Goal: Task Accomplishment & Management: Use online tool/utility

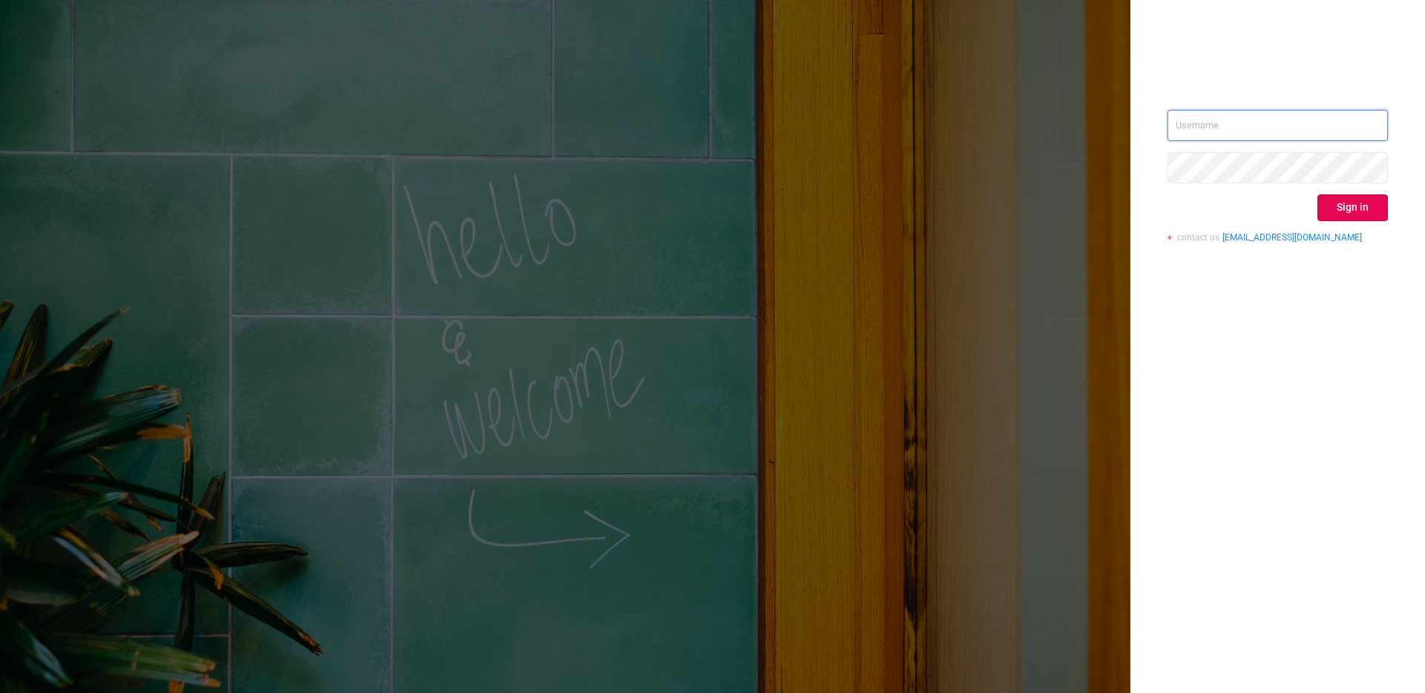
click at [1238, 129] on input "text" at bounding box center [1277, 125] width 220 height 31
type input "[EMAIL_ADDRESS][DOMAIN_NAME]"
drag, startPoint x: 1207, startPoint y: 318, endPoint x: 1251, endPoint y: 253, distance: 78.4
click at [1207, 316] on div "[EMAIL_ADDRESS][DOMAIN_NAME] Sign in contact us [EMAIL_ADDRESS][DOMAIN_NAME]" at bounding box center [1277, 346] width 295 height 693
click at [1219, 142] on div "Sign in contact us info@protected.media" at bounding box center [1277, 182] width 220 height 144
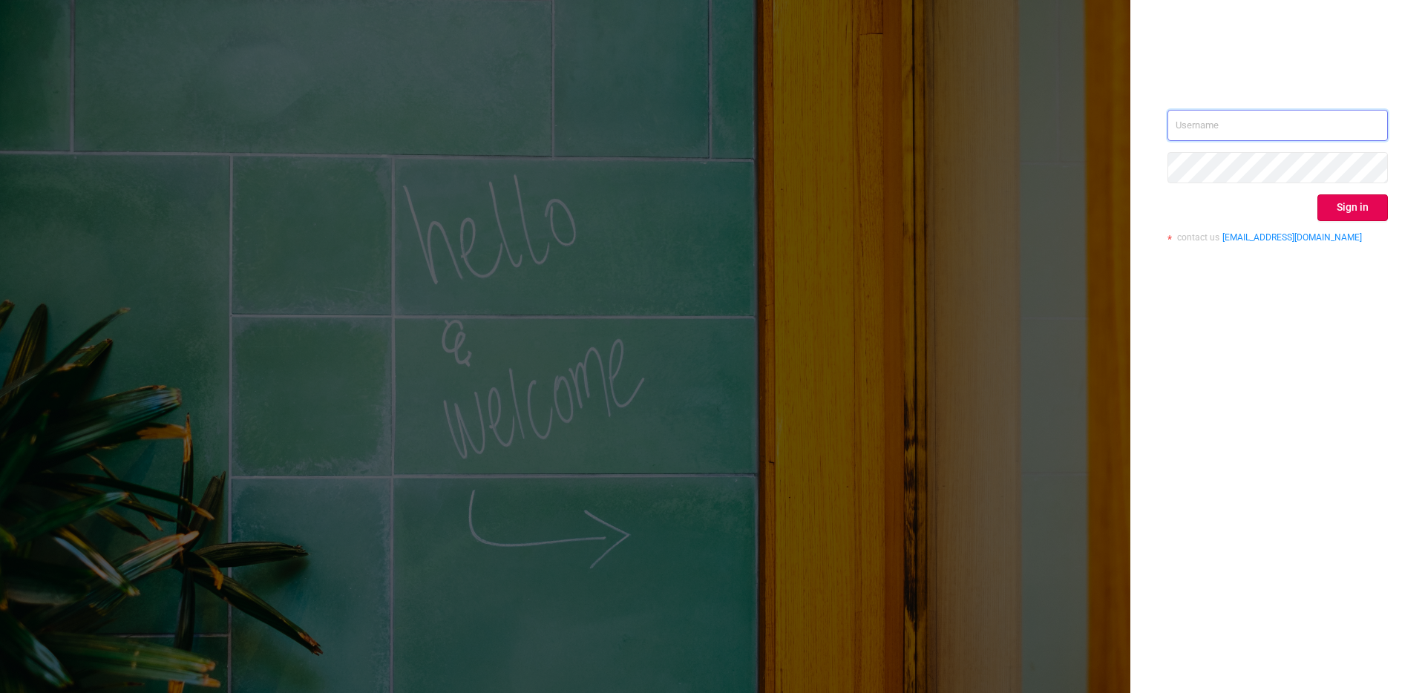
click at [1219, 138] on input "text" at bounding box center [1277, 125] width 220 height 31
click at [1244, 188] on div "Sign in contact us info@protected.media" at bounding box center [1277, 182] width 220 height 144
click at [1235, 207] on div "Sign in" at bounding box center [1277, 207] width 220 height 27
click at [1226, 119] on input "text" at bounding box center [1277, 125] width 220 height 31
click at [1257, 134] on input "text" at bounding box center [1277, 125] width 220 height 31
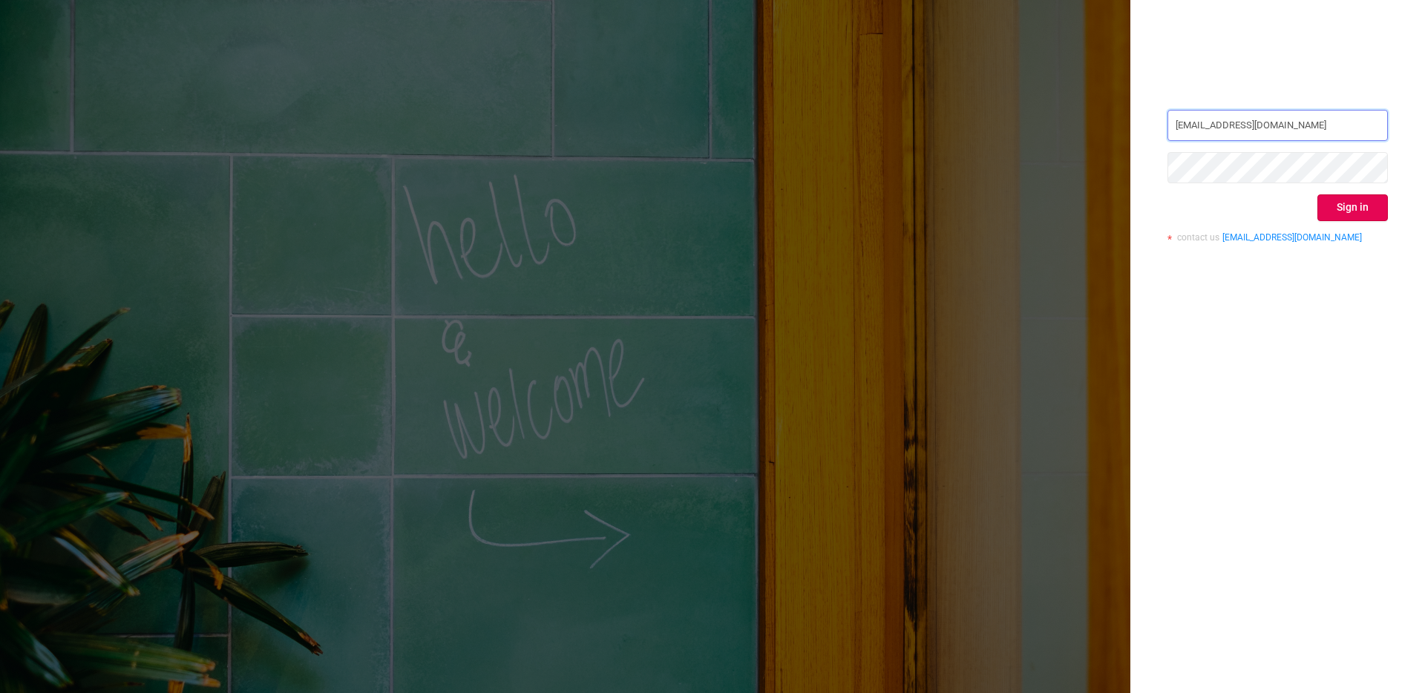
type input "[EMAIL_ADDRESS][DOMAIN_NAME]"
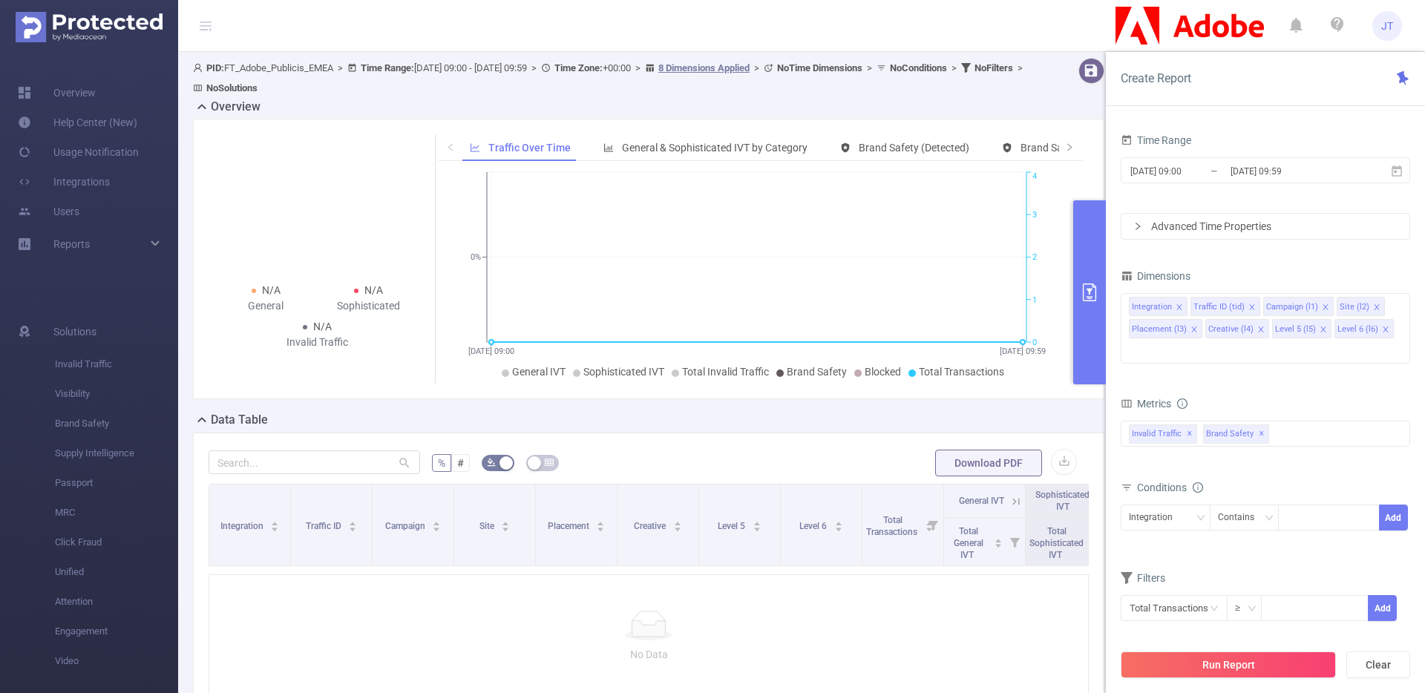
click at [1048, 103] on div "Overview" at bounding box center [654, 108] width 923 height 21
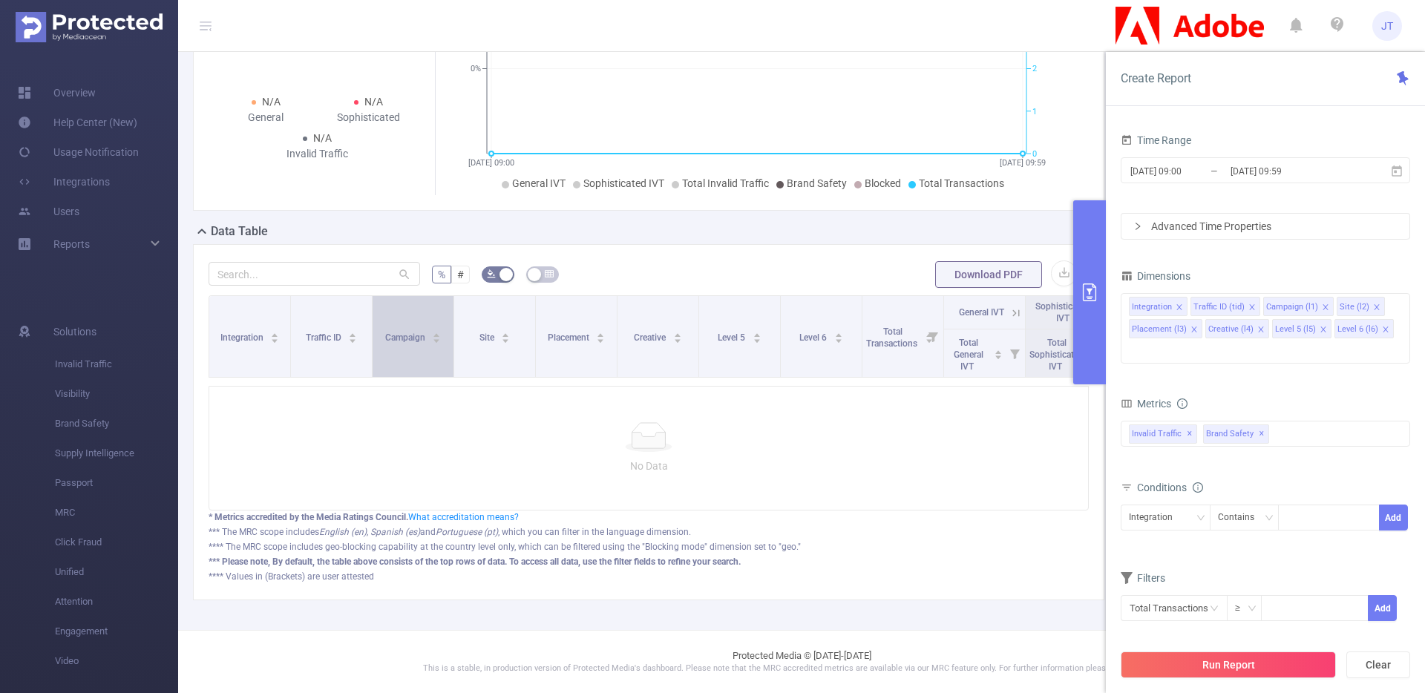
scroll to position [200, 0]
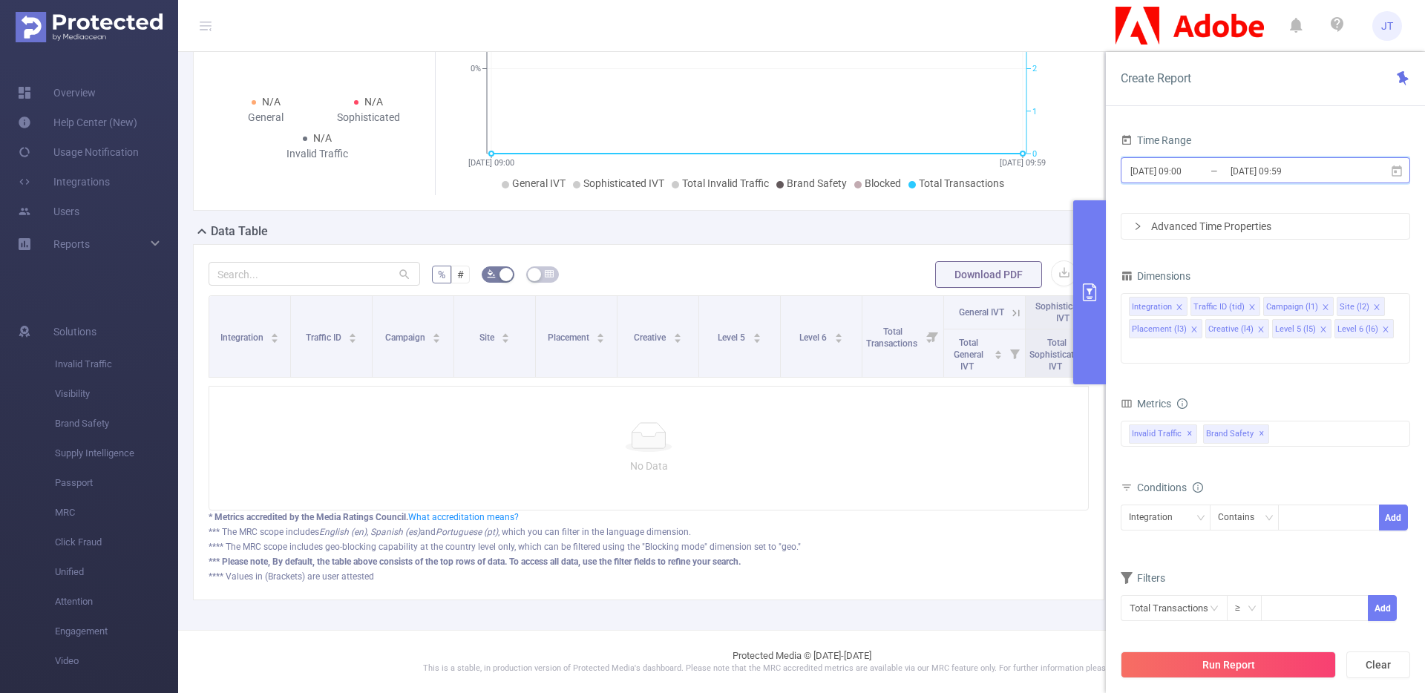
click at [1366, 167] on span "2025-09-02 09:00 _ 2025-09-02 09:59" at bounding box center [1264, 170] width 289 height 26
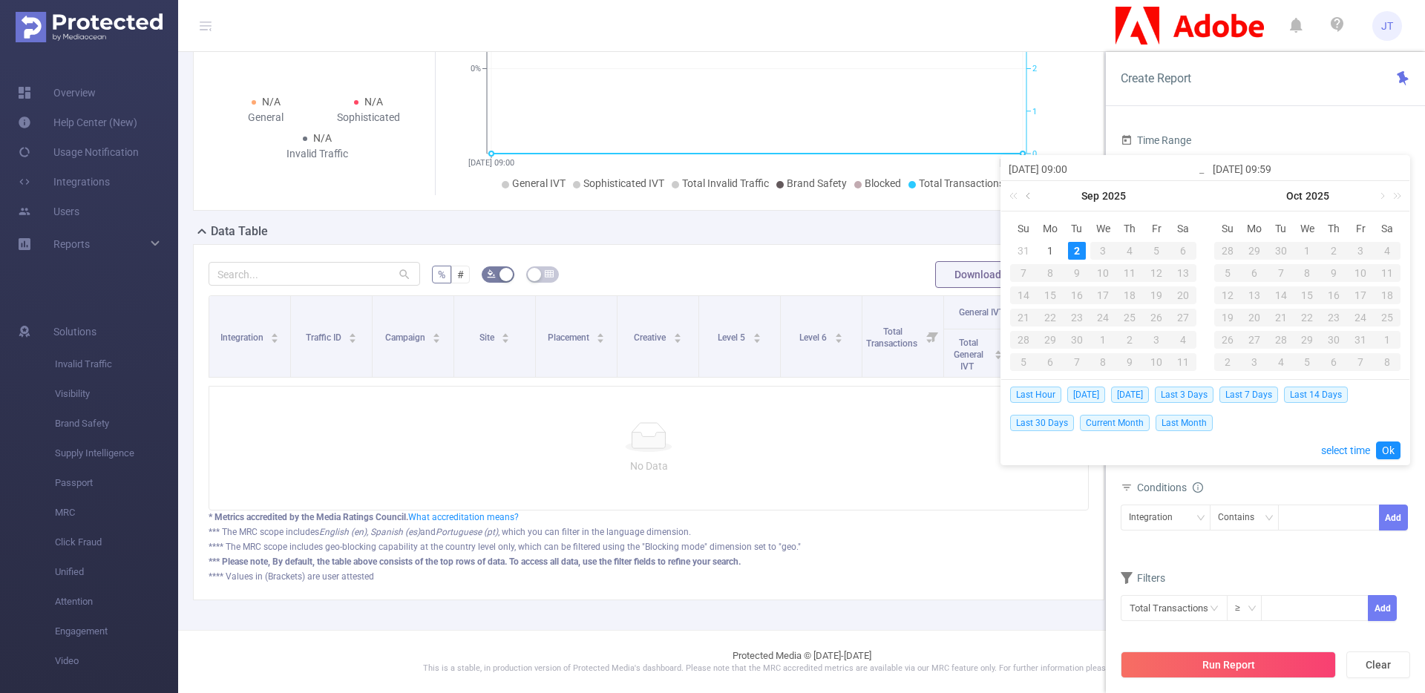
click at [1025, 195] on link at bounding box center [1029, 196] width 13 height 30
click at [1181, 250] on div "2" at bounding box center [1183, 251] width 18 height 18
click at [1180, 252] on div "2" at bounding box center [1183, 251] width 18 height 18
type input "2025-08-02 09:00"
type input "2025-08-02 09:59"
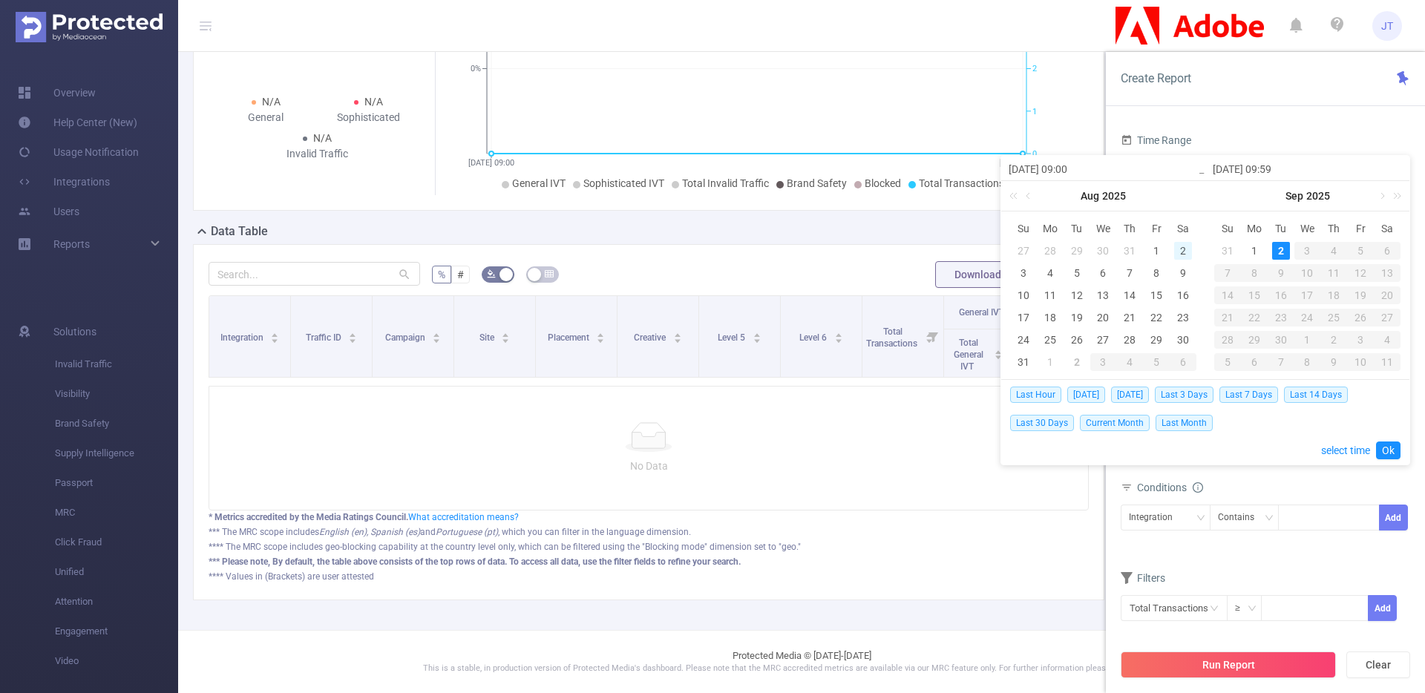
type input "2025-08-02 09:00"
type input "2025-08-02 09:59"
click at [1158, 341] on div "29" at bounding box center [1156, 340] width 18 height 18
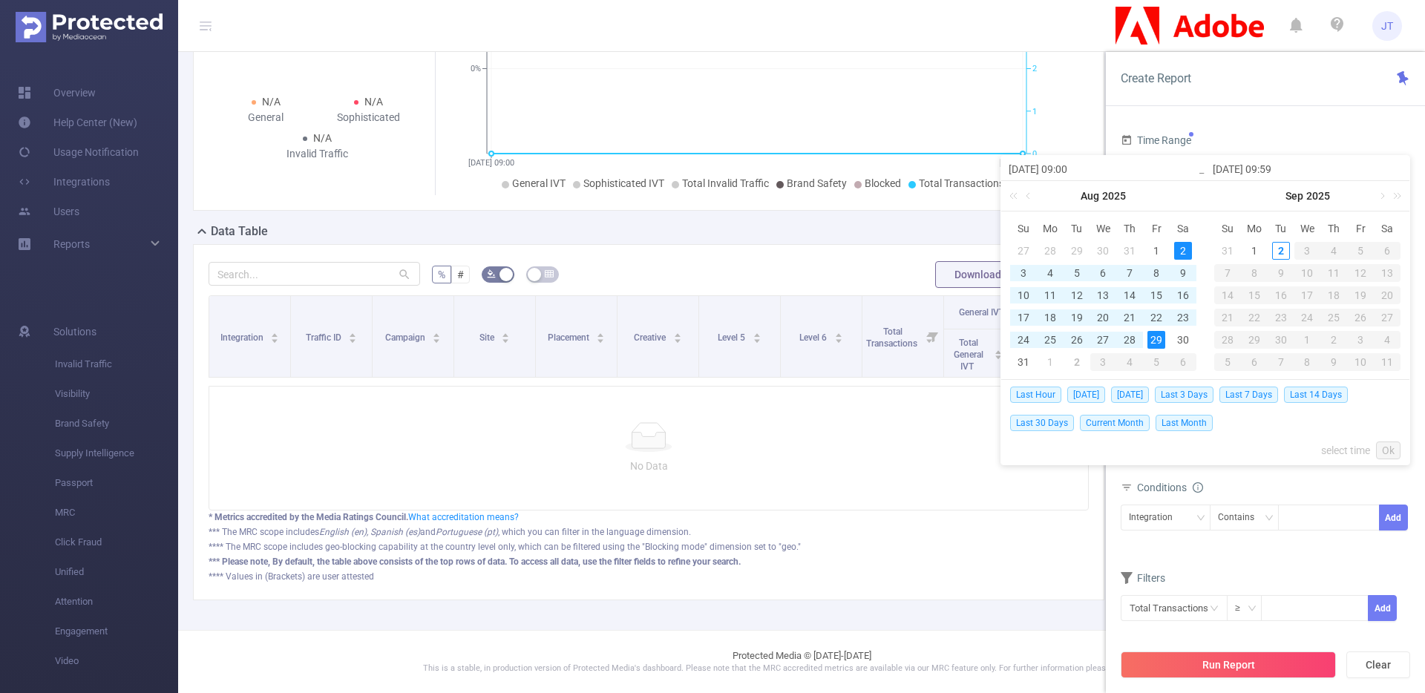
click at [1178, 246] on div "2" at bounding box center [1183, 251] width 18 height 18
type input "2025-08-29 09:59"
click at [1385, 447] on link "Ok" at bounding box center [1388, 451] width 24 height 18
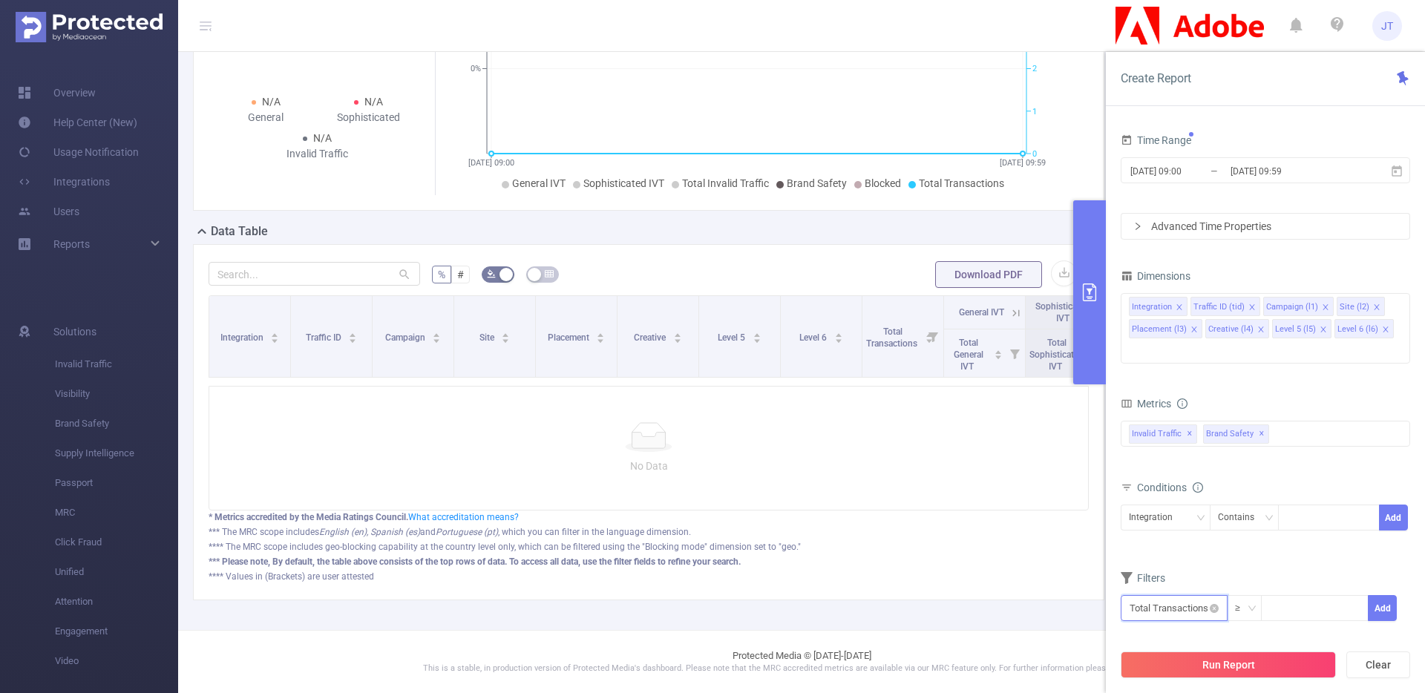
click at [1201, 595] on input "text" at bounding box center [1173, 608] width 107 height 26
click at [1267, 529] on form "Dimensions Integration Traffic ID (tid) Campaign (l1) Site (l2) Placement (l3) …" at bounding box center [1264, 453] width 289 height 375
click at [1192, 505] on div "Integration" at bounding box center [1165, 517] width 73 height 24
click at [1168, 347] on li "Campaign (l1)" at bounding box center [1165, 349] width 90 height 24
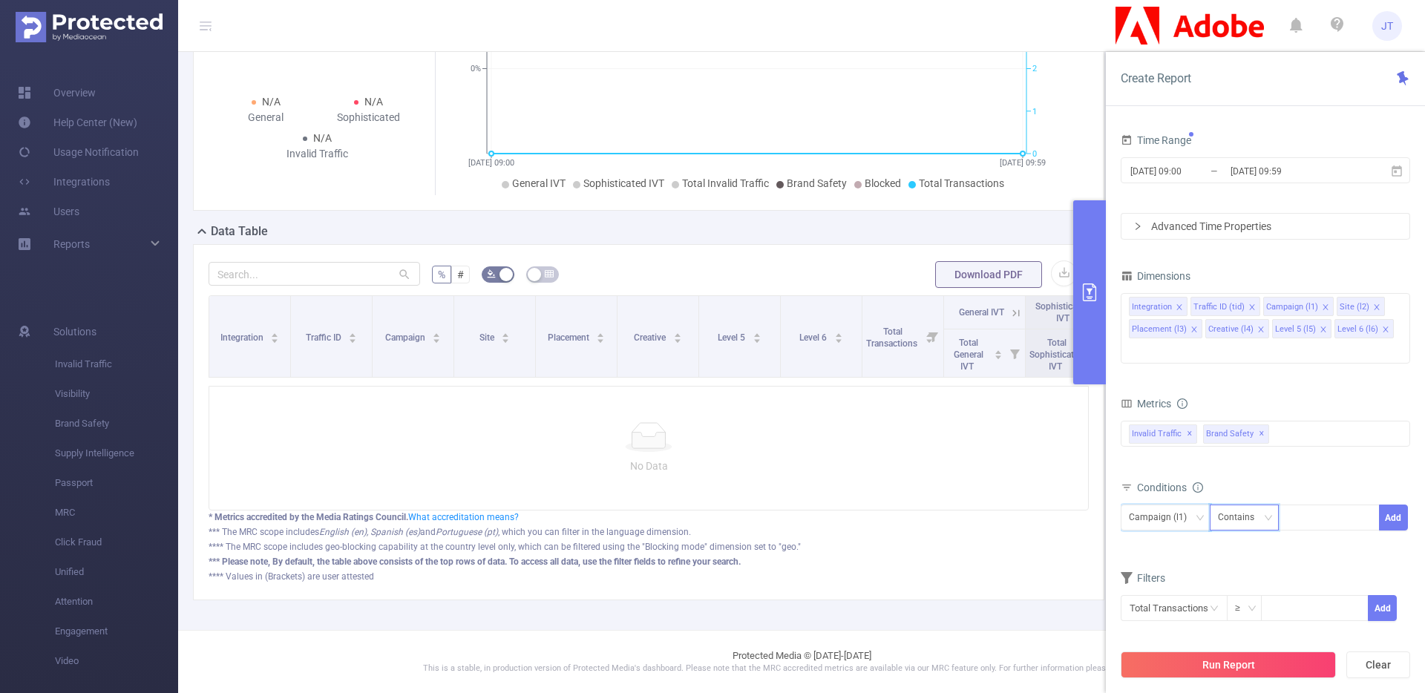
click at [1261, 507] on div "Contains" at bounding box center [1241, 517] width 47 height 24
click at [1235, 551] on li "Is" at bounding box center [1258, 550] width 99 height 24
click at [1339, 505] on div at bounding box center [1328, 517] width 85 height 24
click at [1232, 505] on div "Is" at bounding box center [1226, 517] width 17 height 24
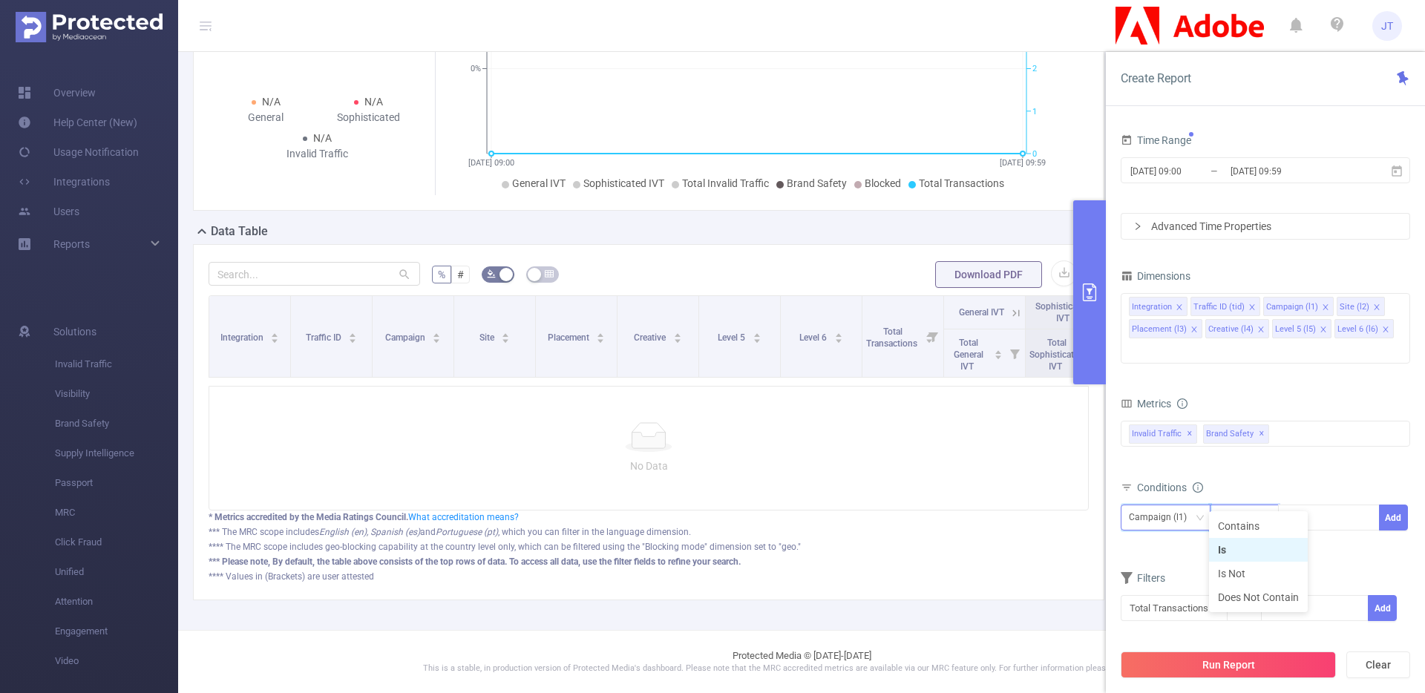
click at [1179, 505] on div "Campaign (l1)" at bounding box center [1163, 517] width 68 height 24
click at [1293, 477] on div "Conditions" at bounding box center [1264, 489] width 289 height 24
click at [1230, 669] on button "Run Report" at bounding box center [1227, 665] width 215 height 27
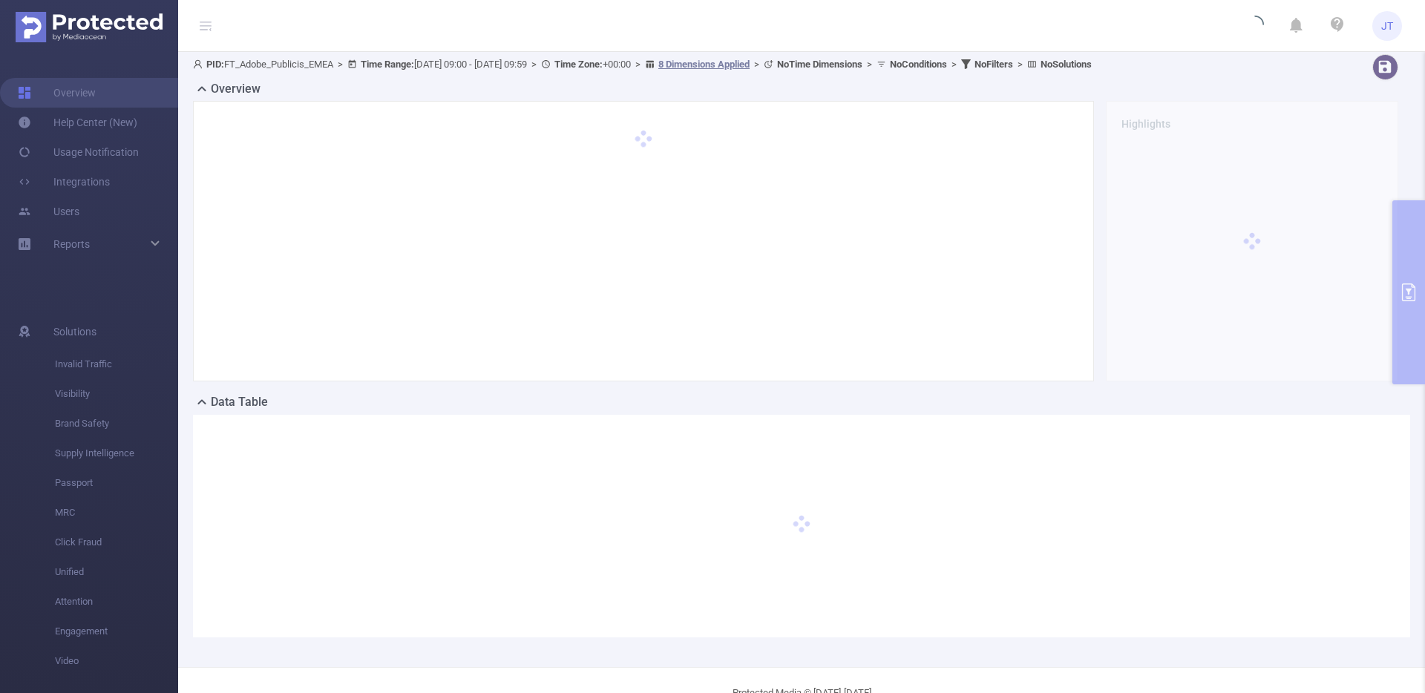
scroll to position [0, 0]
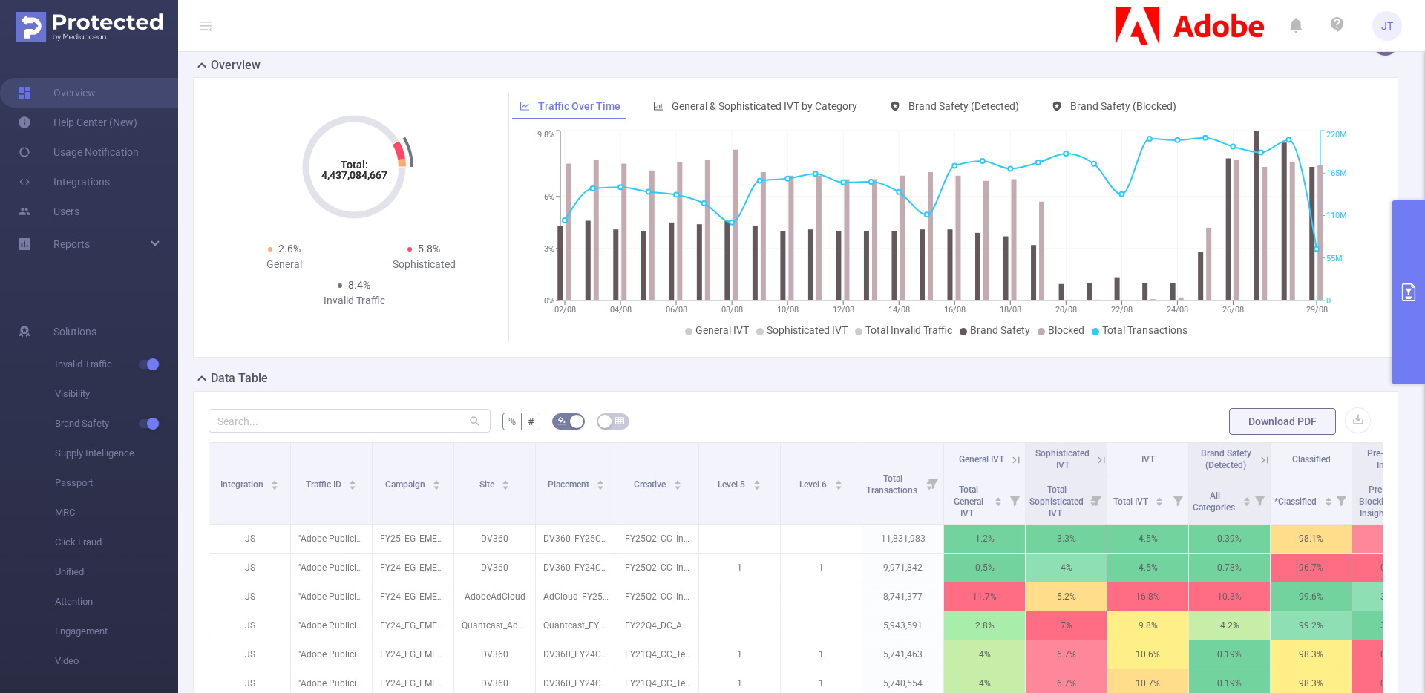
scroll to position [28, 0]
click at [1395, 287] on button "primary" at bounding box center [1408, 292] width 33 height 184
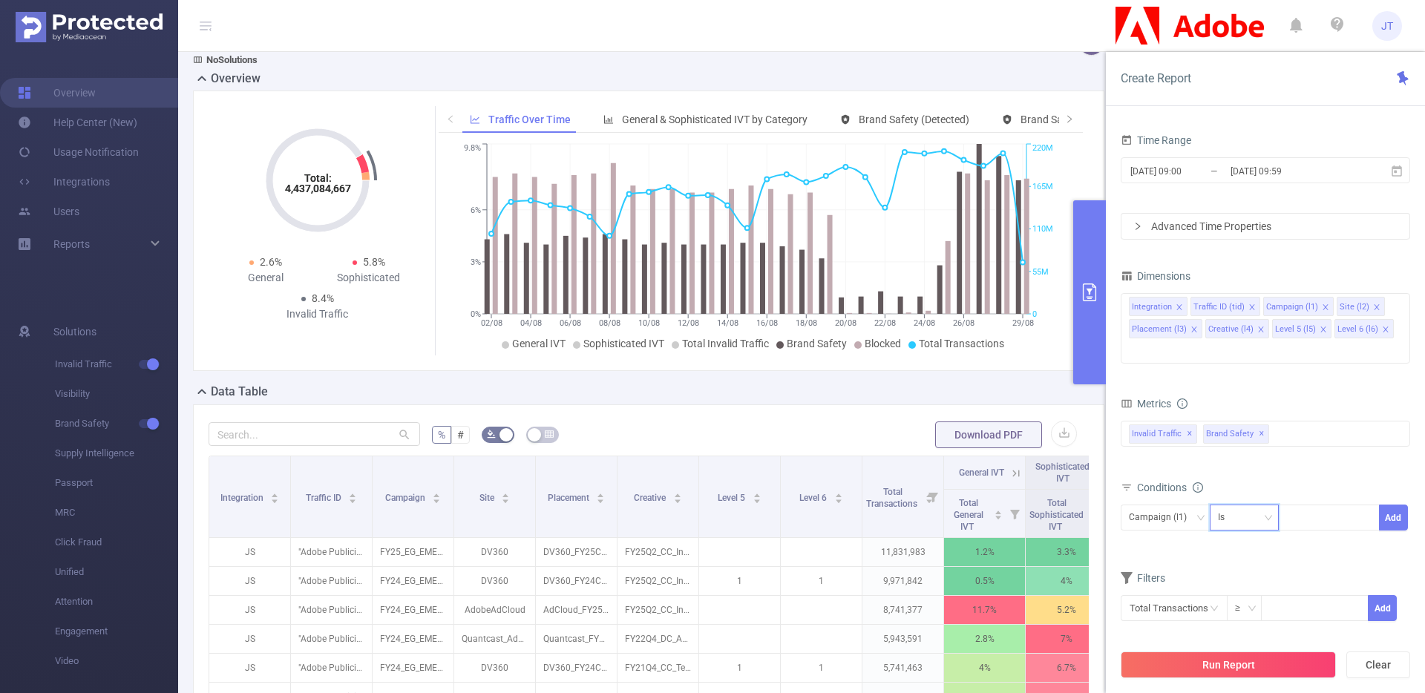
click at [1258, 505] on div "Is" at bounding box center [1244, 517] width 53 height 24
click at [1248, 529] on li "Contains" at bounding box center [1258, 526] width 99 height 24
click at [1305, 505] on div at bounding box center [1328, 517] width 85 height 24
type input "Firefly_Progression"
click at [1319, 533] on li "Firefly_Progression" at bounding box center [1338, 526] width 121 height 24
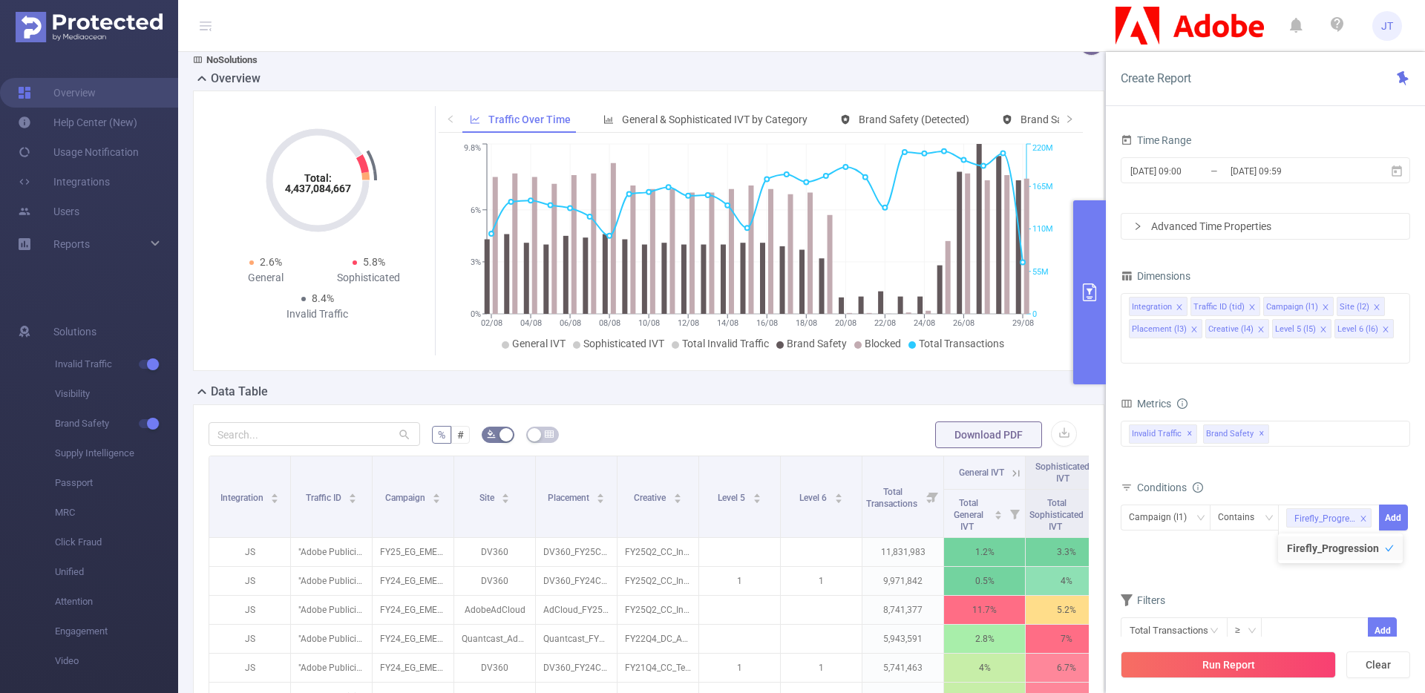
click at [1372, 477] on div "Conditions" at bounding box center [1264, 489] width 289 height 24
click at [1313, 520] on div "Firefly_Progression" at bounding box center [1329, 529] width 102 height 48
click at [1212, 559] on form "Dimensions Integration Traffic ID (tid) Campaign (l1) Site (l2) Placement (l3) …" at bounding box center [1264, 464] width 289 height 397
click at [1205, 671] on button "Run Report" at bounding box center [1227, 665] width 215 height 27
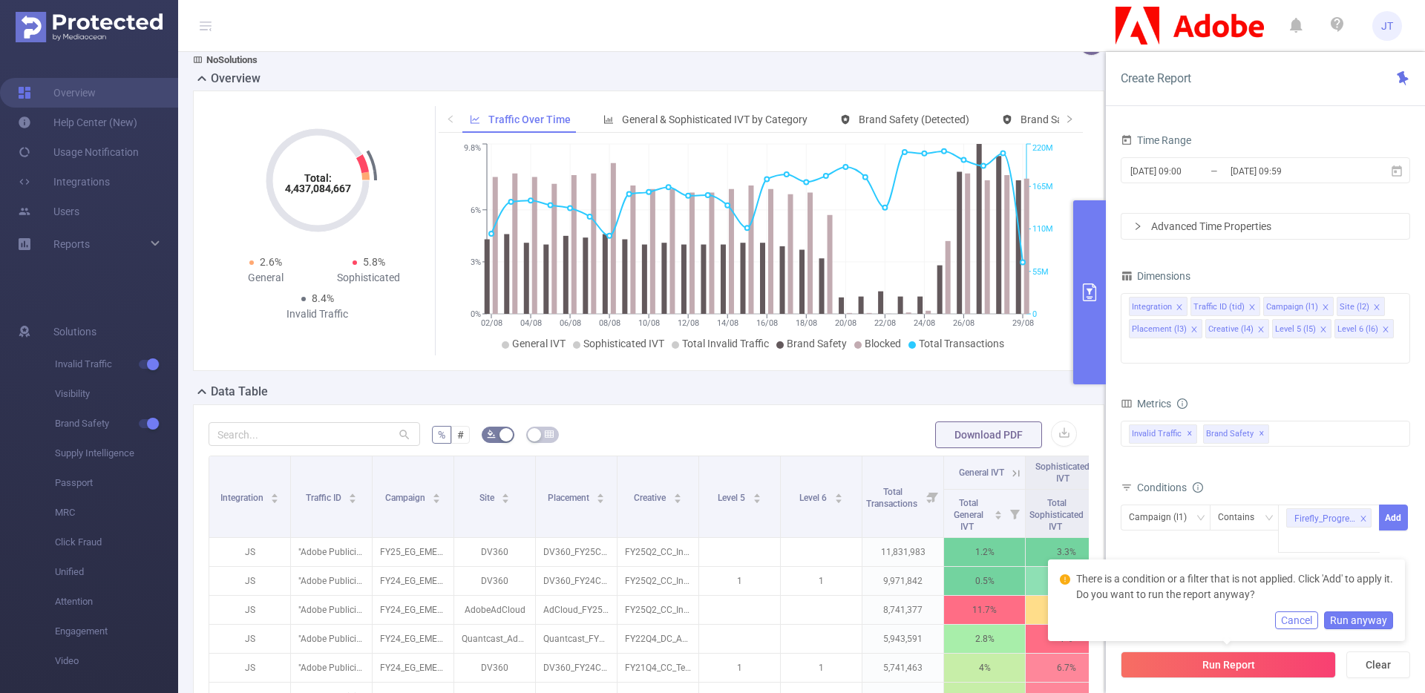
click at [1371, 614] on button "Run anyway" at bounding box center [1358, 620] width 69 height 18
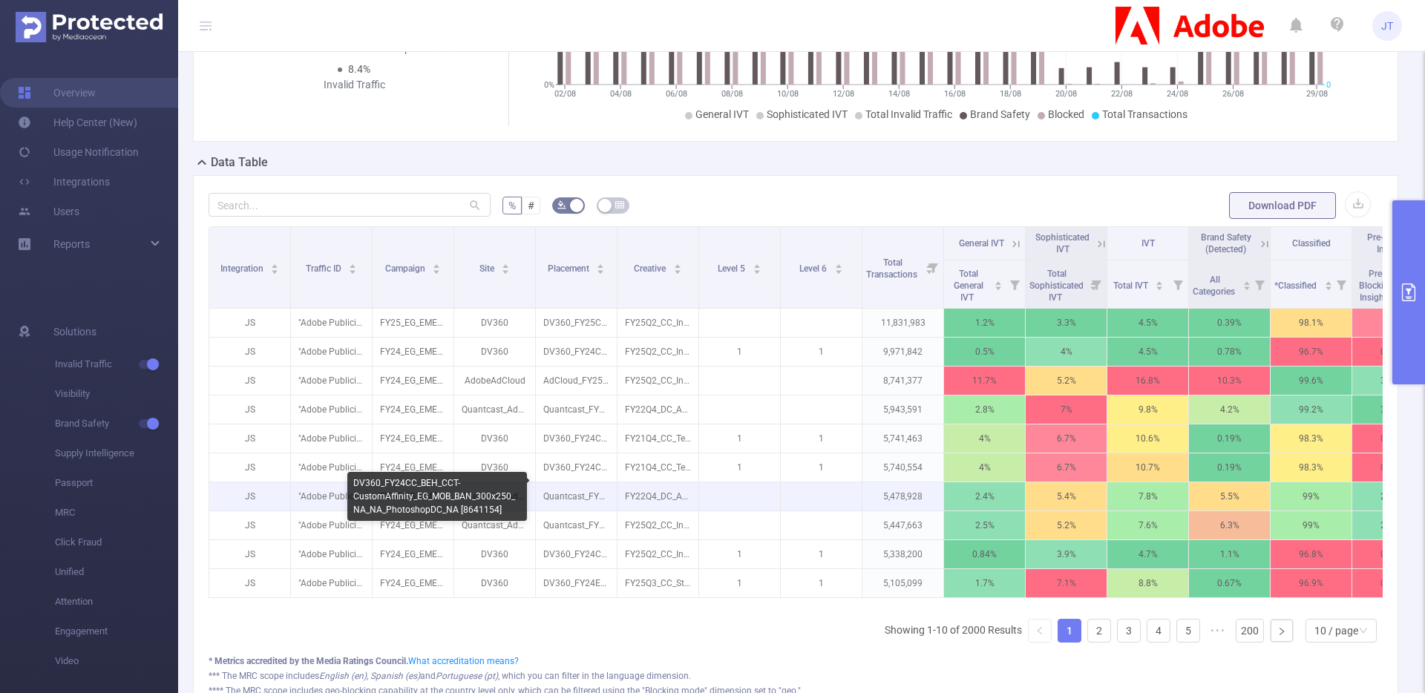
scroll to position [246, 0]
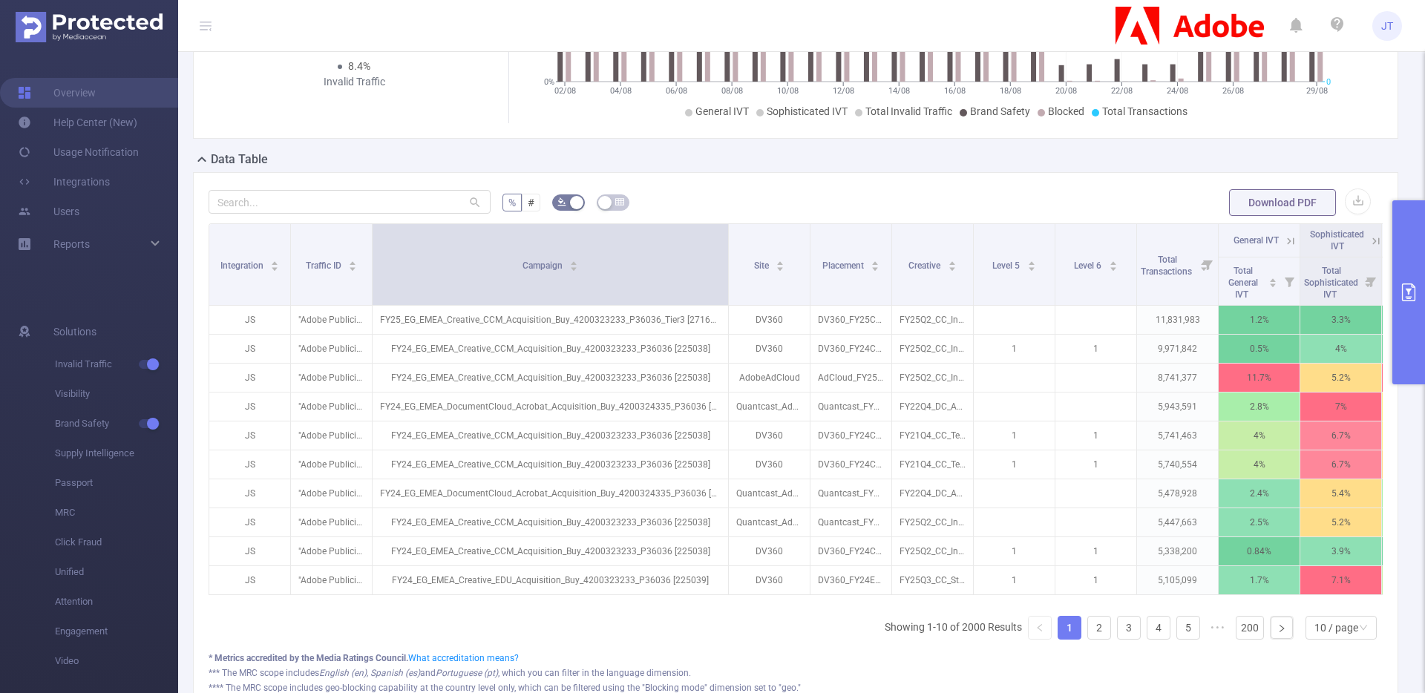
drag, startPoint x: 453, startPoint y: 245, endPoint x: 727, endPoint y: 246, distance: 274.6
click at [727, 246] on span at bounding box center [727, 264] width 7 height 81
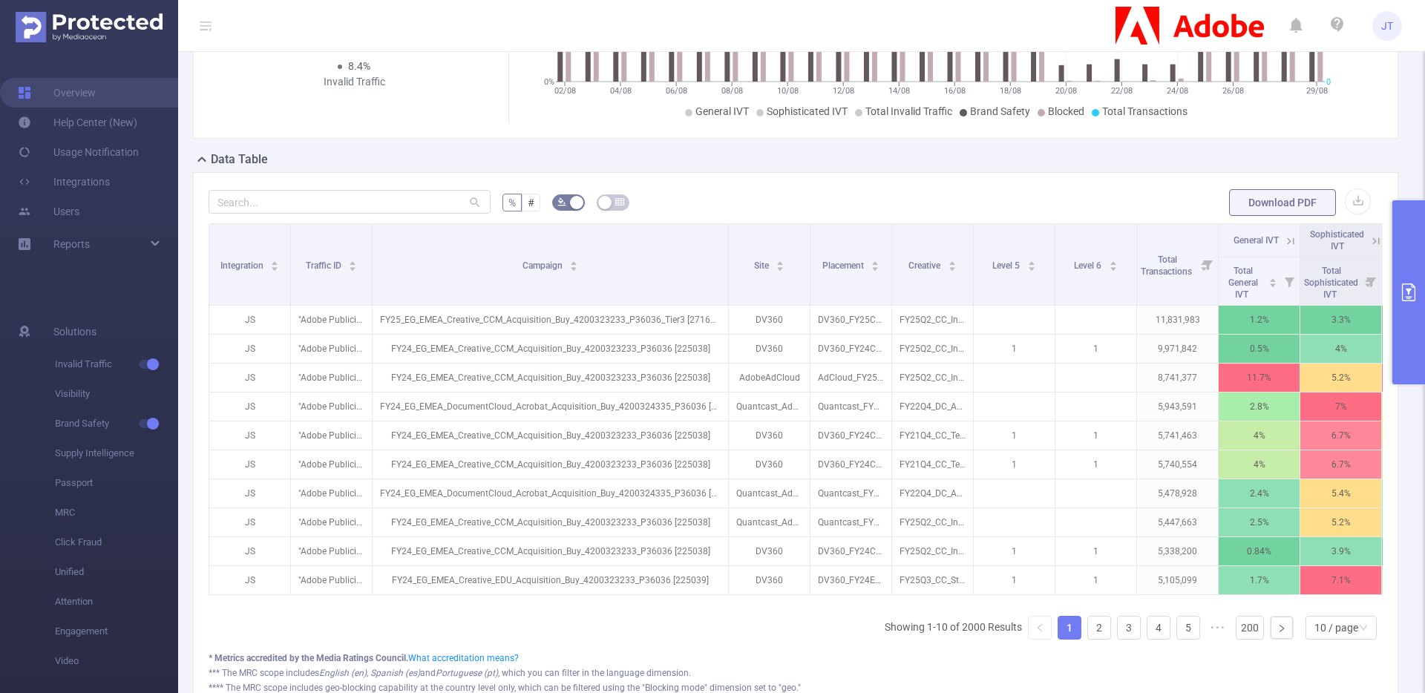
click at [1402, 267] on button "primary" at bounding box center [1408, 292] width 33 height 184
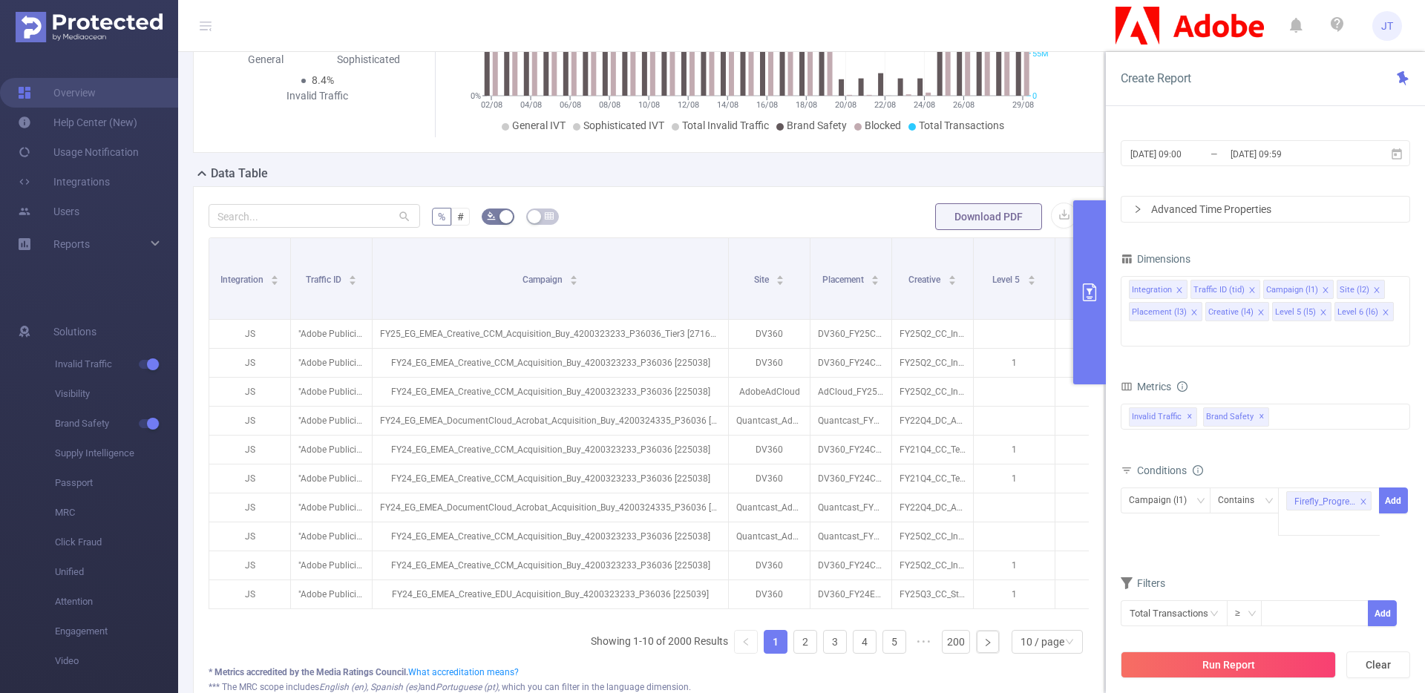
click at [1195, 502] on span "Campaign (l1) Contains Firefly_Progression Add" at bounding box center [1264, 512] width 289 height 48
click at [1110, 257] on div "Time Range 2025-08-02 09:00 _ 2025-08-29 09:59 Advanced Time Properties Dimensi…" at bounding box center [1265, 417] width 319 height 604
click at [1102, 259] on button "primary" at bounding box center [1089, 292] width 33 height 184
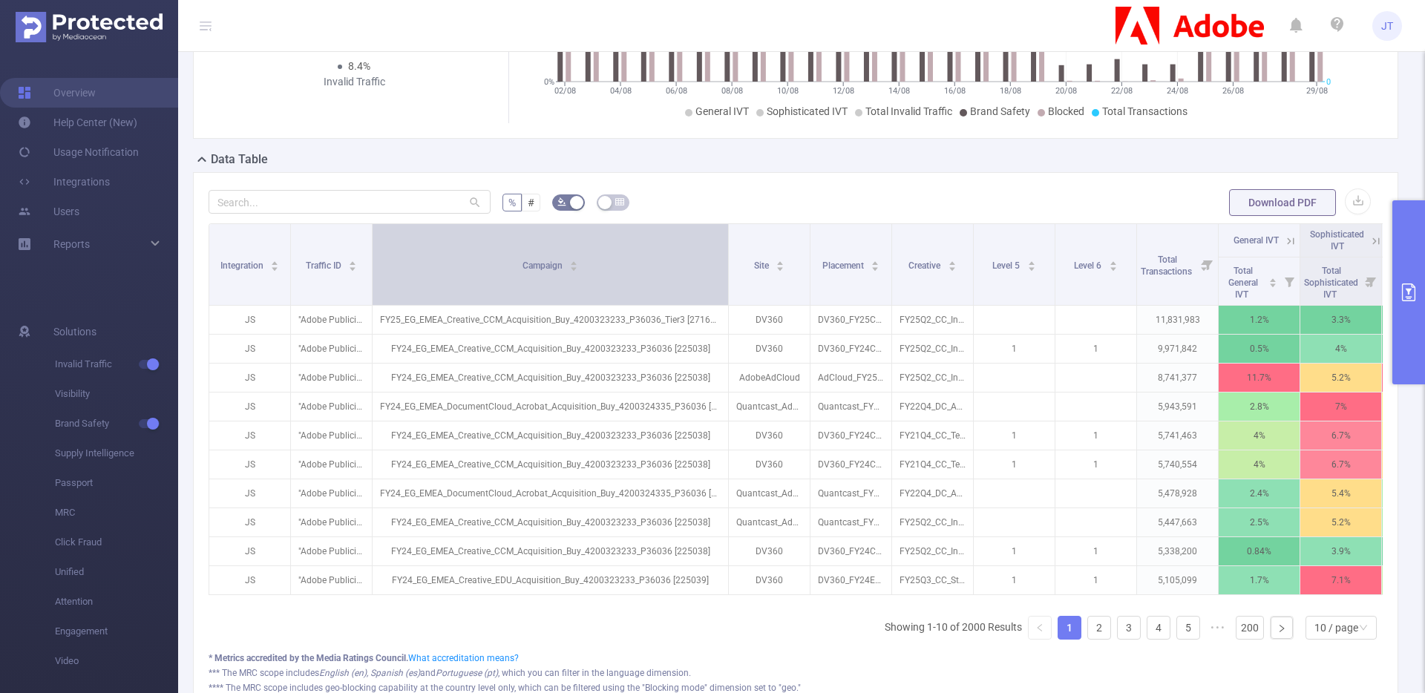
click at [557, 272] on div "Campaign" at bounding box center [550, 264] width 56 height 15
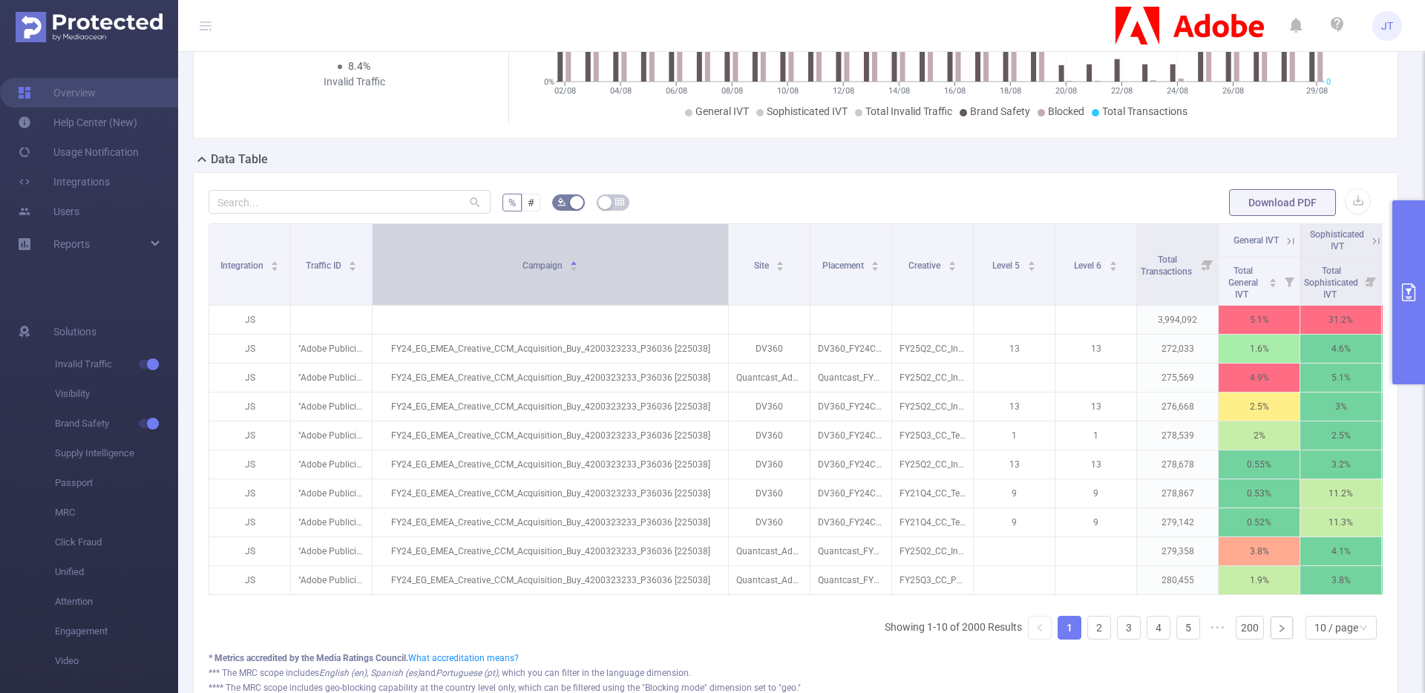
click at [557, 272] on div "Campaign" at bounding box center [550, 264] width 56 height 15
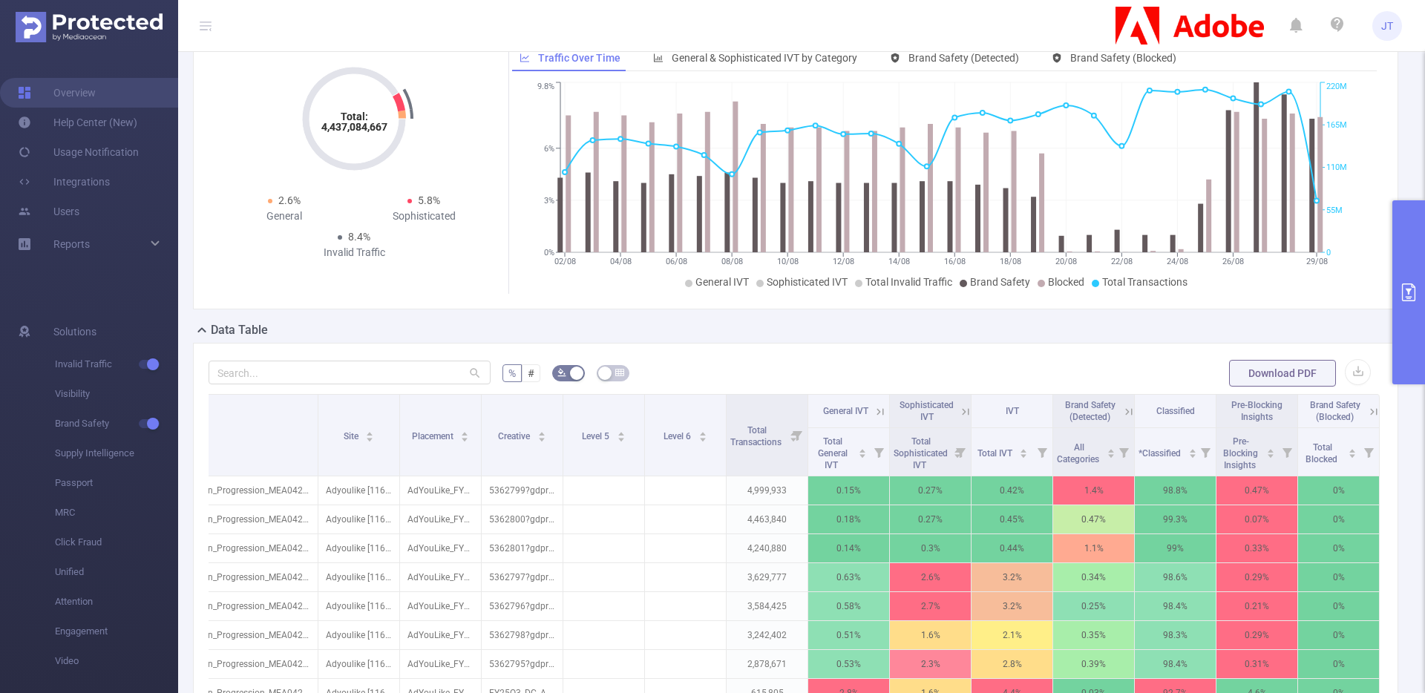
scroll to position [0, 0]
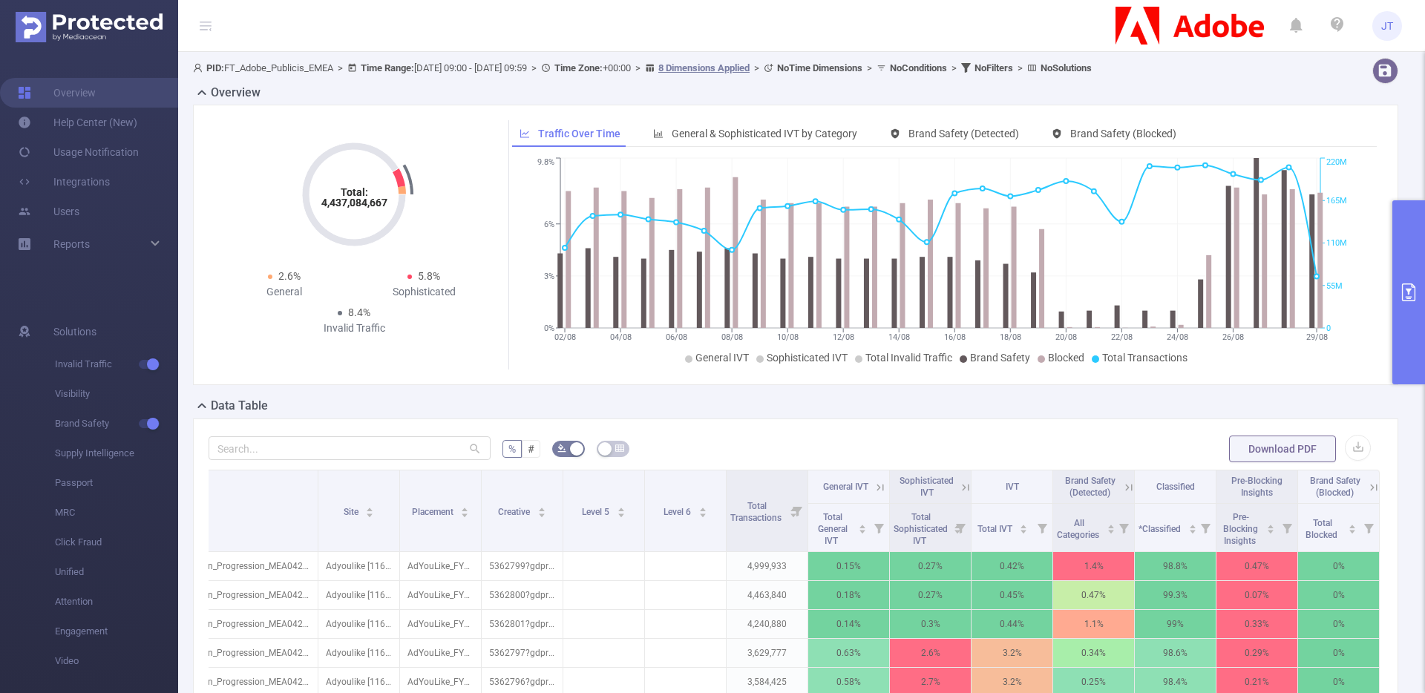
click at [1013, 65] on b "No Filters" at bounding box center [993, 67] width 39 height 11
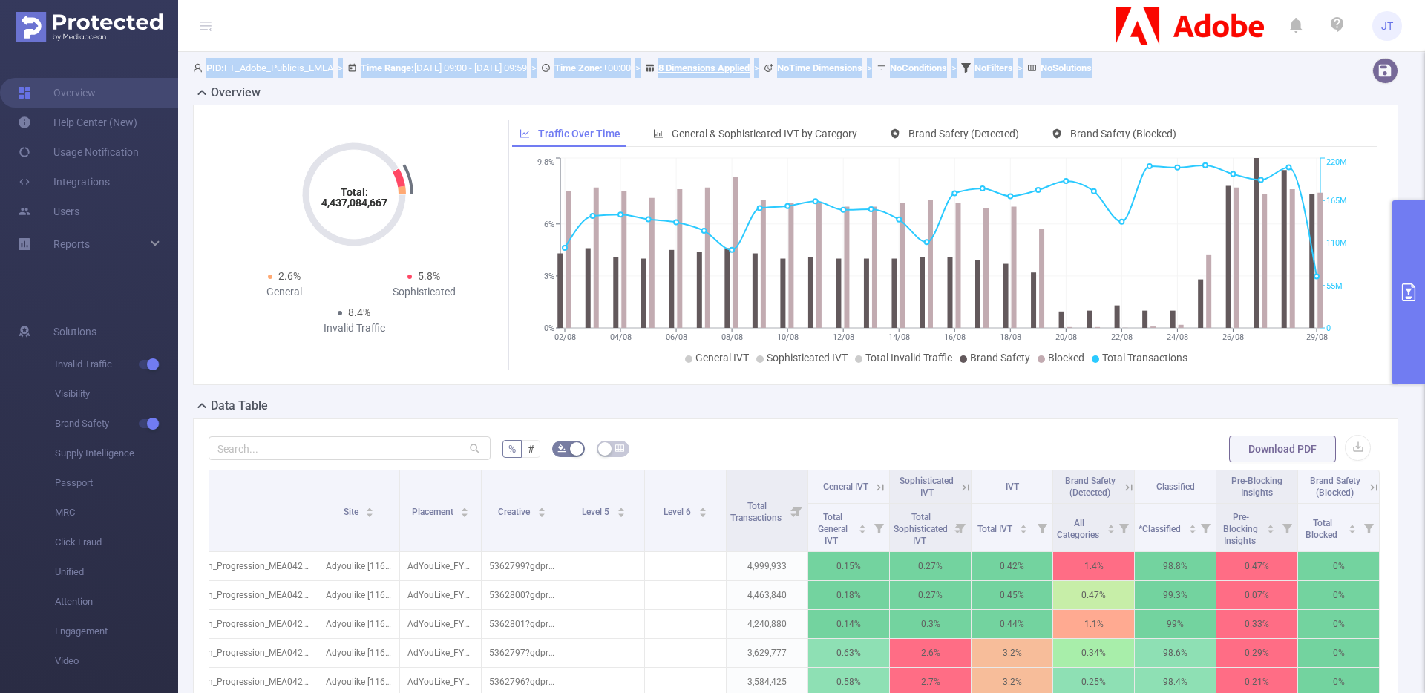
click at [1013, 65] on b "No Filters" at bounding box center [993, 67] width 39 height 11
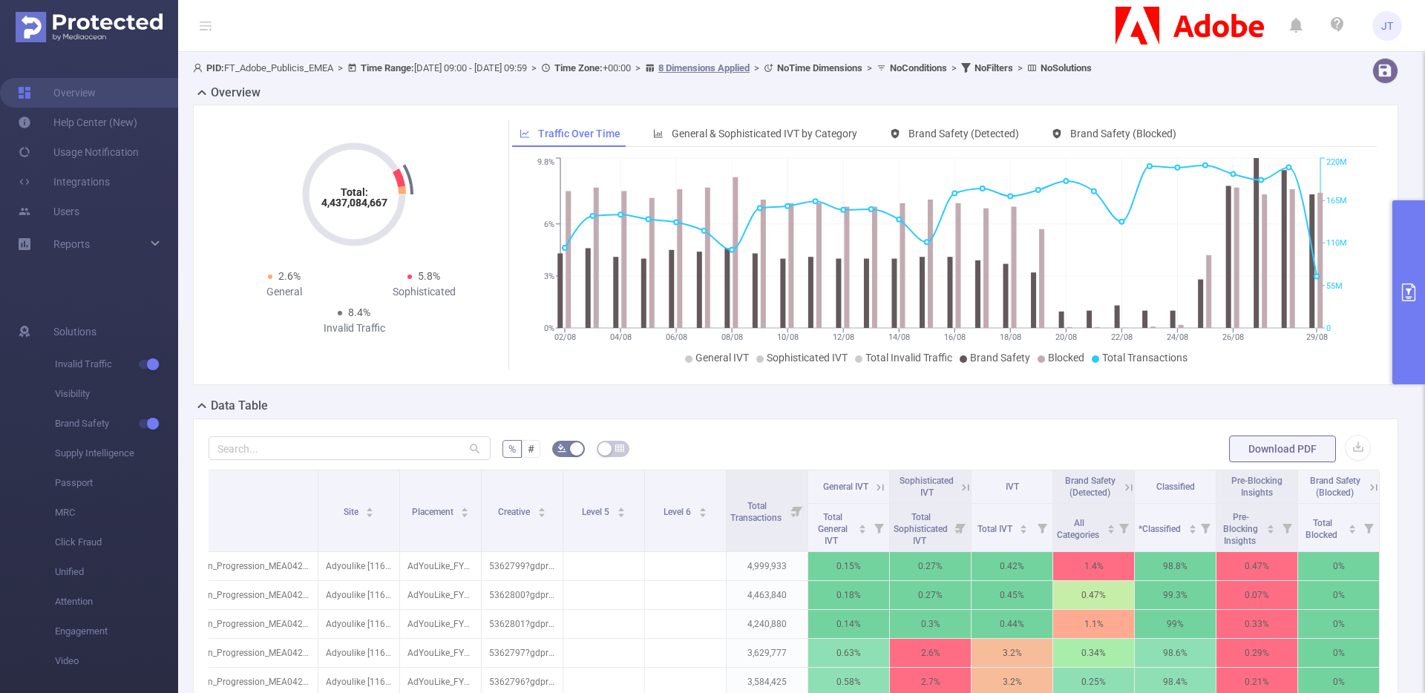
click at [256, 111] on div "Total: 4,437,084,667 Total: 4,437,084,667 2.6% General 5.8% Sophisticated 8.4% …" at bounding box center [795, 245] width 1205 height 280
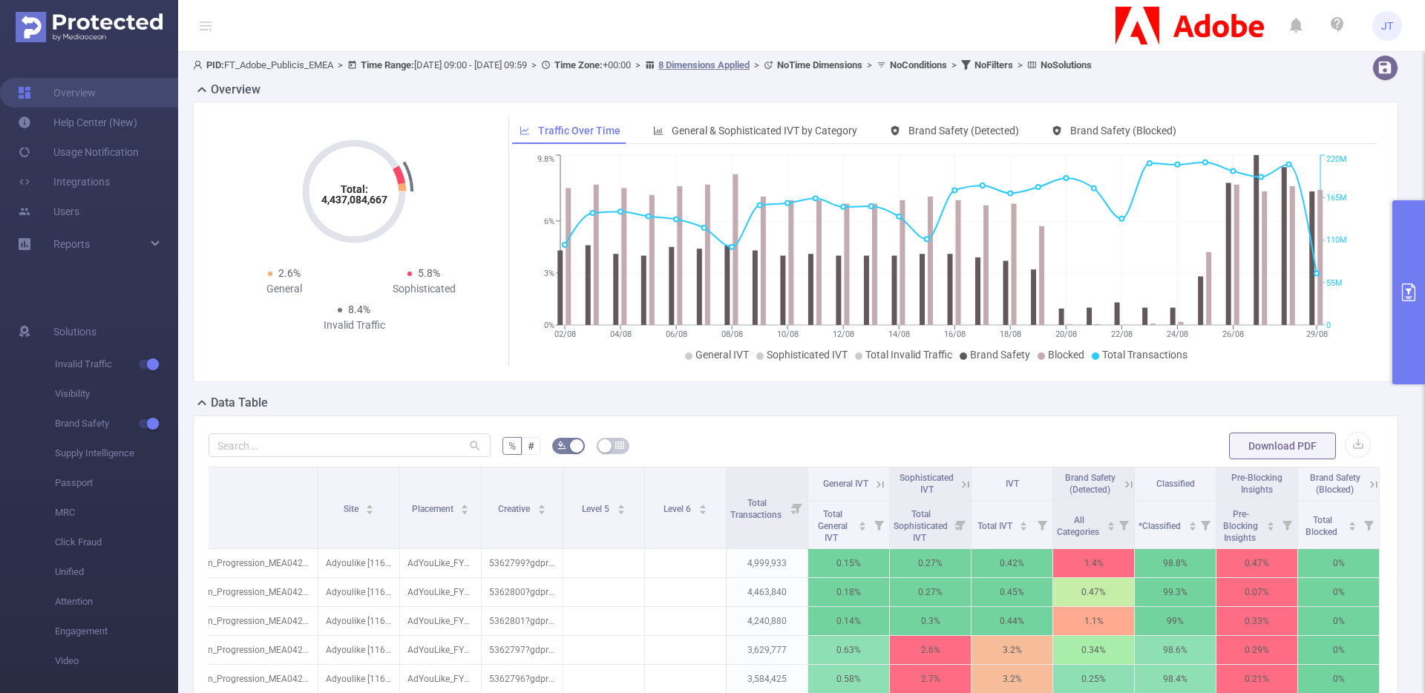
click at [1403, 281] on button "primary" at bounding box center [1408, 292] width 33 height 184
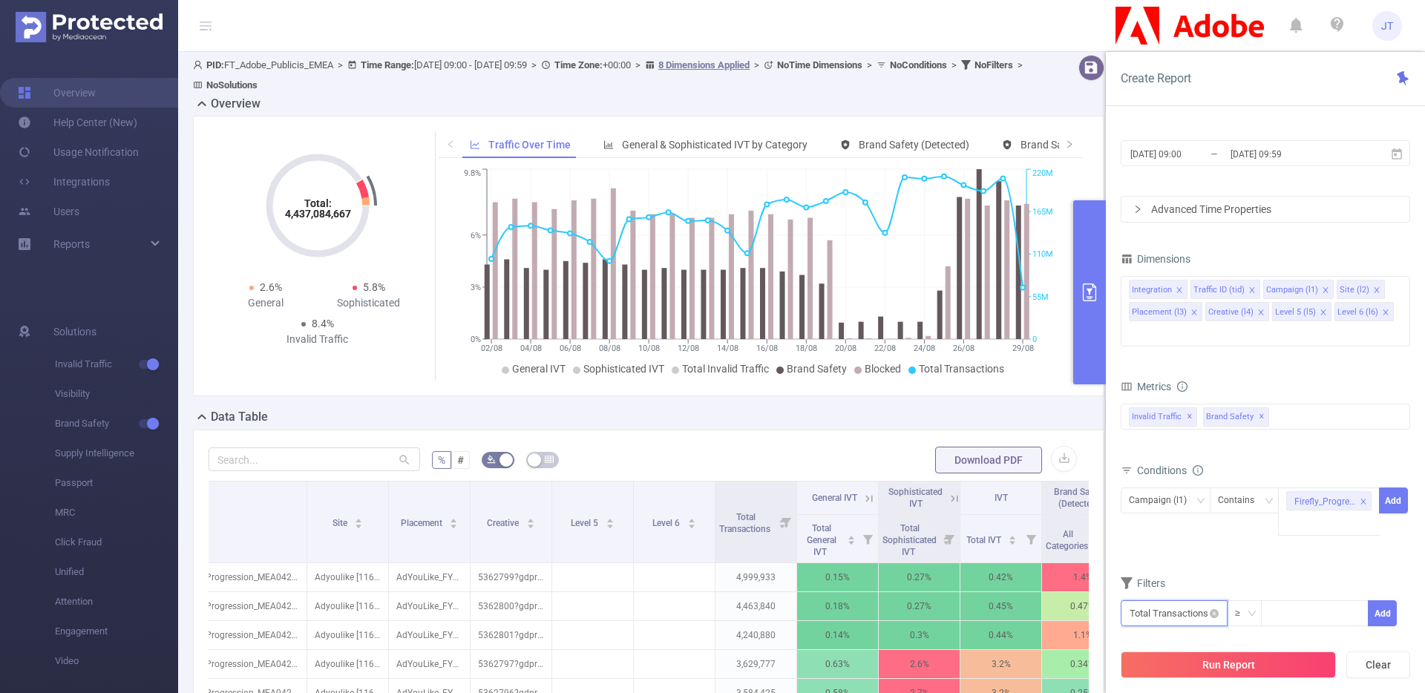
click at [1190, 600] on input "text" at bounding box center [1173, 613] width 107 height 26
click at [1305, 542] on form "Dimensions Integration Traffic ID (tid) Campaign (l1) Site (l2) Placement (l3) …" at bounding box center [1264, 447] width 289 height 397
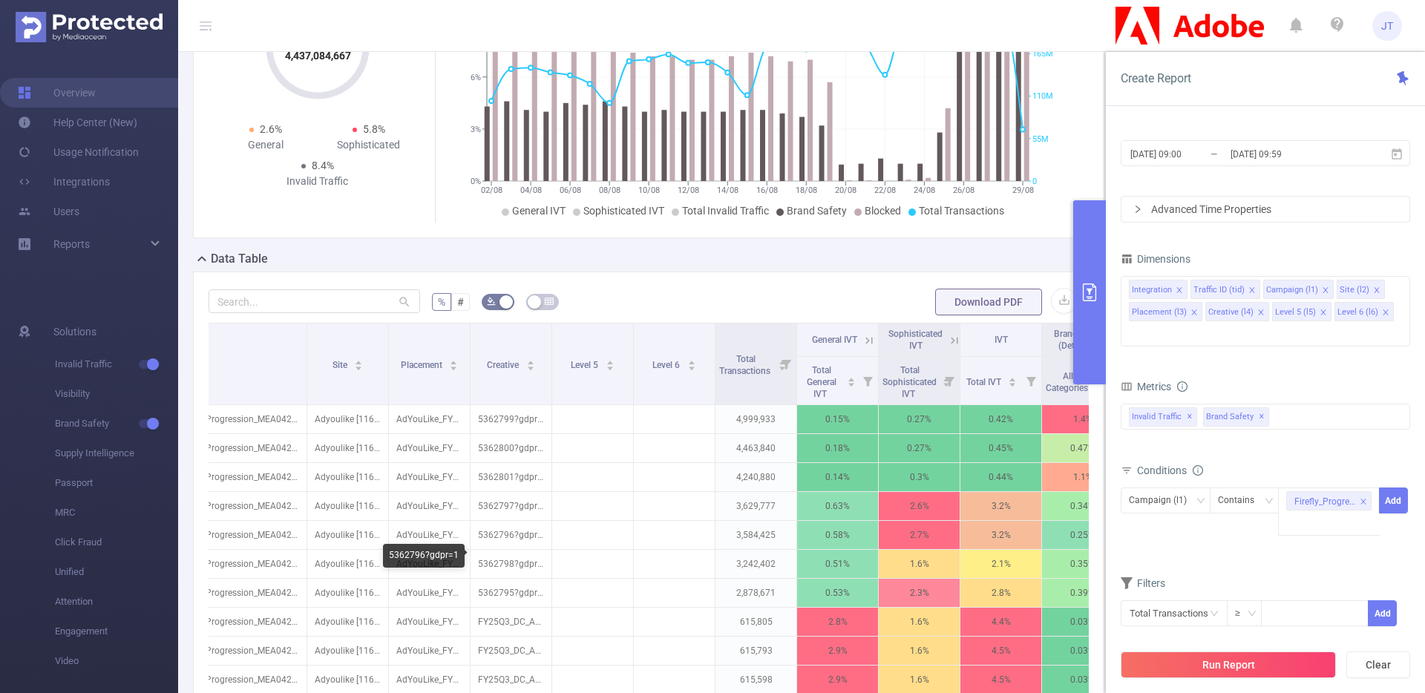
scroll to position [162, 0]
click at [1258, 312] on icon "icon: close" at bounding box center [1260, 311] width 5 height 5
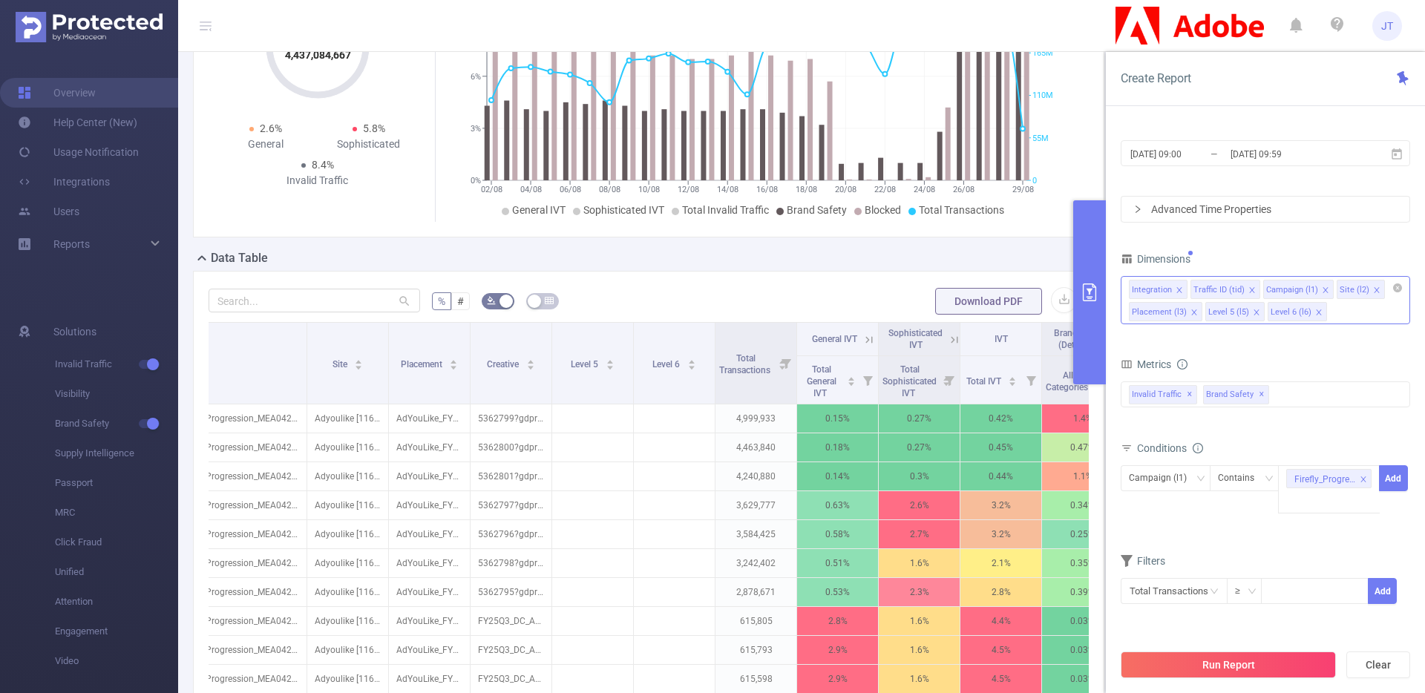
click at [1254, 312] on icon "icon: close" at bounding box center [1256, 312] width 7 height 7
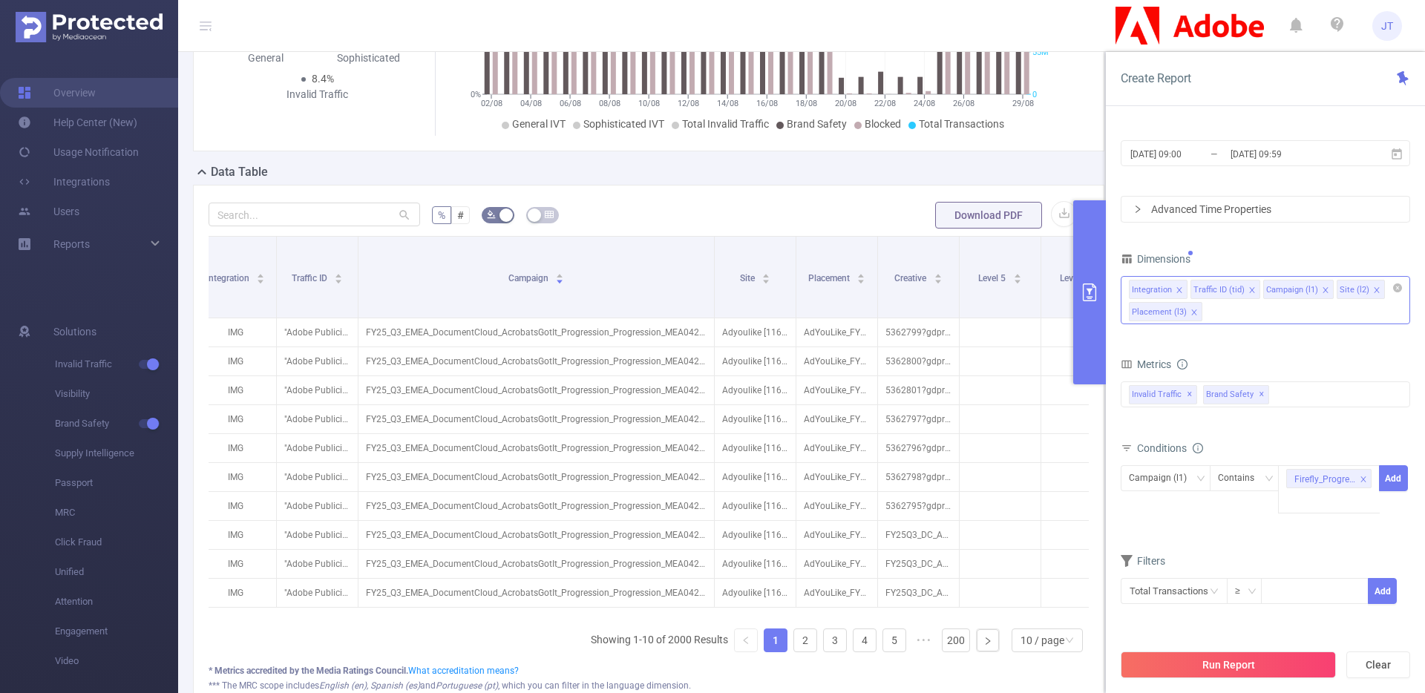
scroll to position [0, 0]
click at [1248, 290] on icon "icon: close" at bounding box center [1251, 289] width 7 height 7
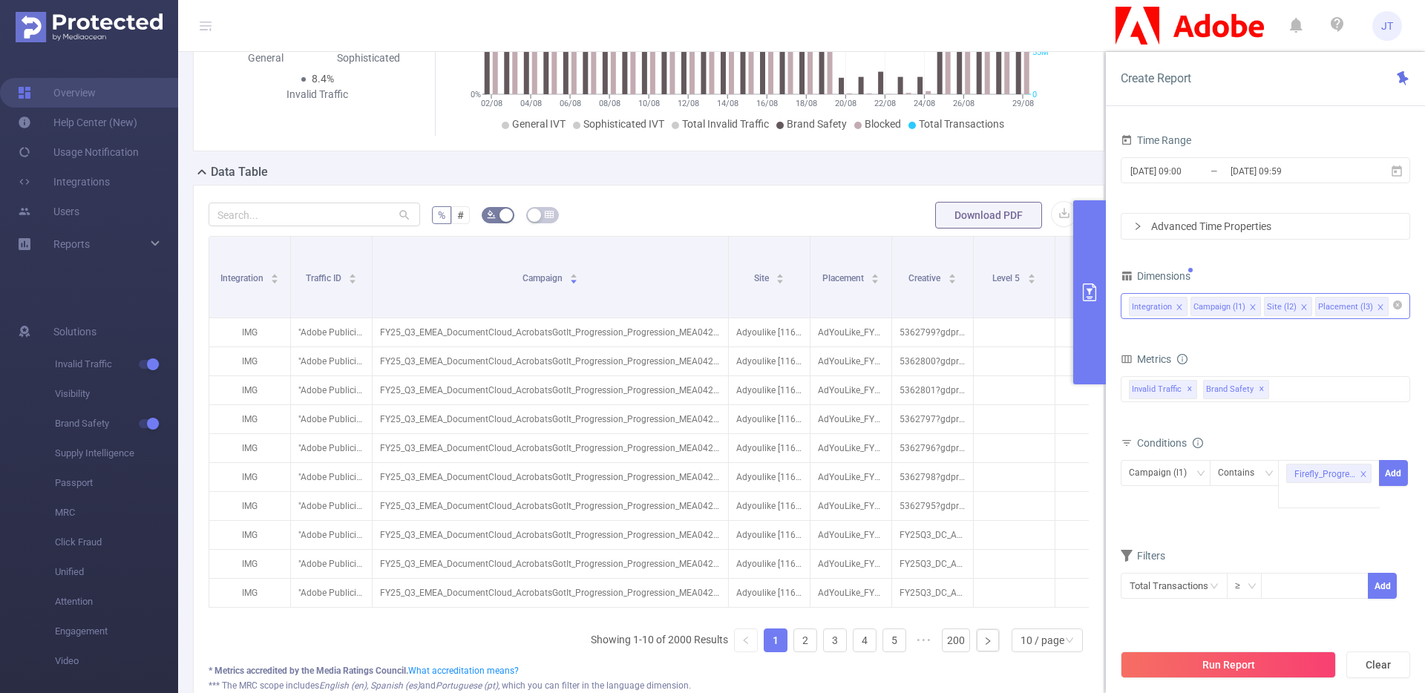
click at [1180, 303] on icon "icon: close" at bounding box center [1178, 306] width 7 height 7
click at [1241, 496] on span "Campaign (l1) Contains Firefly_Progression Add" at bounding box center [1264, 484] width 289 height 48
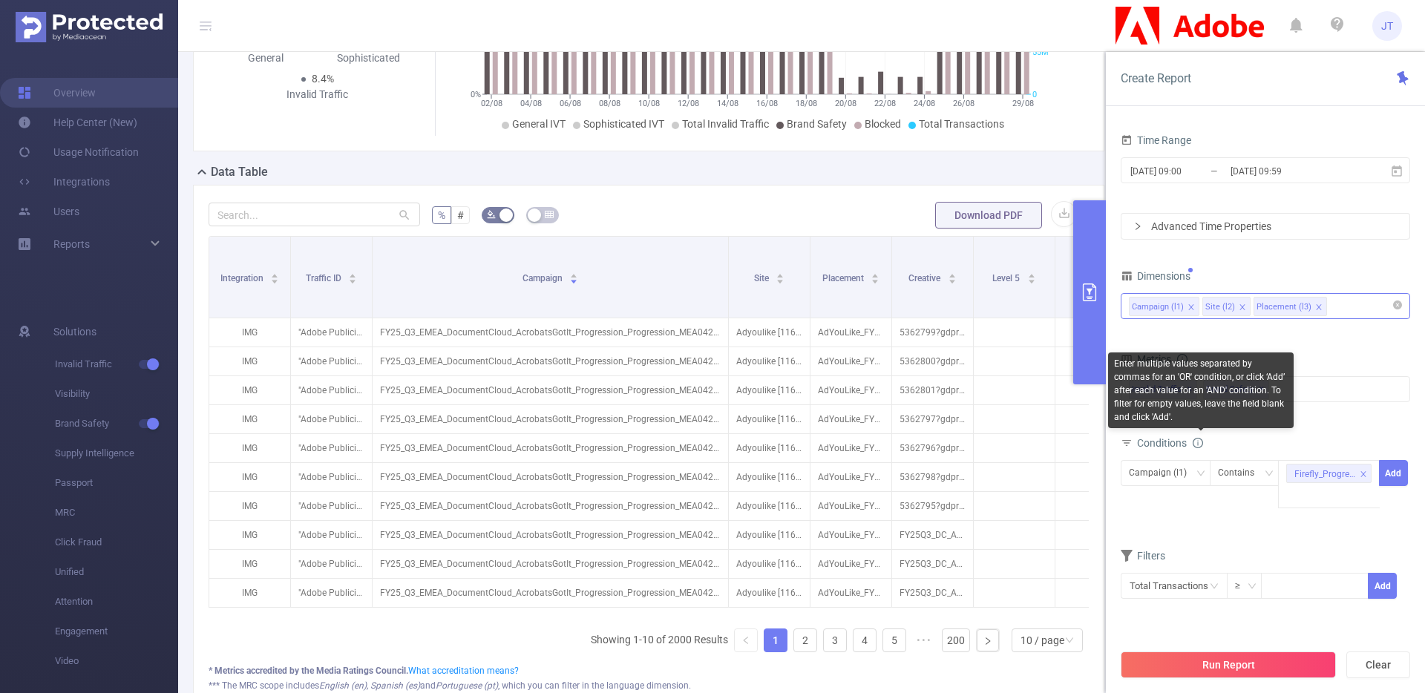
click at [1198, 440] on icon "icon: info-circle" at bounding box center [1197, 443] width 10 height 10
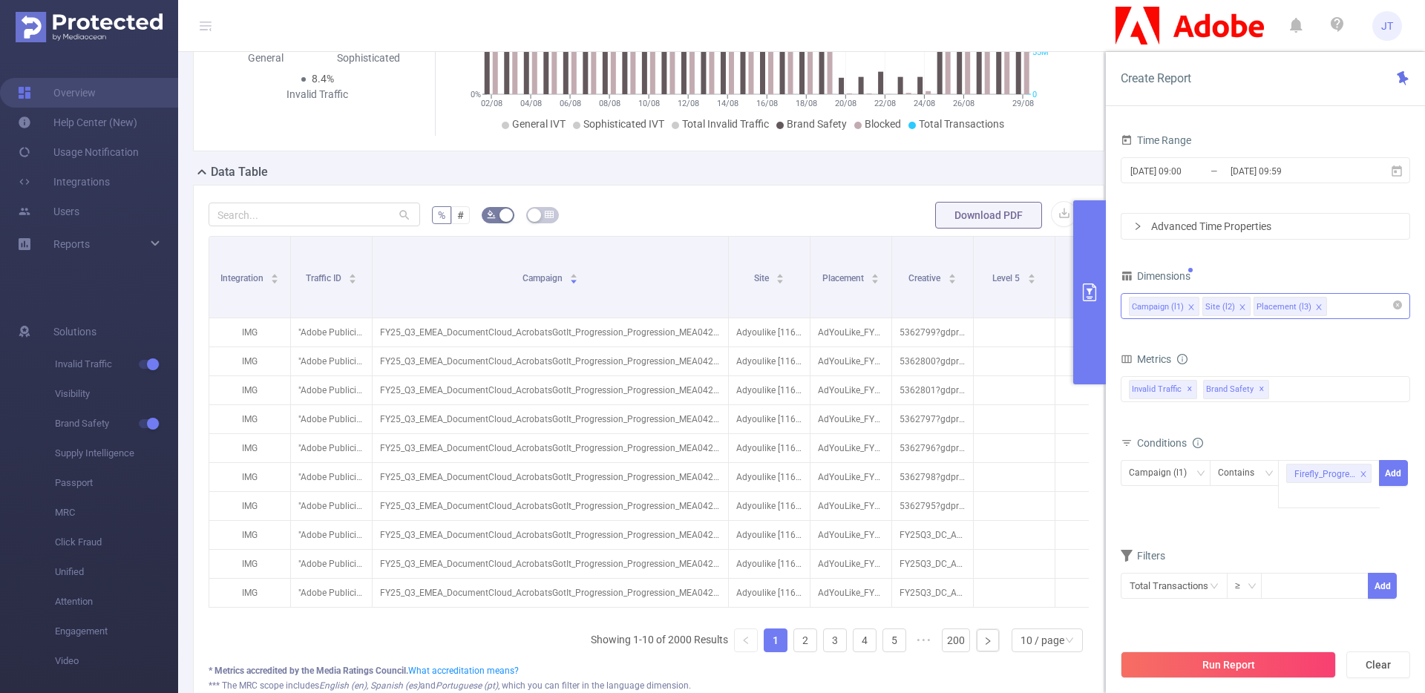
click at [1284, 527] on div "Conditions Campaign (l1) Contains Firefly_Progression Add" at bounding box center [1264, 480] width 289 height 95
click at [1363, 505] on div "Firefly_Progression" at bounding box center [1329, 484] width 102 height 48
click at [1362, 528] on li "Firefly_Progression" at bounding box center [1340, 526] width 125 height 24
click at [1313, 479] on div at bounding box center [1328, 473] width 85 height 24
click at [978, 214] on button "Download PDF" at bounding box center [988, 215] width 107 height 27
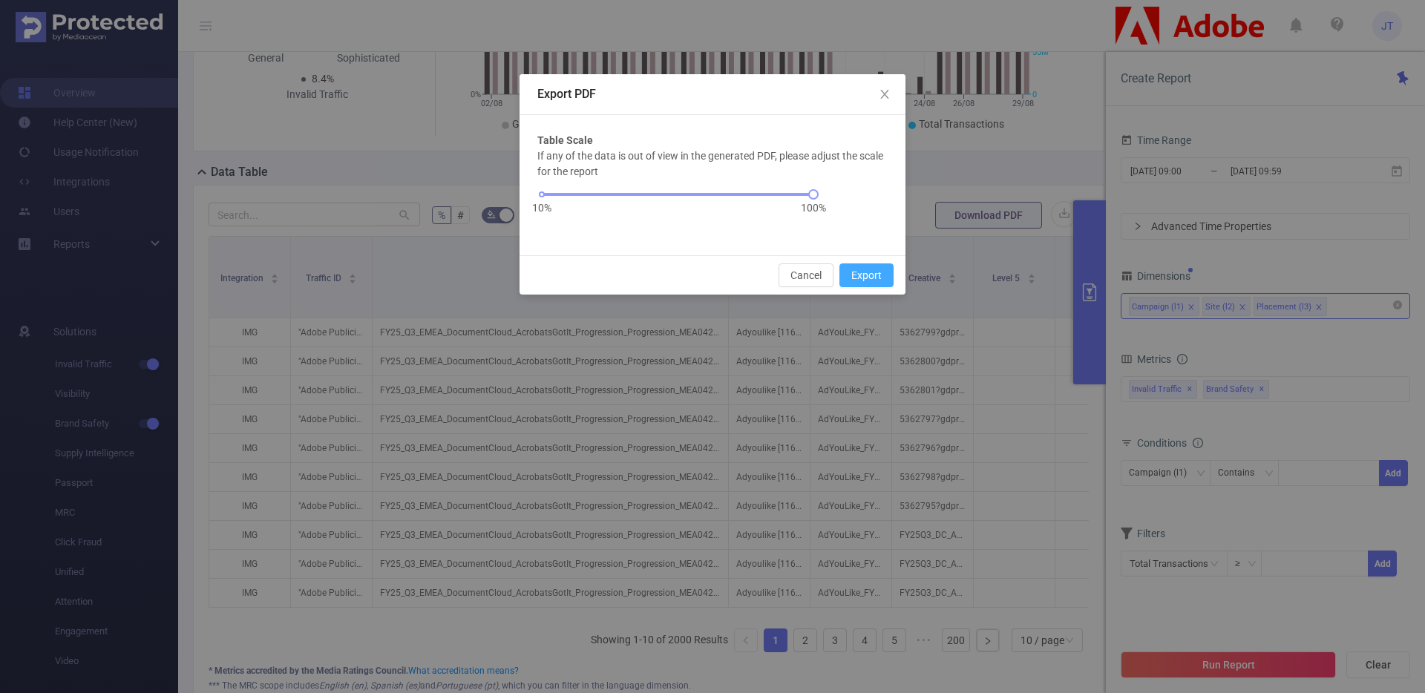
click at [865, 268] on button "Export" at bounding box center [866, 275] width 54 height 24
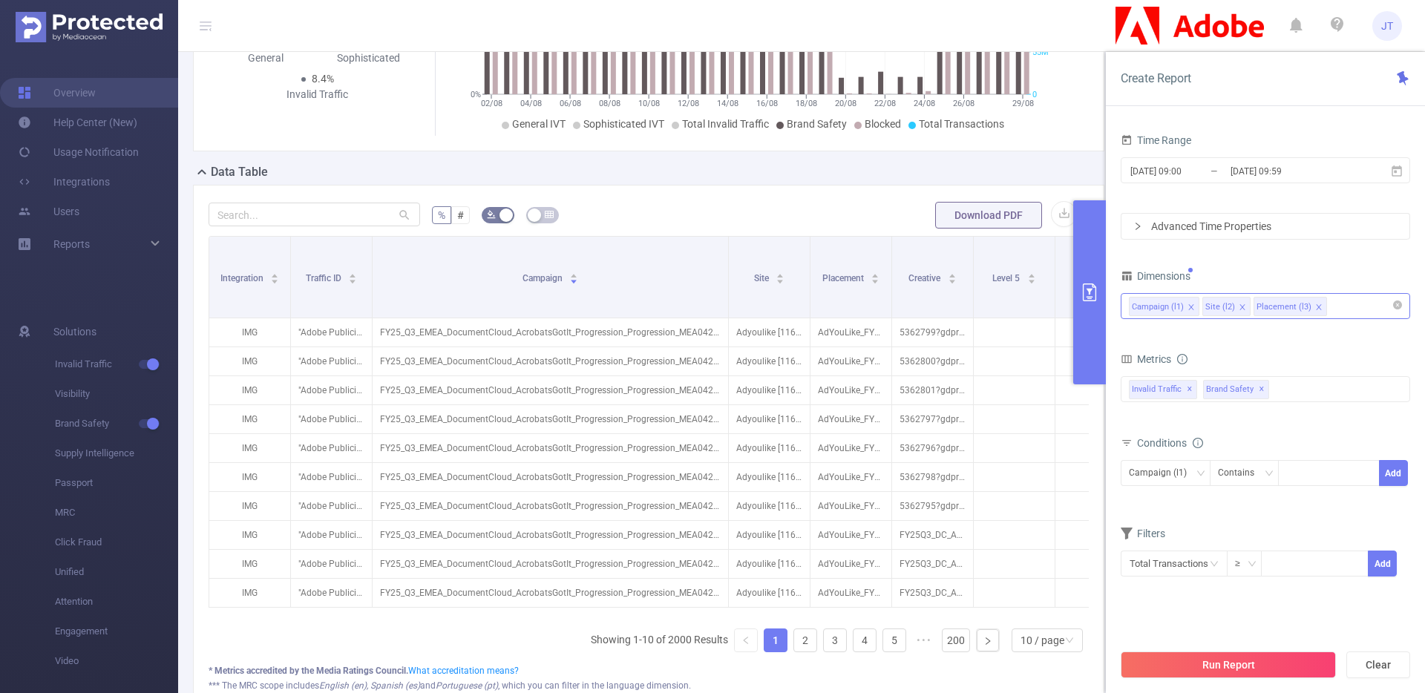
click at [1090, 261] on button "primary" at bounding box center [1089, 292] width 33 height 184
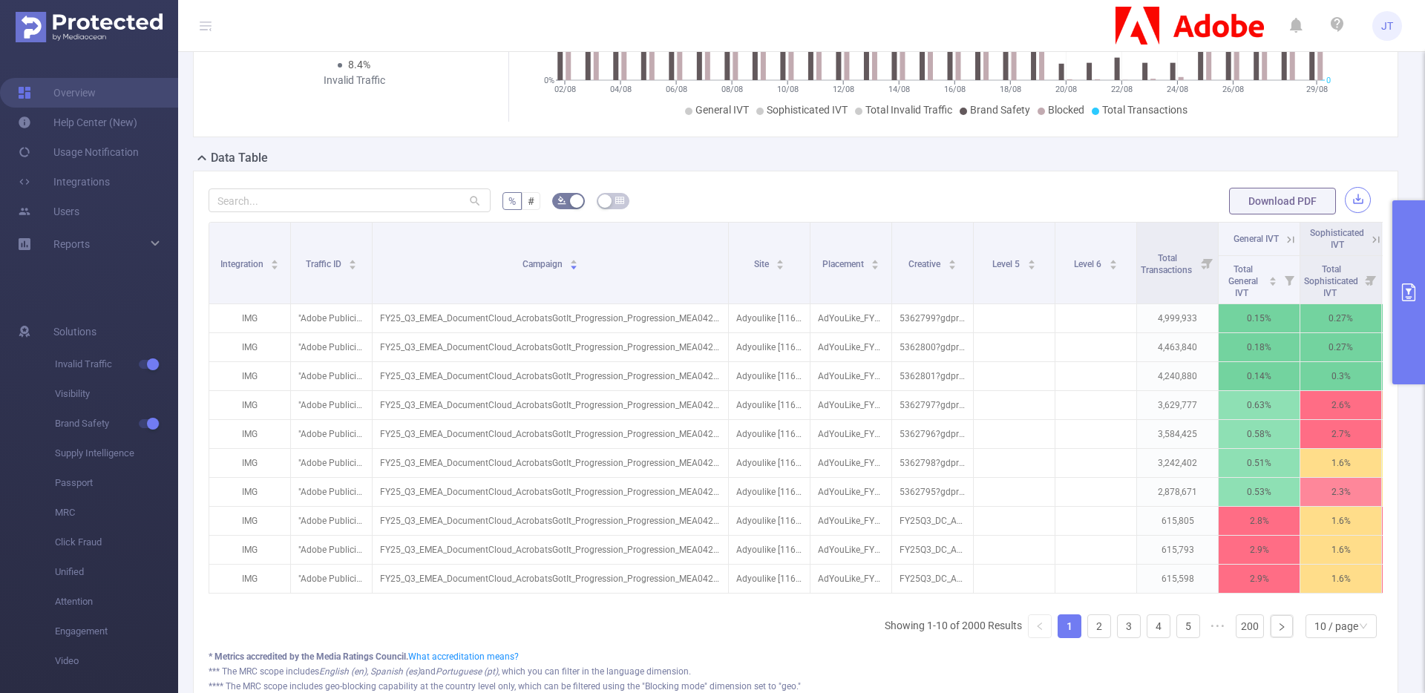
click at [1345, 197] on button "button" at bounding box center [1358, 200] width 26 height 26
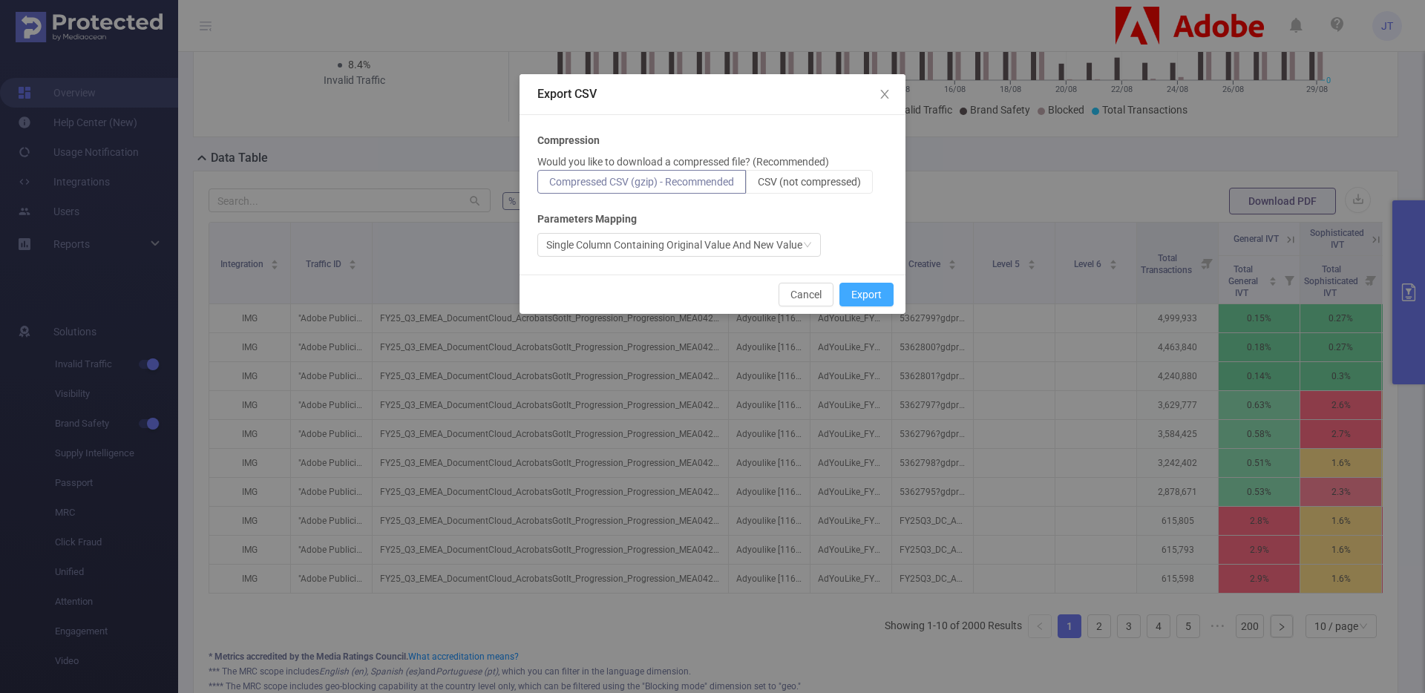
click at [859, 287] on button "Export" at bounding box center [866, 295] width 54 height 24
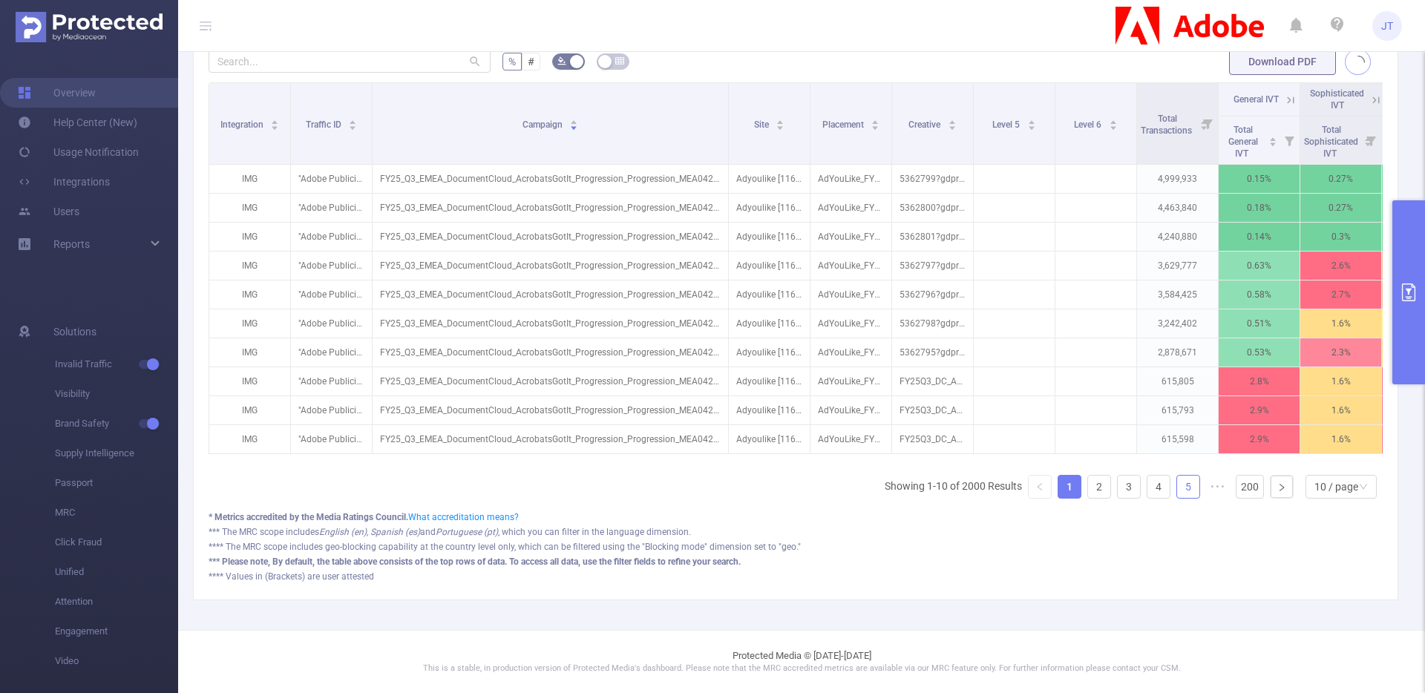
scroll to position [398, 0]
click at [1394, 286] on button "primary" at bounding box center [1408, 292] width 33 height 184
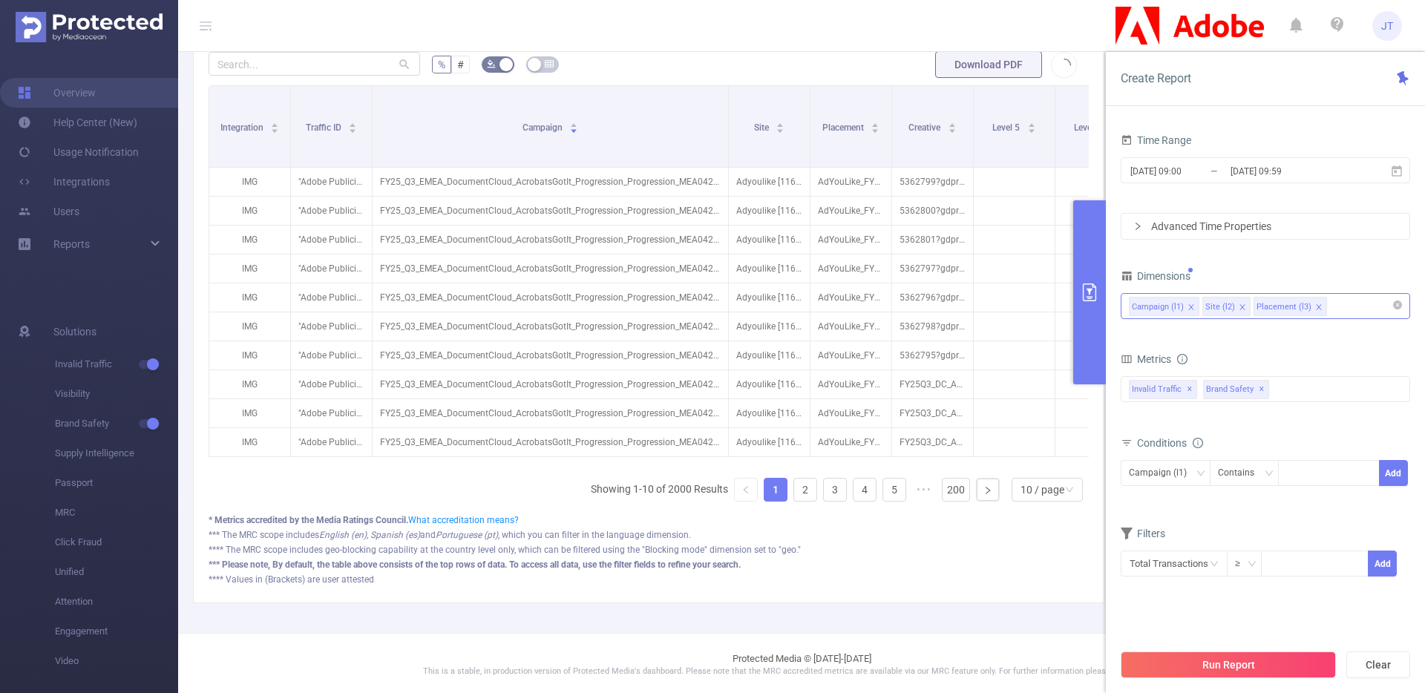
click at [1334, 306] on div "Campaign (l1) Site (l2) Placement (l3)" at bounding box center [1265, 306] width 273 height 24
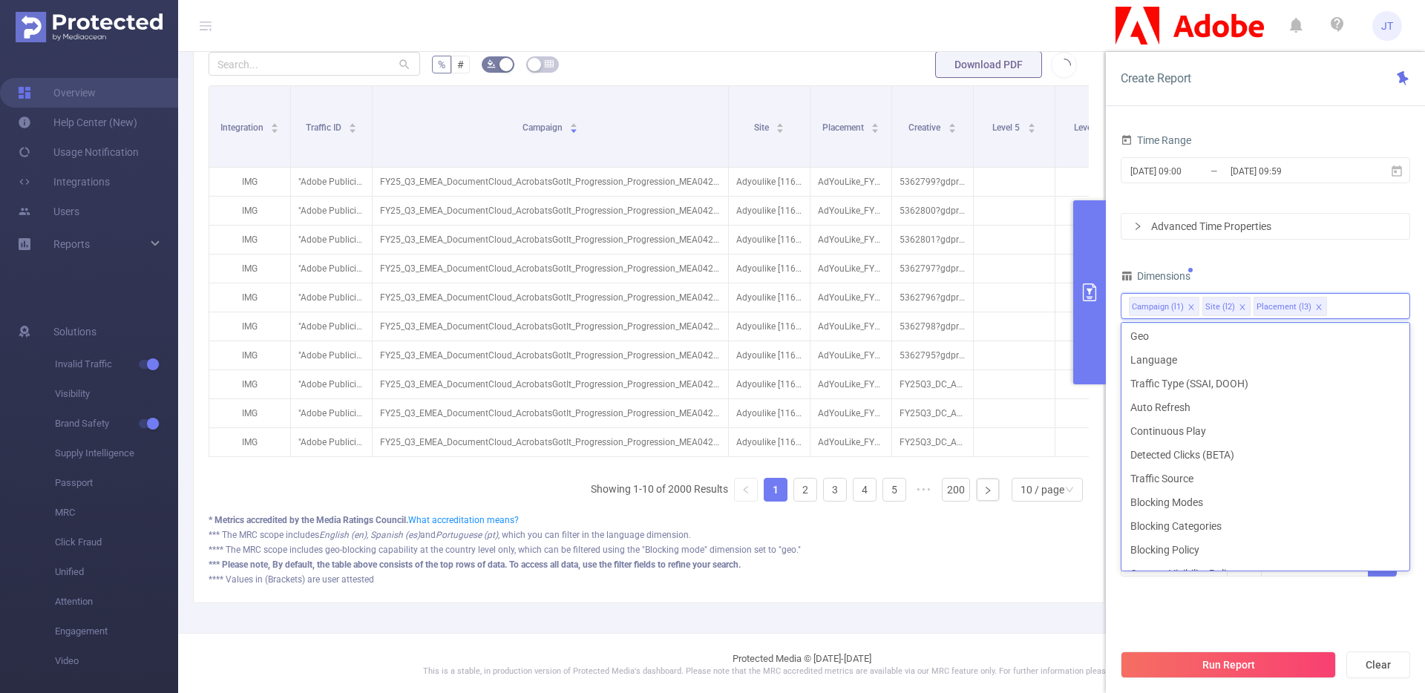
scroll to position [399, 0]
click at [1276, 249] on div "Time Range 2025-08-02 09:00 _ 2025-08-29 09:59 Advanced Time Properties Dimensi…" at bounding box center [1264, 363] width 289 height 466
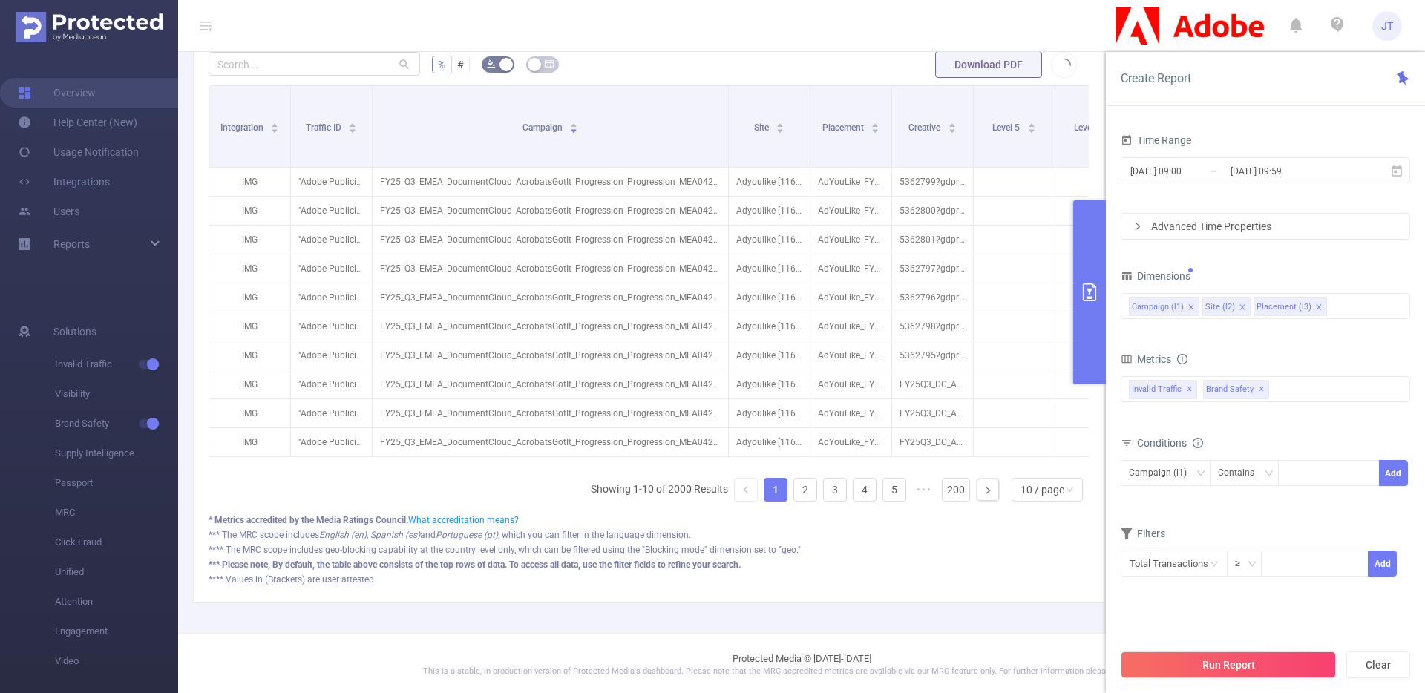
click at [1242, 232] on div "Advanced Time Properties" at bounding box center [1265, 226] width 288 height 25
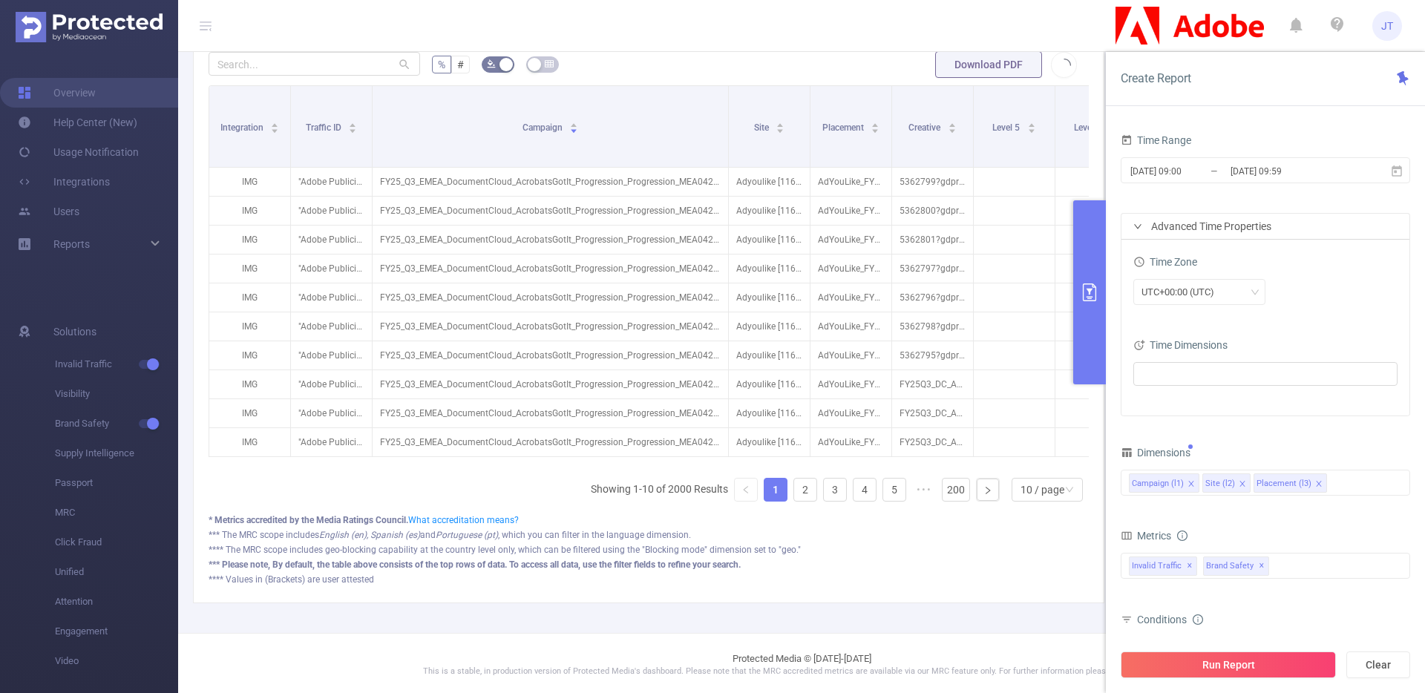
click at [1242, 232] on div "Advanced Time Properties" at bounding box center [1265, 226] width 288 height 25
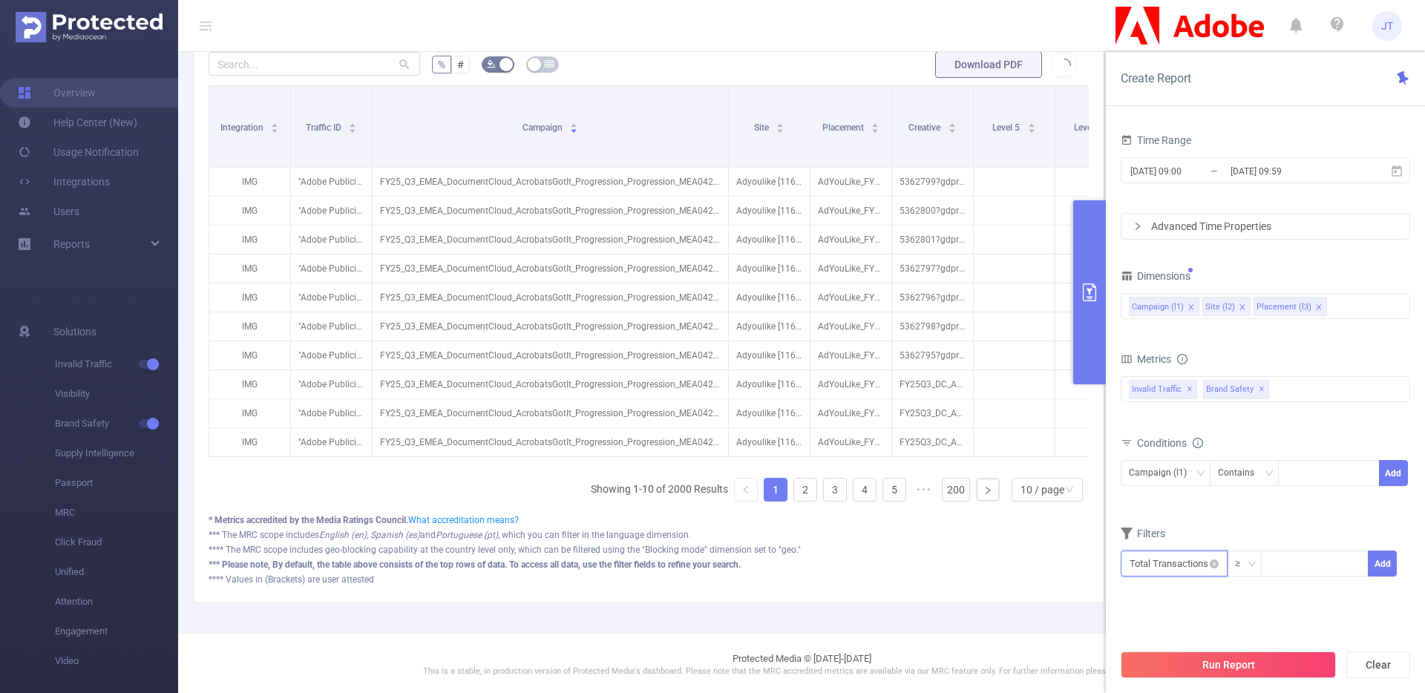
click at [1172, 568] on input "text" at bounding box center [1173, 564] width 107 height 26
click at [1292, 509] on form "Dimensions Campaign (l1) Site (l2) Placement (l3) Metrics Total General IVT Dat…" at bounding box center [1264, 431] width 289 height 330
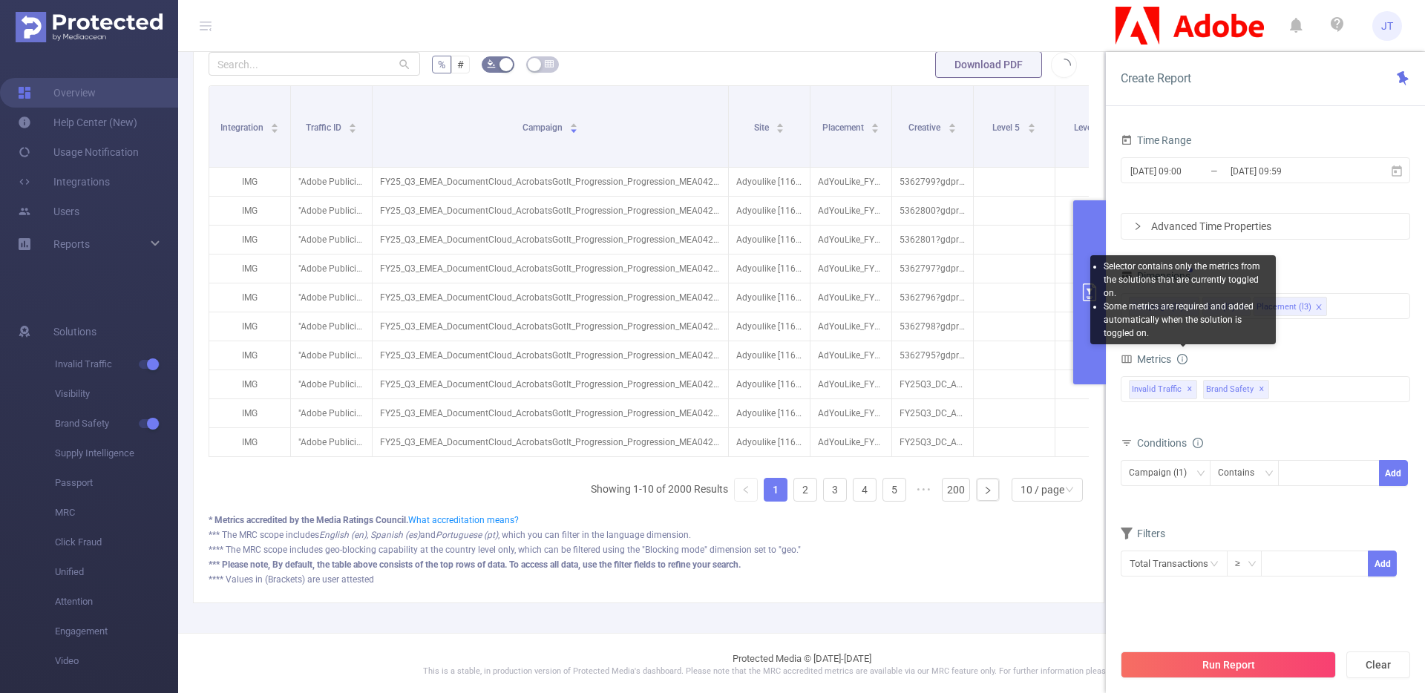
click at [1187, 358] on icon "icon: info-circle" at bounding box center [1182, 359] width 10 height 10
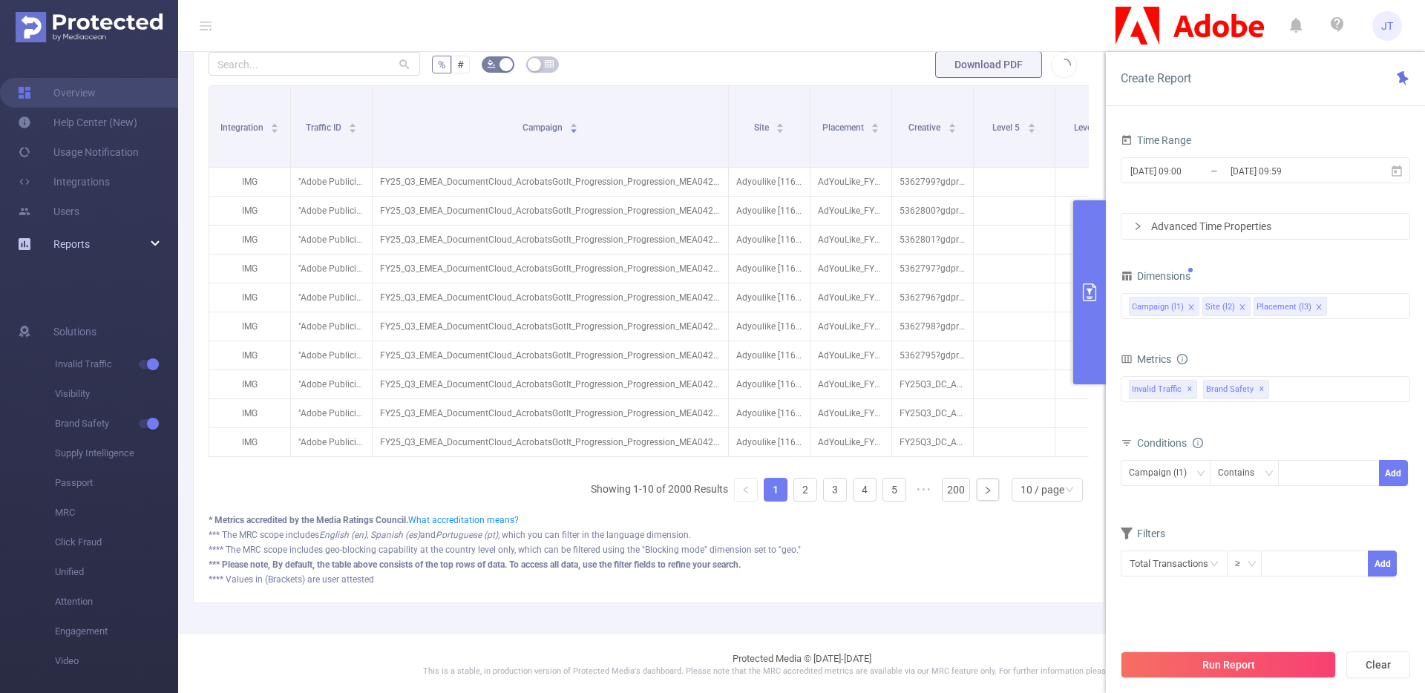
click at [98, 243] on div "Reports" at bounding box center [89, 244] width 178 height 30
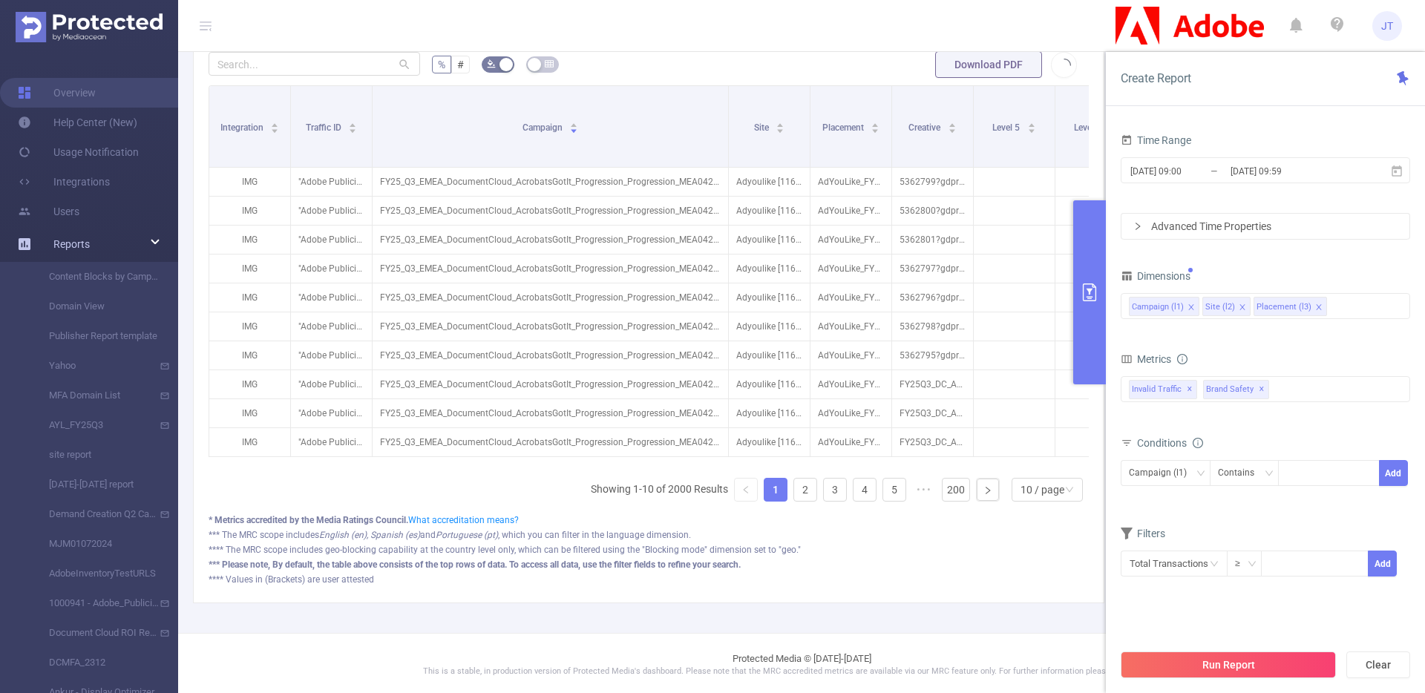
click at [89, 240] on span "Reports" at bounding box center [71, 244] width 36 height 12
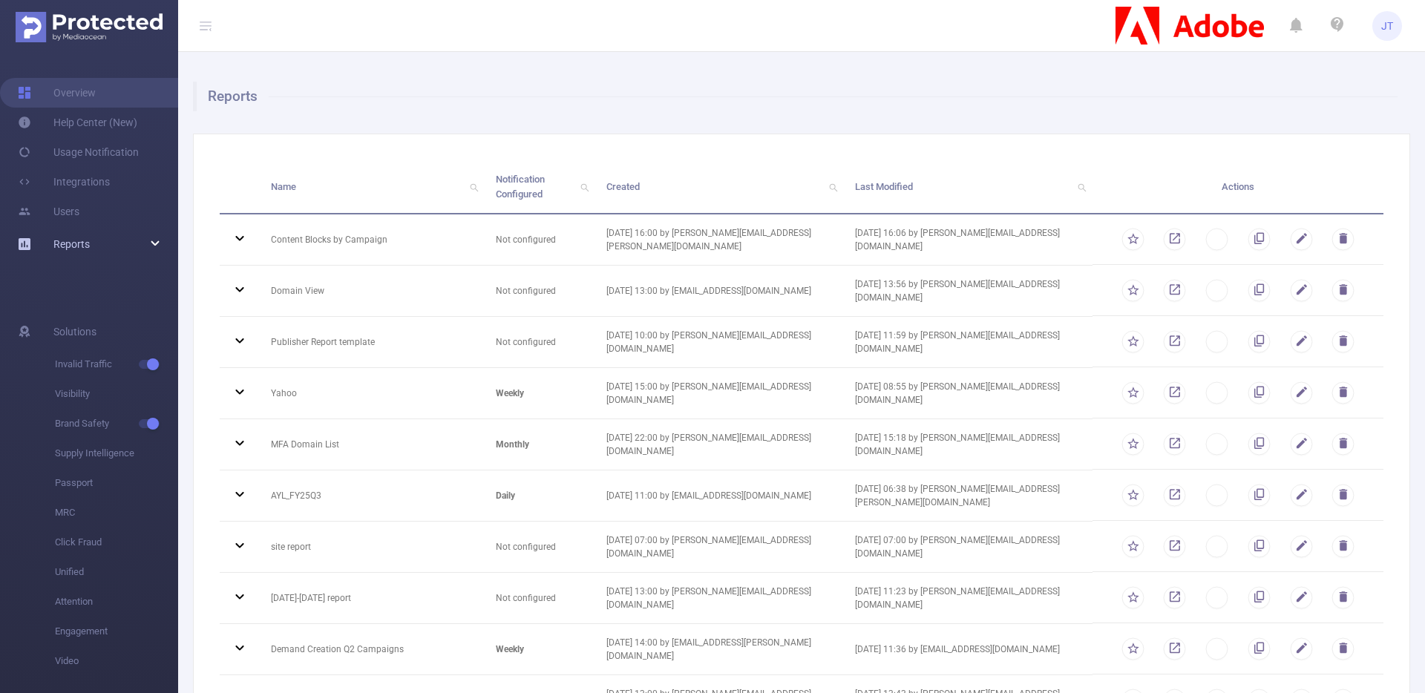
click at [83, 240] on span "Reports" at bounding box center [71, 244] width 36 height 12
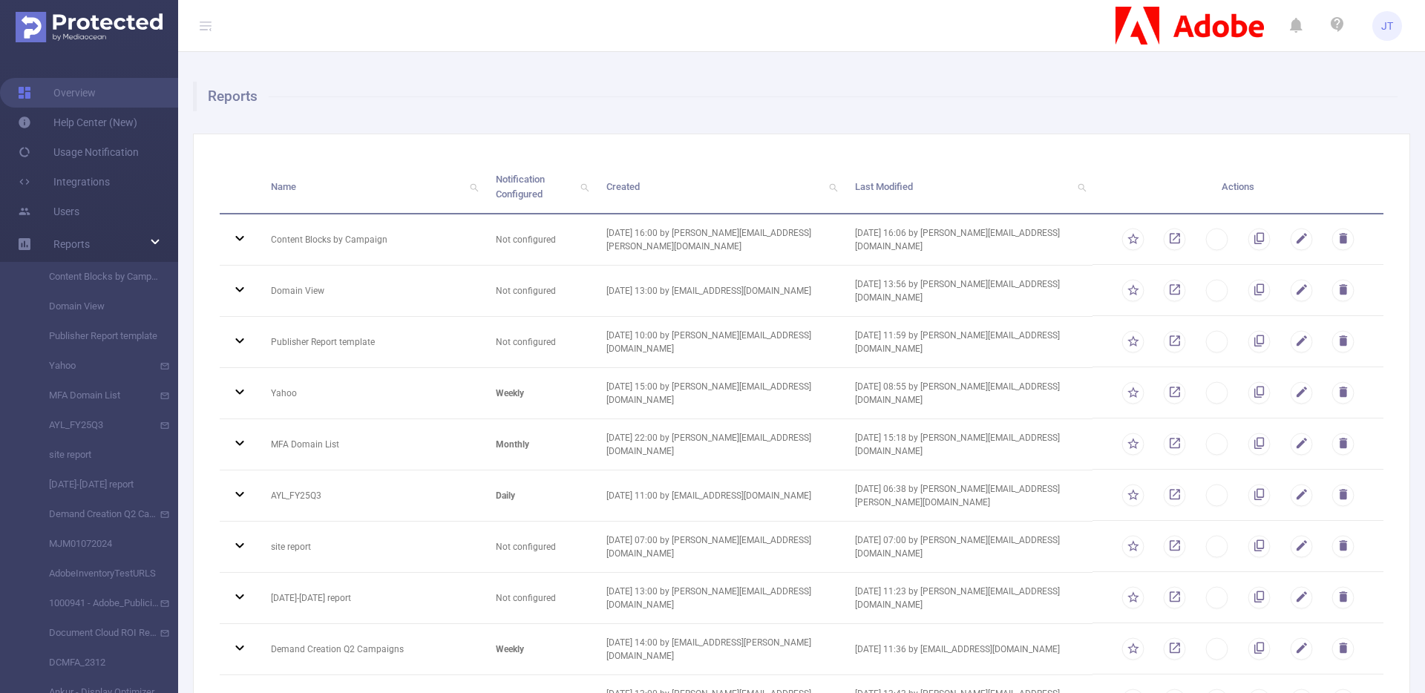
click at [200, 32] on icon at bounding box center [206, 25] width 18 height 51
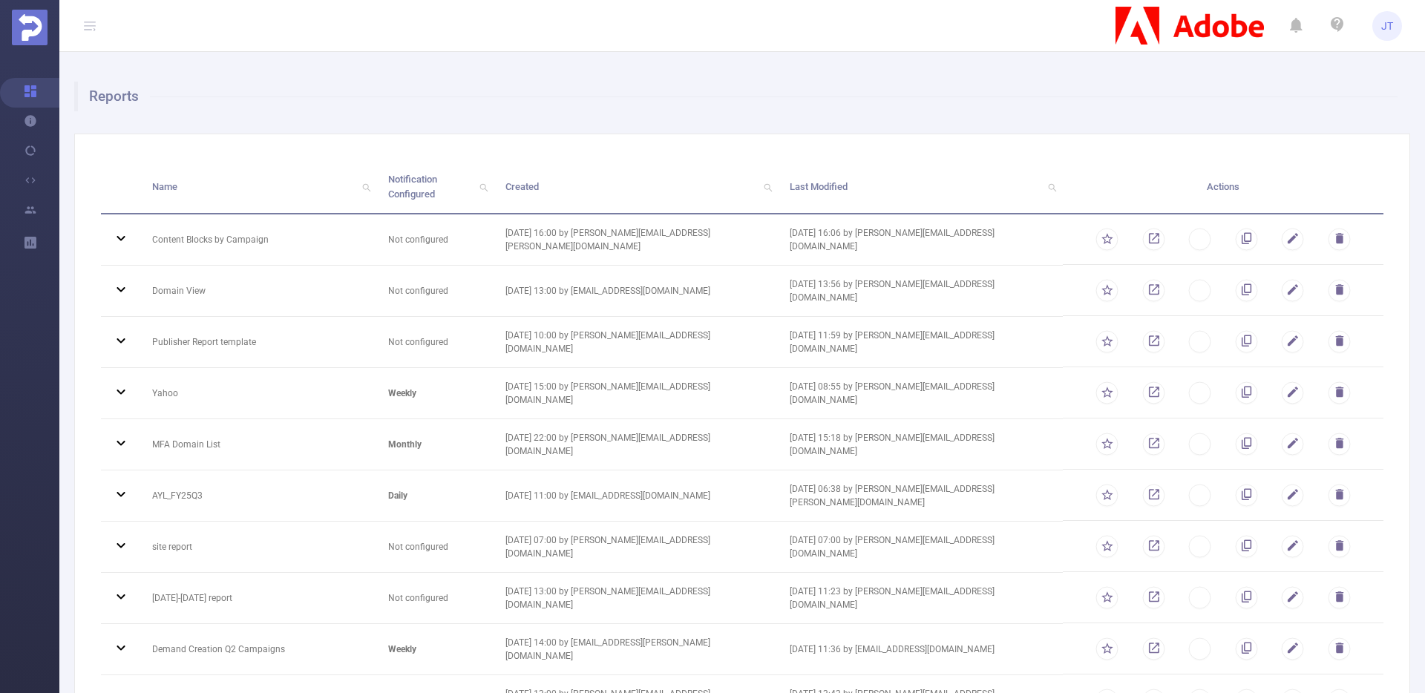
click at [82, 24] on icon at bounding box center [90, 25] width 18 height 51
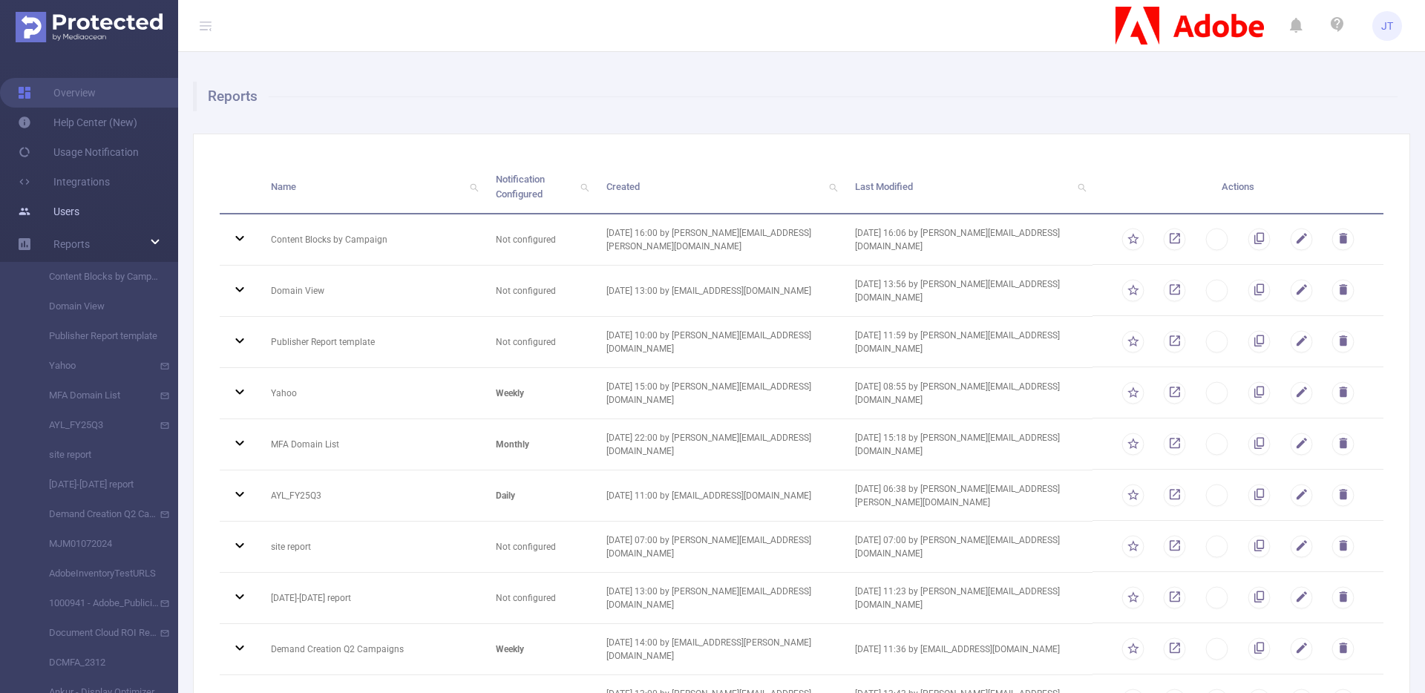
click at [79, 206] on link "Users" at bounding box center [49, 212] width 62 height 30
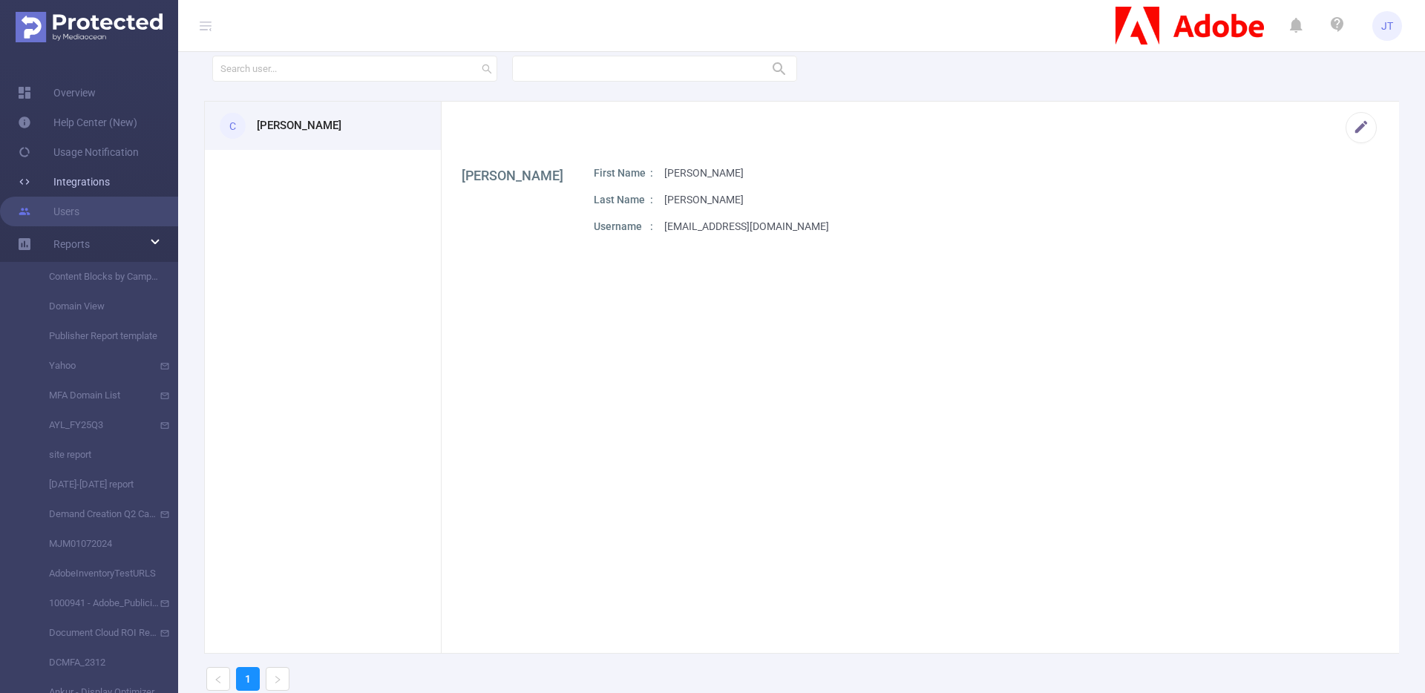
click at [88, 180] on link "Integrations" at bounding box center [64, 182] width 92 height 30
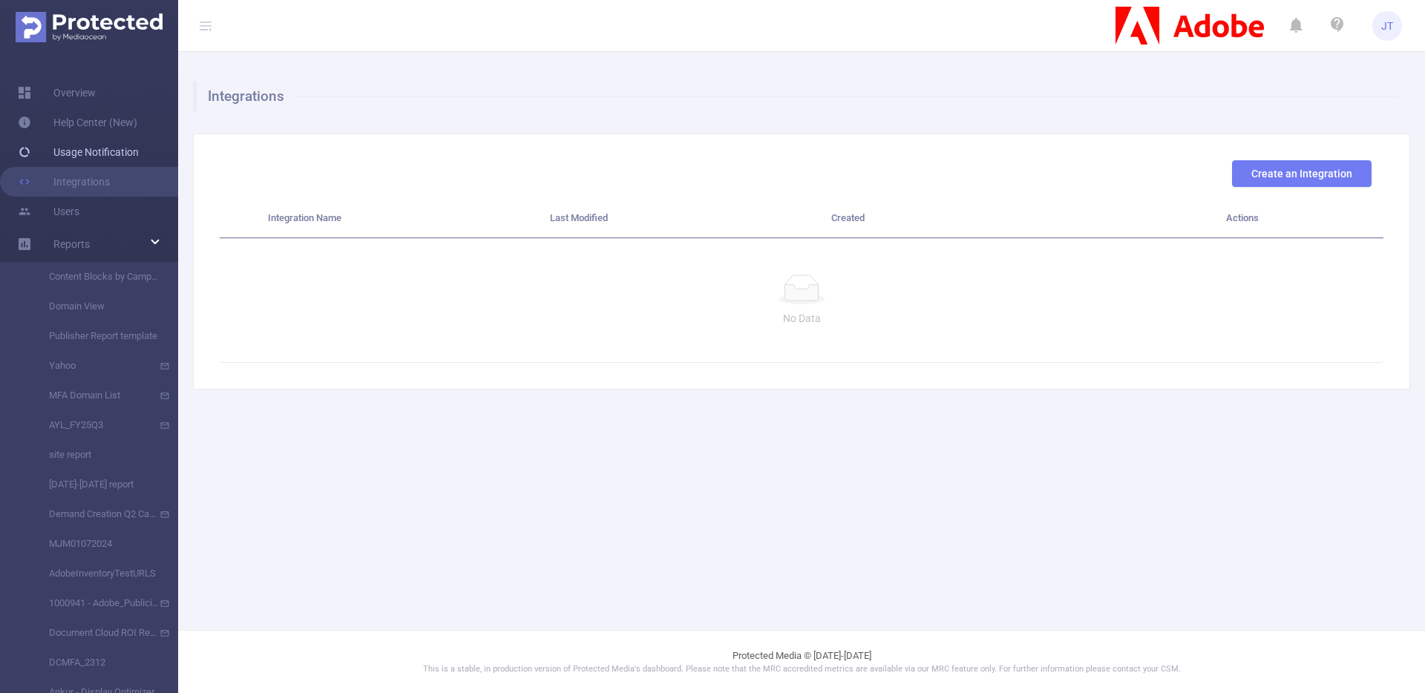
click at [90, 159] on link "Usage Notification" at bounding box center [78, 152] width 121 height 30
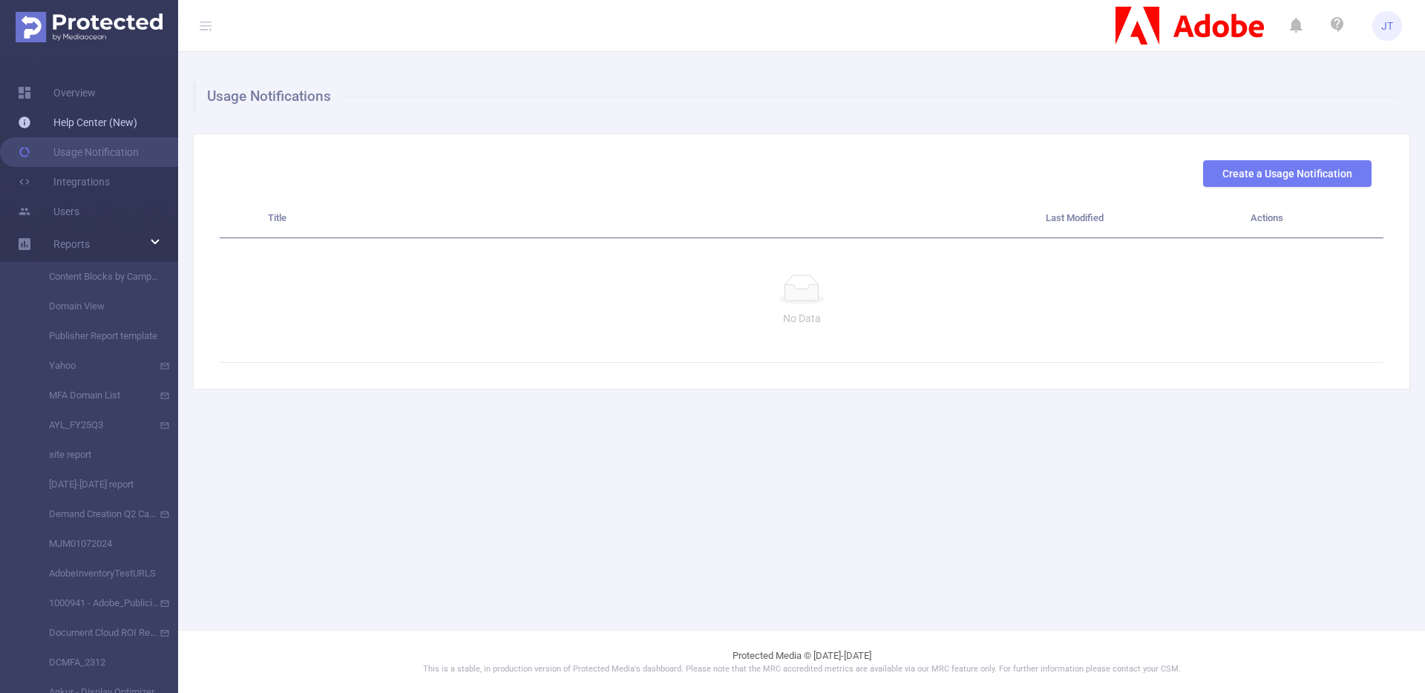
click at [96, 131] on link "Help Center (New)" at bounding box center [77, 123] width 119 height 30
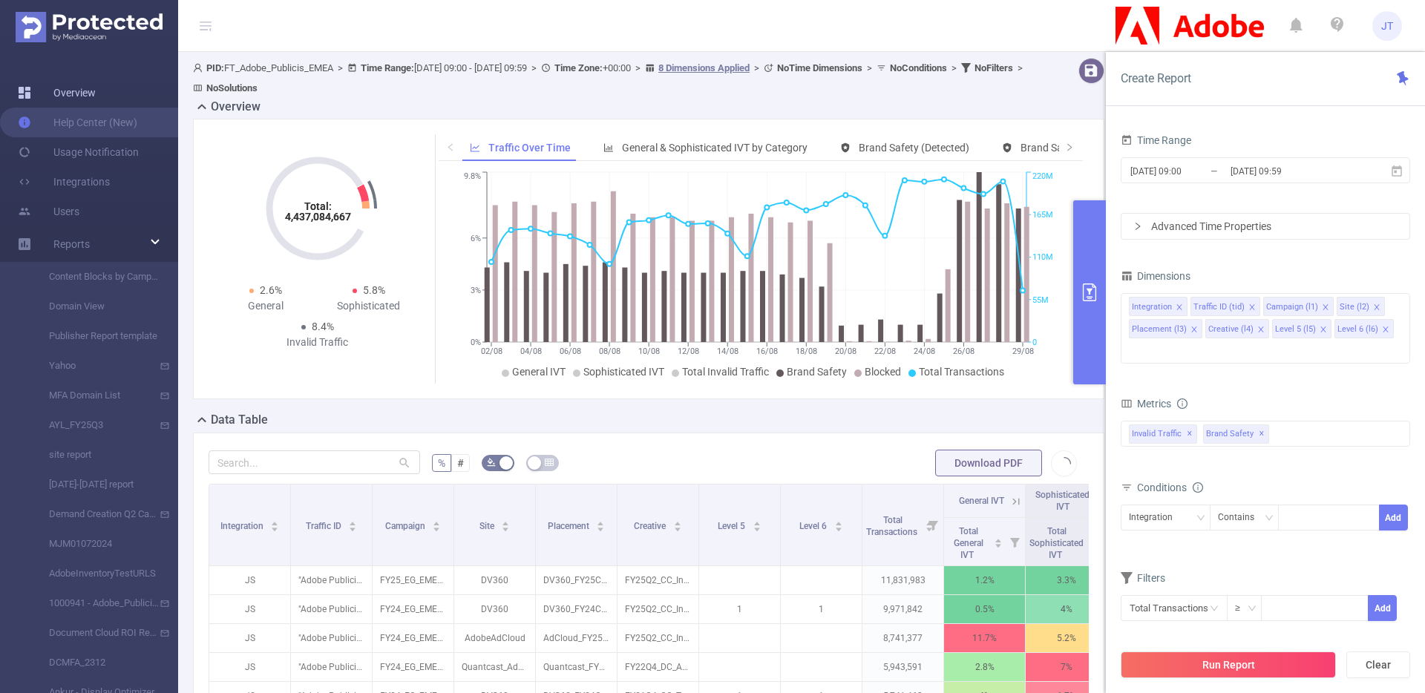
click at [96, 87] on link "Overview" at bounding box center [57, 93] width 78 height 30
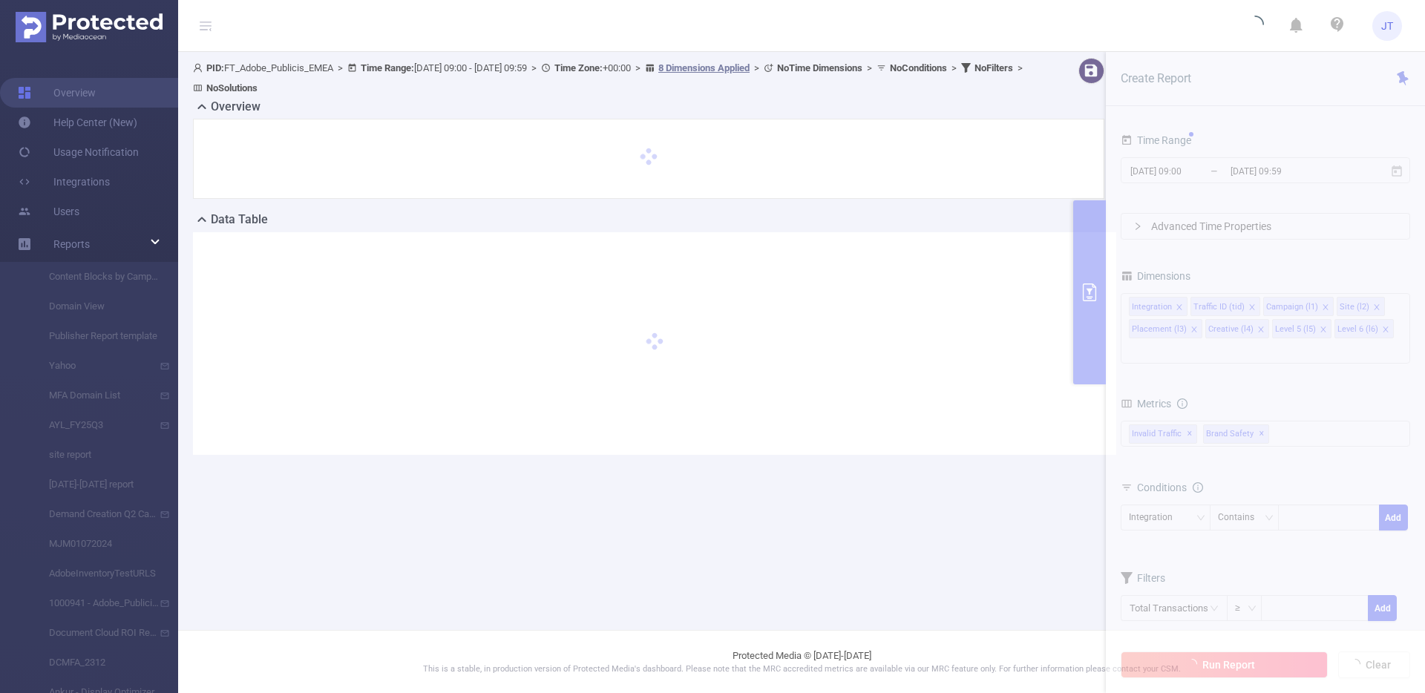
type input "2025-09-02 09:00"
type input "2025-09-02 09:59"
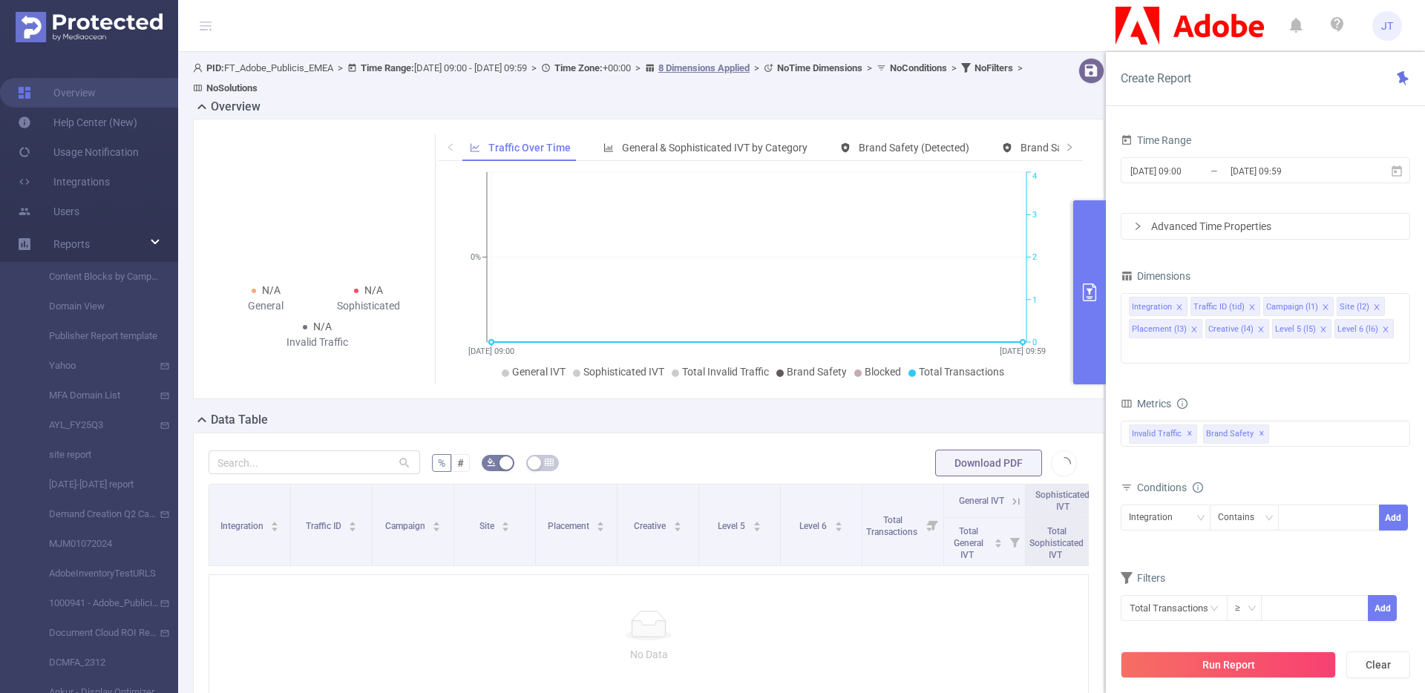
click at [1175, 82] on span "Create Report" at bounding box center [1155, 78] width 70 height 14
click at [1280, 421] on div "Invalid Traffic ✕ Brand Safety ✕" at bounding box center [1264, 434] width 289 height 26
click at [1297, 393] on div "Metrics" at bounding box center [1264, 405] width 289 height 24
click at [1307, 505] on div at bounding box center [1328, 517] width 85 height 24
click at [1192, 505] on div "Integration" at bounding box center [1165, 517] width 73 height 24
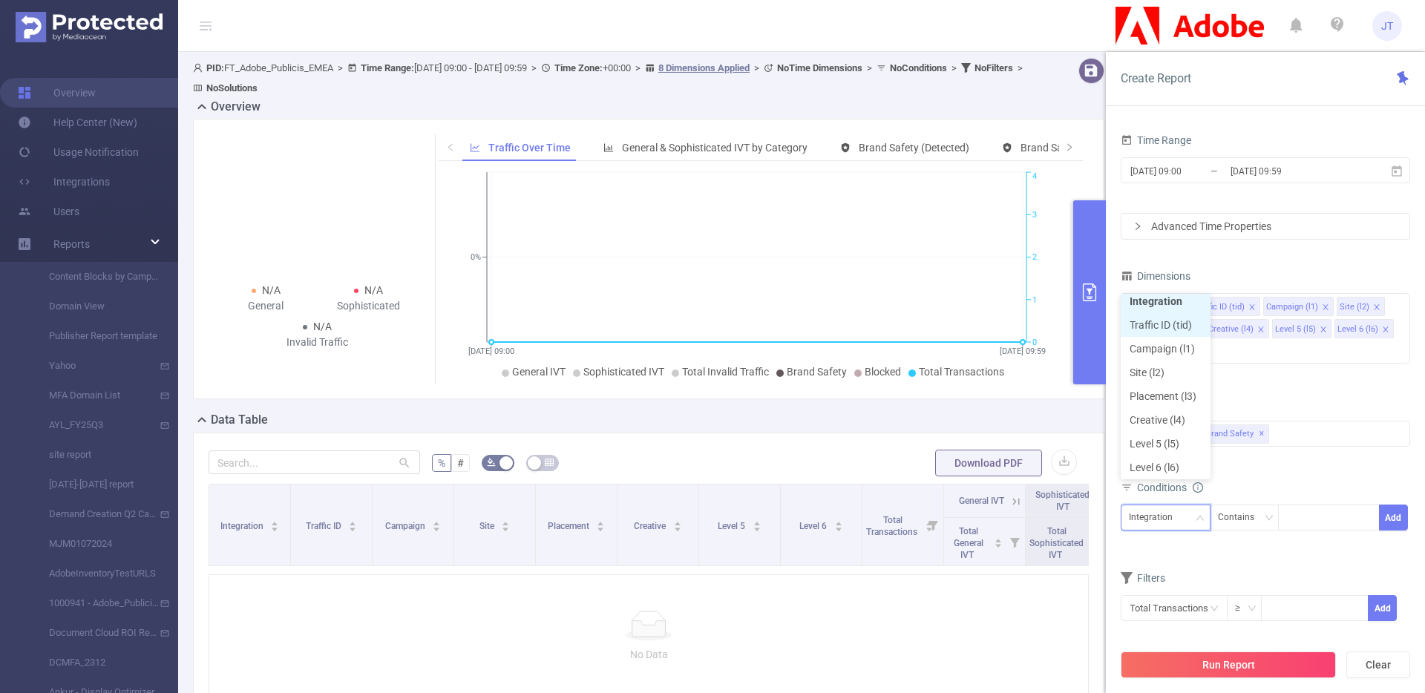
scroll to position [3, 0]
click at [1173, 355] on li "Campaign (l1)" at bounding box center [1165, 353] width 90 height 24
click at [1240, 505] on div "Contains" at bounding box center [1241, 517] width 47 height 24
click at [1290, 421] on div "Invalid Traffic ✕ Brand Safety ✕ Invalid Traffic Visibility Brand Safety Supply…" at bounding box center [1264, 434] width 289 height 26
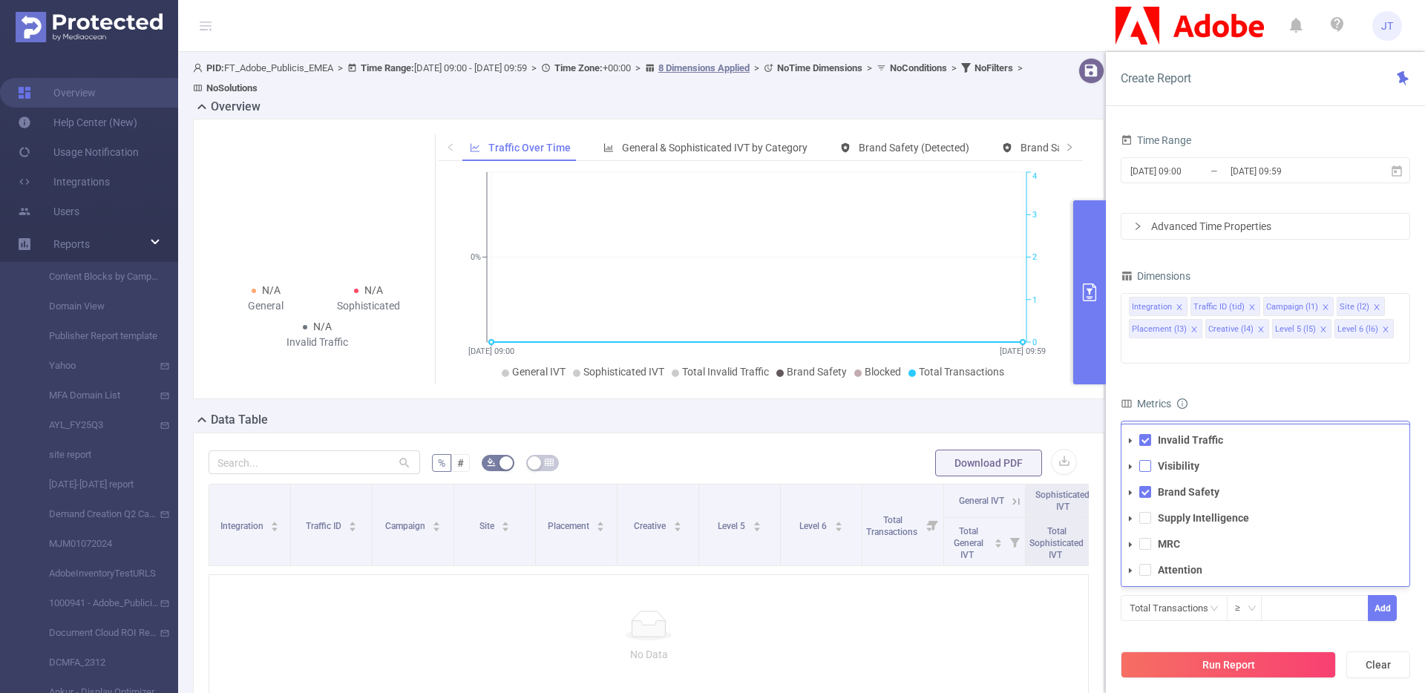
click at [1149, 460] on span at bounding box center [1145, 466] width 12 height 12
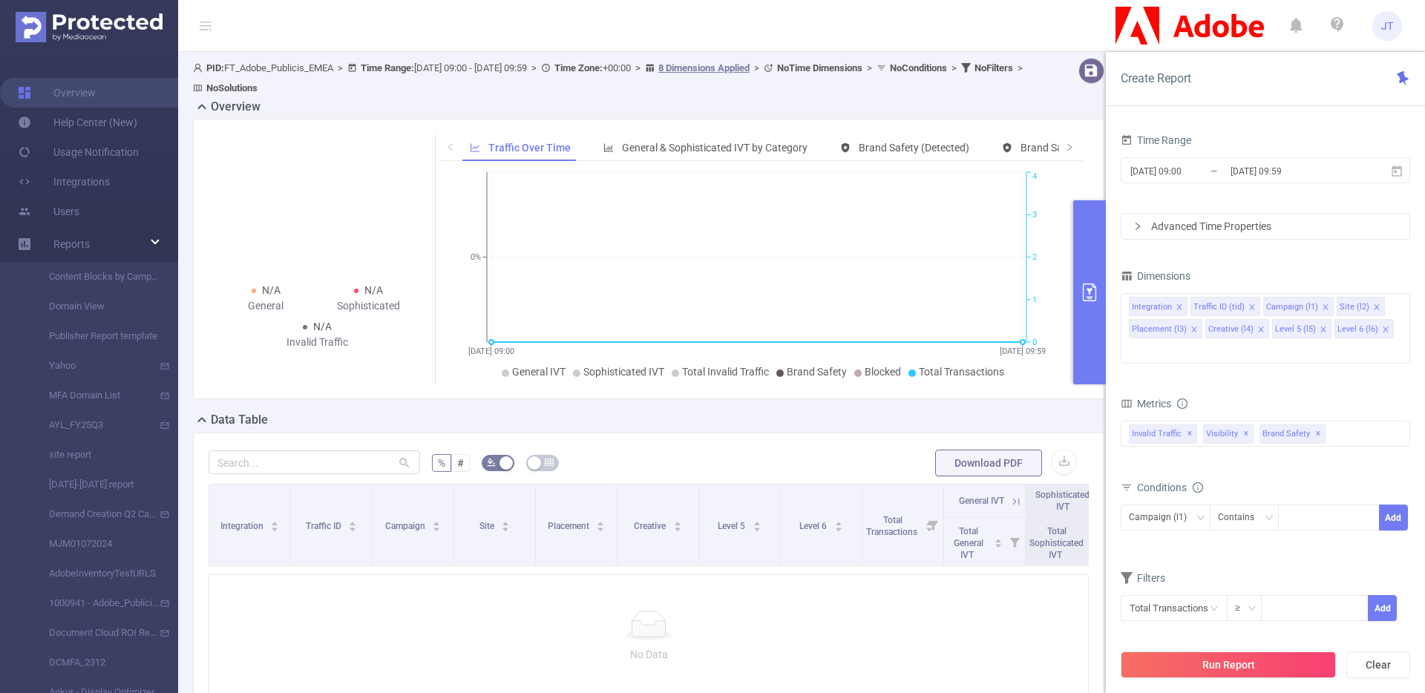
click at [1296, 393] on div "Metrics" at bounding box center [1264, 405] width 289 height 24
click at [1178, 305] on icon "icon: close" at bounding box center [1178, 306] width 7 height 7
click at [1189, 307] on icon "icon: close" at bounding box center [1189, 306] width 5 height 5
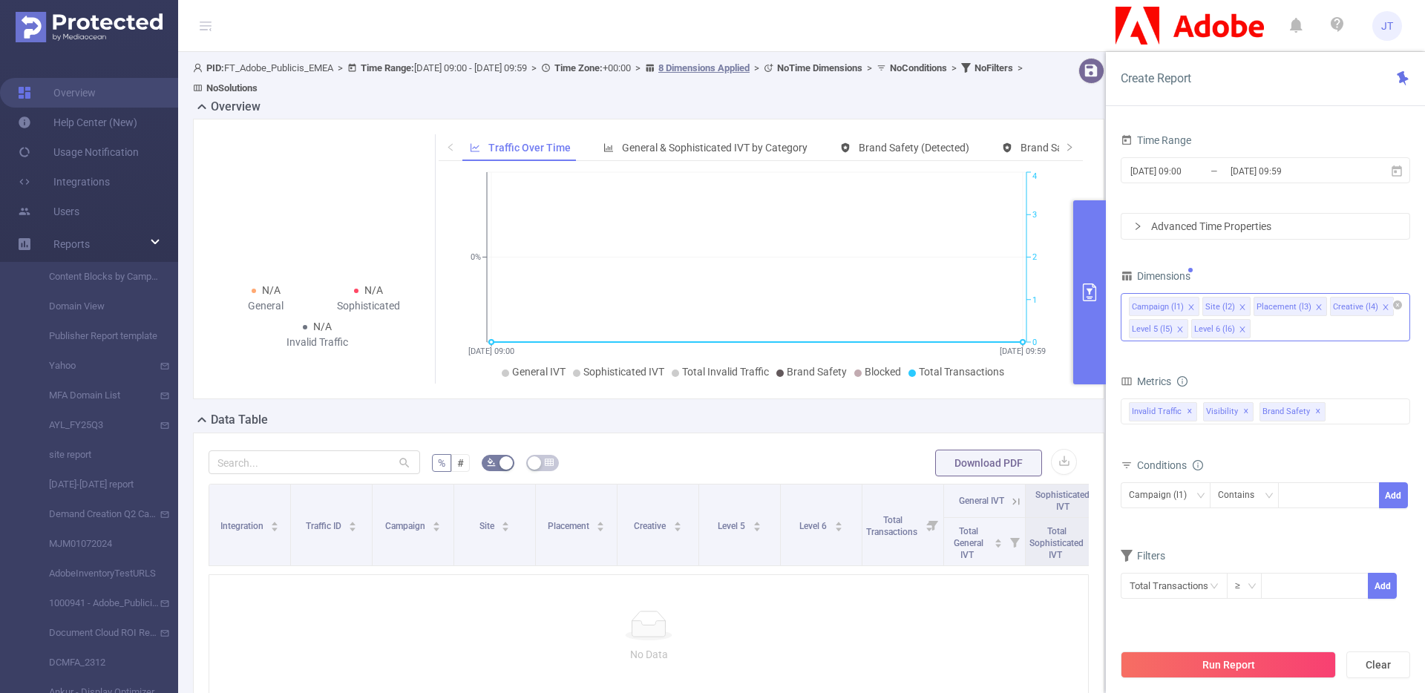
click at [1382, 304] on icon "icon: close" at bounding box center [1384, 306] width 5 height 5
click at [1182, 331] on icon "icon: close" at bounding box center [1179, 329] width 7 height 7
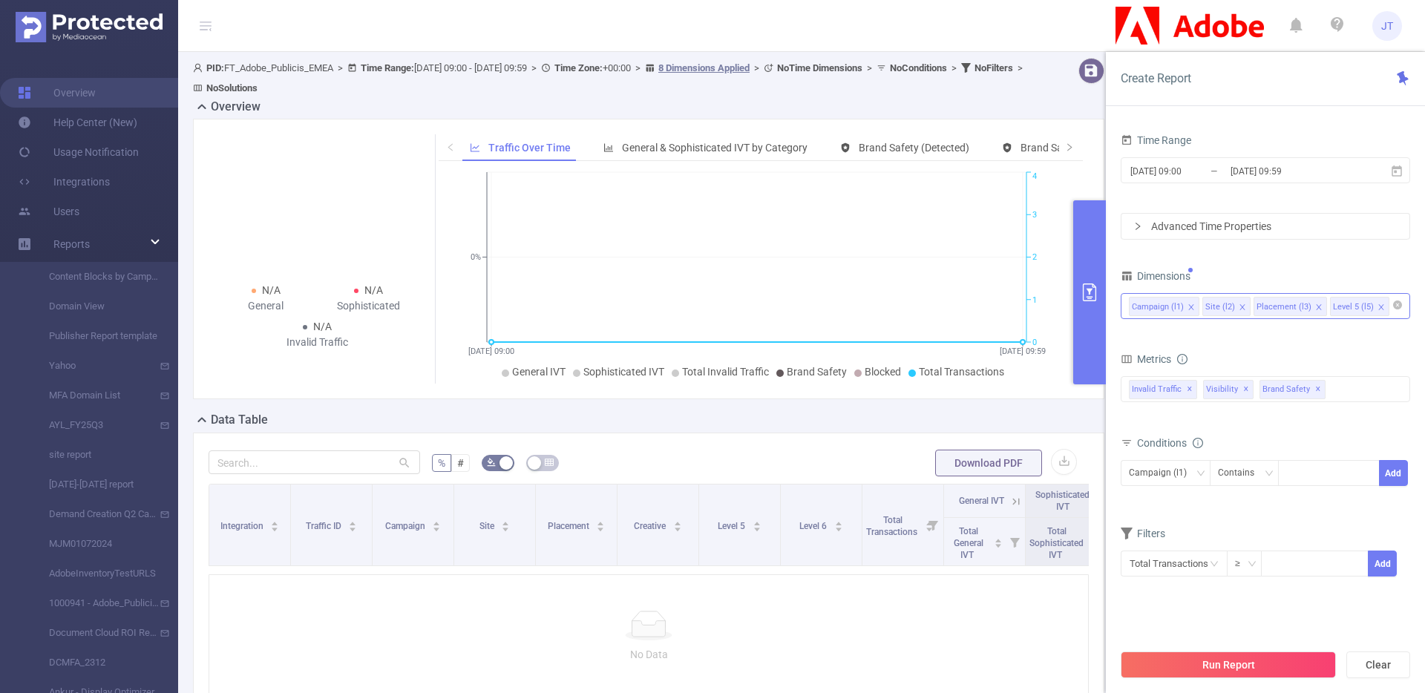
click at [1377, 303] on icon "icon: close" at bounding box center [1380, 306] width 7 height 7
click at [1365, 306] on div "Campaign (l1) Site (l2) Placement (l3)" at bounding box center [1265, 306] width 273 height 24
type input "d"
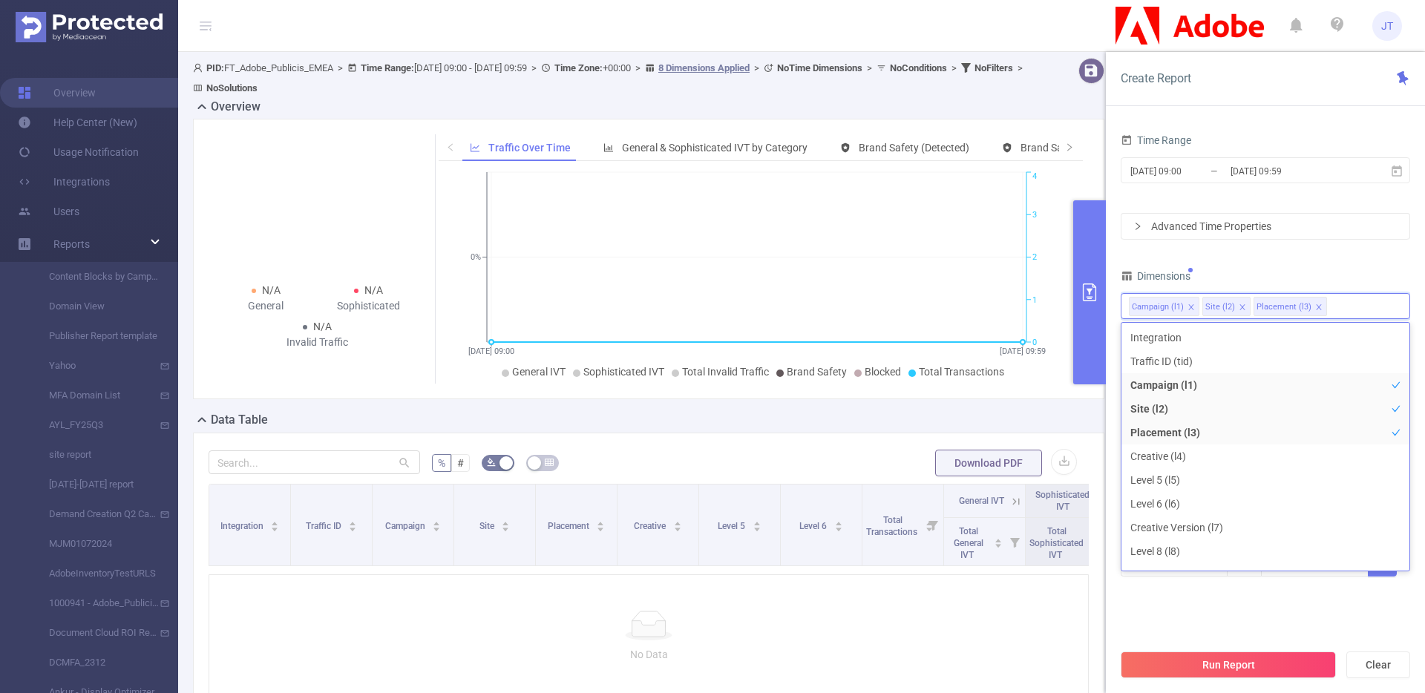
click at [1353, 260] on div "Time Range 2025-09-02 09:00 _ 2025-09-02 09:59 Advanced Time Properties Dimensi…" at bounding box center [1264, 363] width 289 height 466
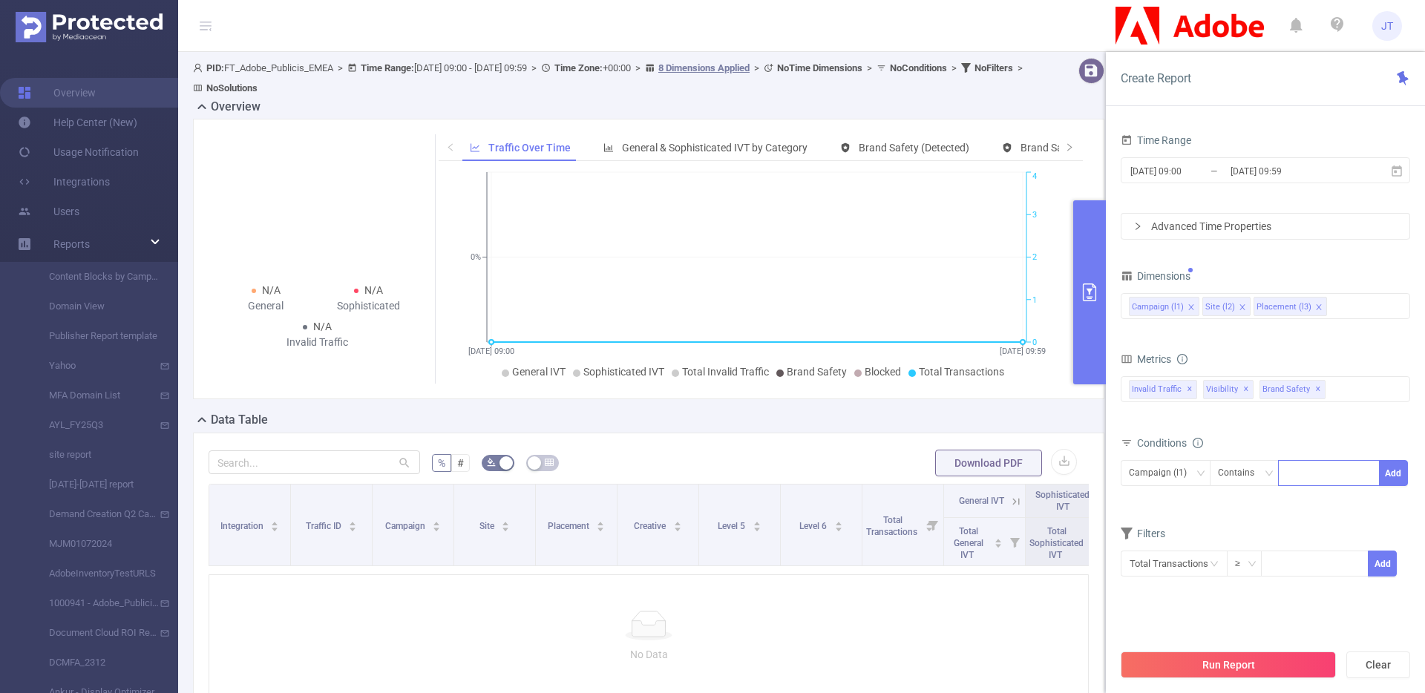
click at [1295, 482] on div at bounding box center [1328, 473] width 85 height 24
type input "/"
type input "Firefly_Progression"
click at [1302, 506] on li "Firefly_Progression" at bounding box center [1338, 504] width 121 height 24
click at [1334, 425] on div "Total General IVT Data Centers Disclosed Bots Known Crawlers Irregular Activity…" at bounding box center [1264, 399] width 289 height 53
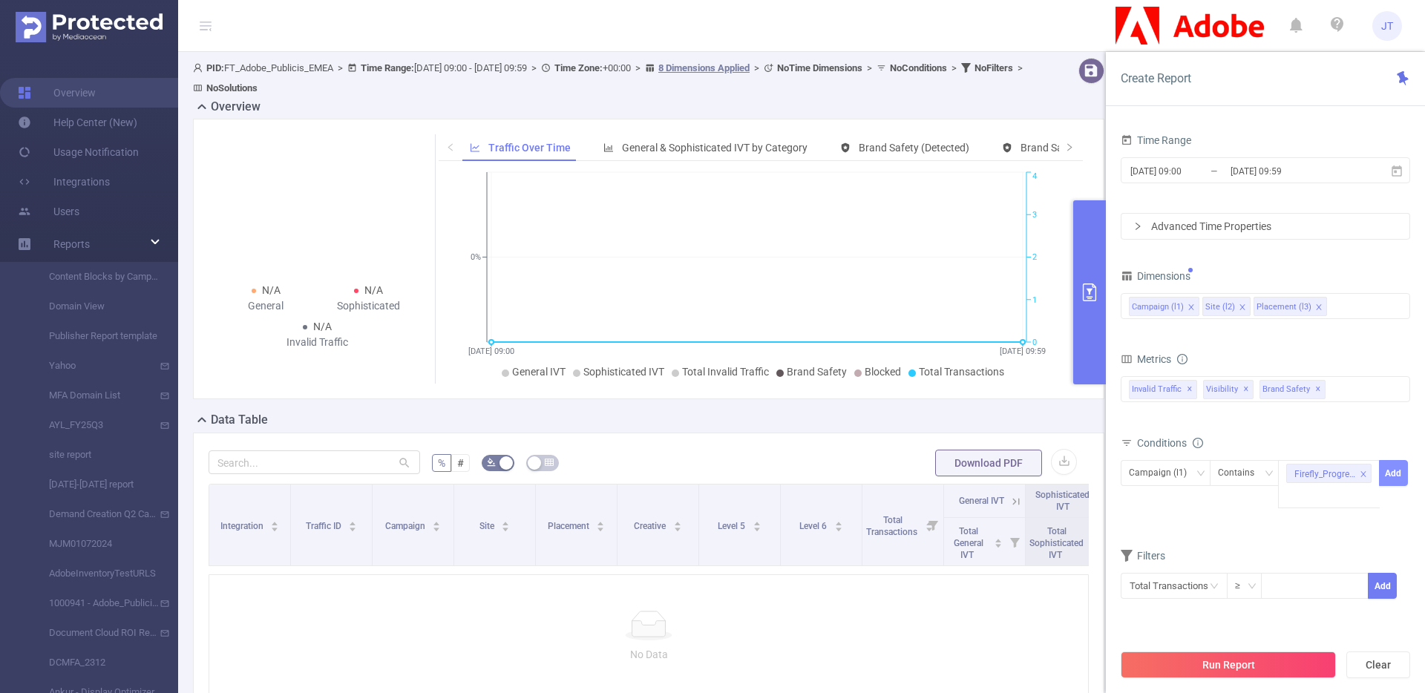
click at [1402, 471] on button "Add" at bounding box center [1393, 473] width 29 height 26
click at [1249, 167] on input "2025-09-02 09:59" at bounding box center [1289, 171] width 120 height 20
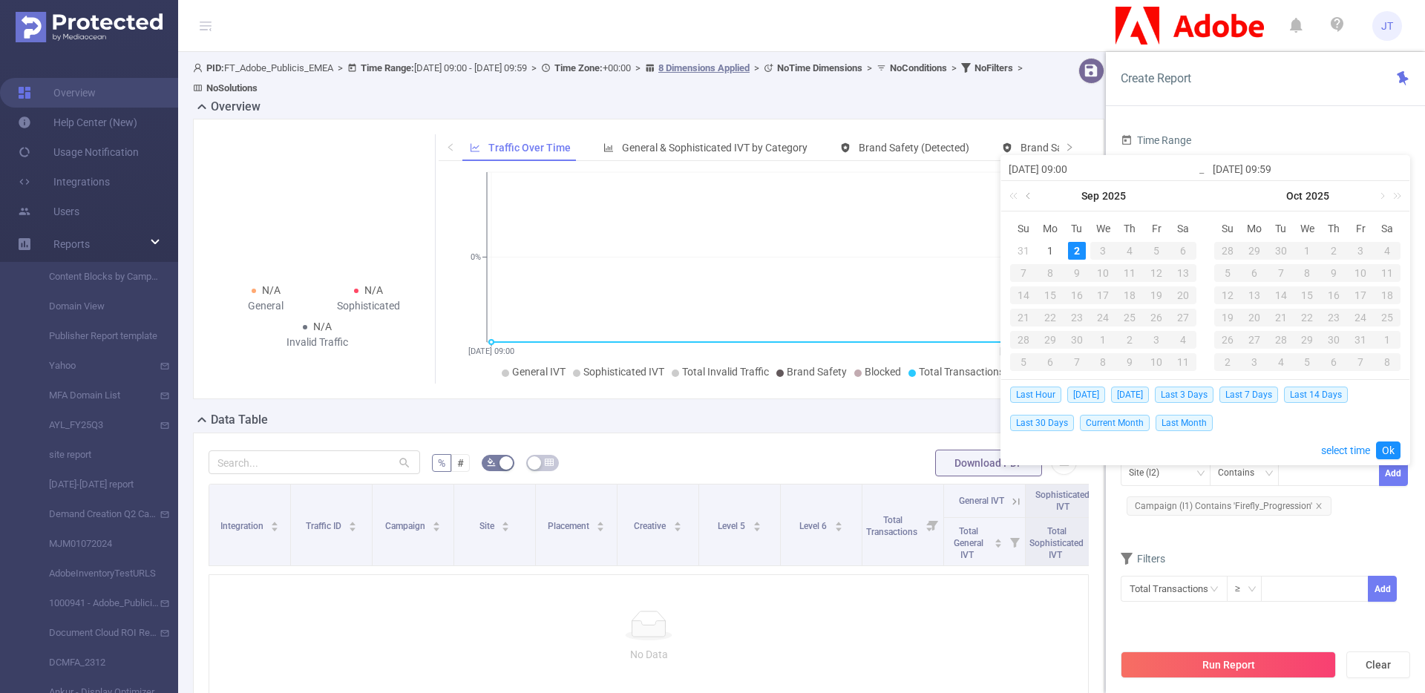
click at [1029, 197] on link at bounding box center [1029, 196] width 13 height 30
click at [1178, 194] on link at bounding box center [1176, 196] width 13 height 30
click at [1180, 252] on div "2" at bounding box center [1183, 251] width 18 height 18
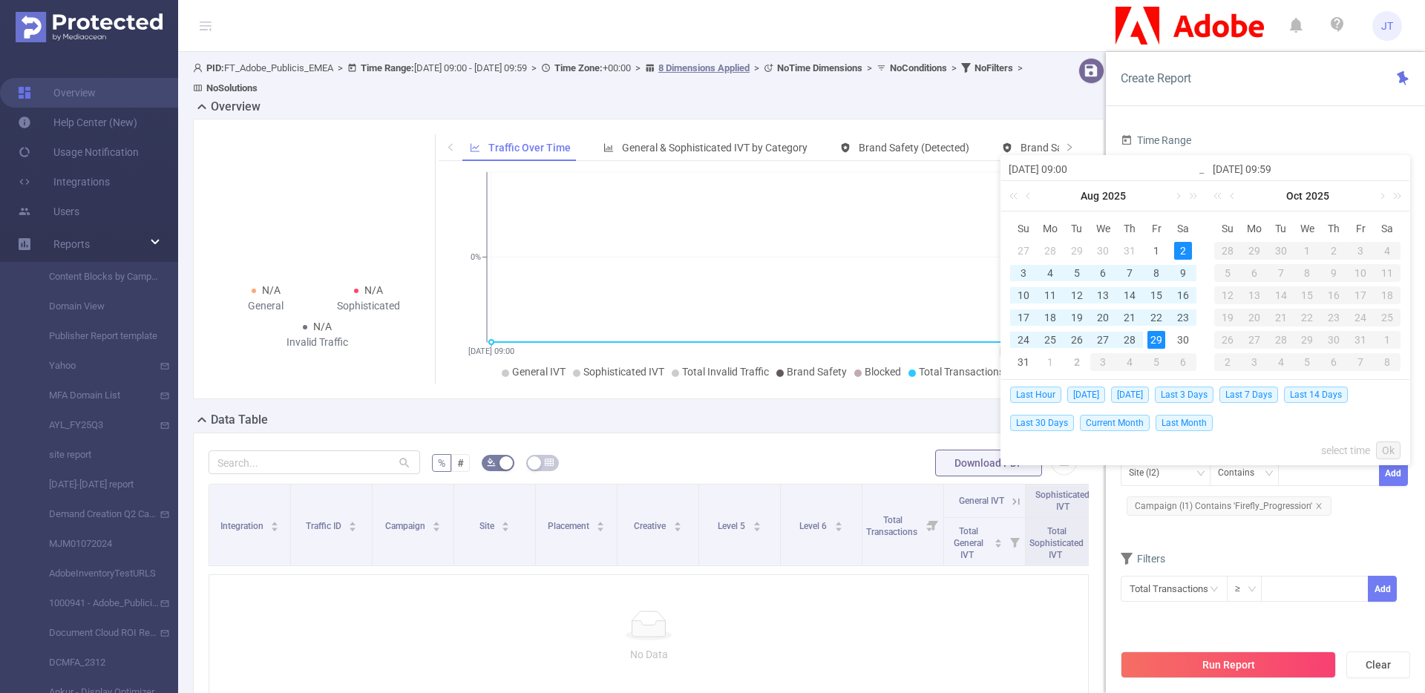
click at [1158, 338] on div "29" at bounding box center [1156, 340] width 18 height 18
type input "2025-08-02 09:00"
type input "2025-08-29 09:59"
type input "2025-08-02 09:00"
type input "2025-08-29 09:59"
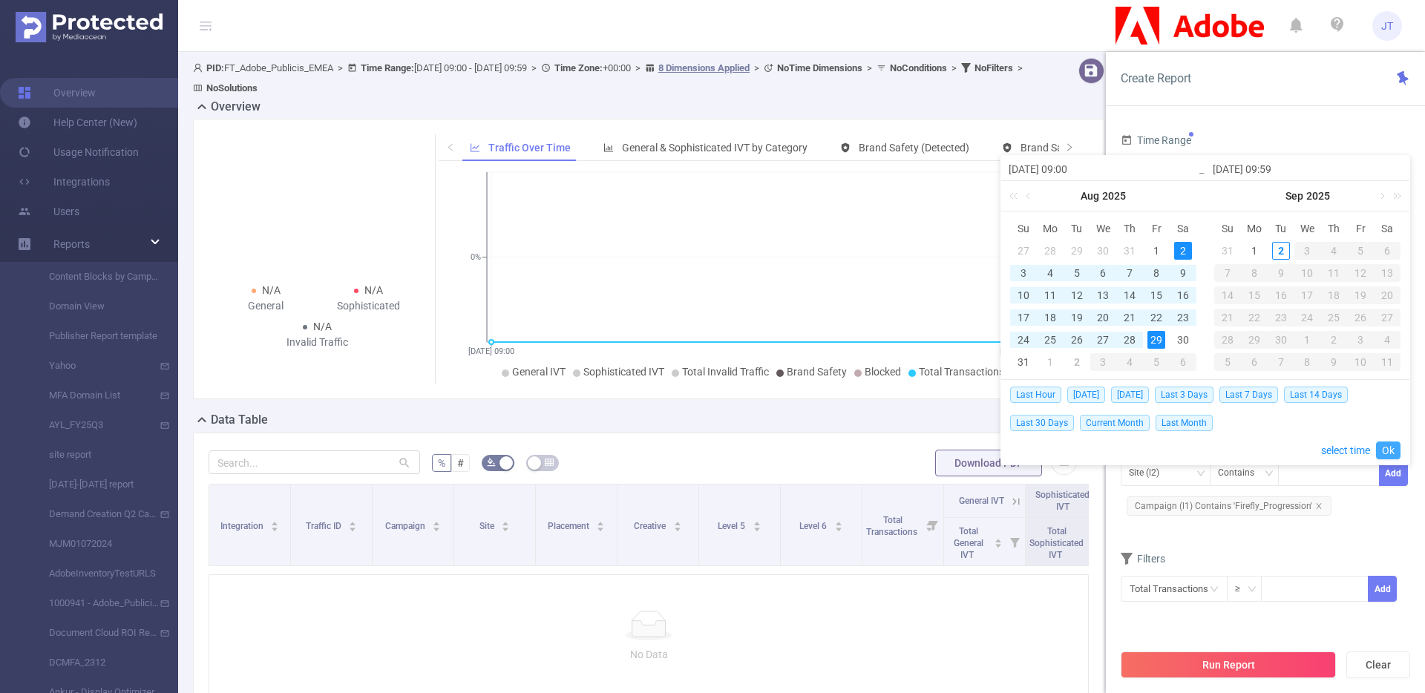
click at [1387, 454] on link "Ok" at bounding box center [1388, 451] width 24 height 18
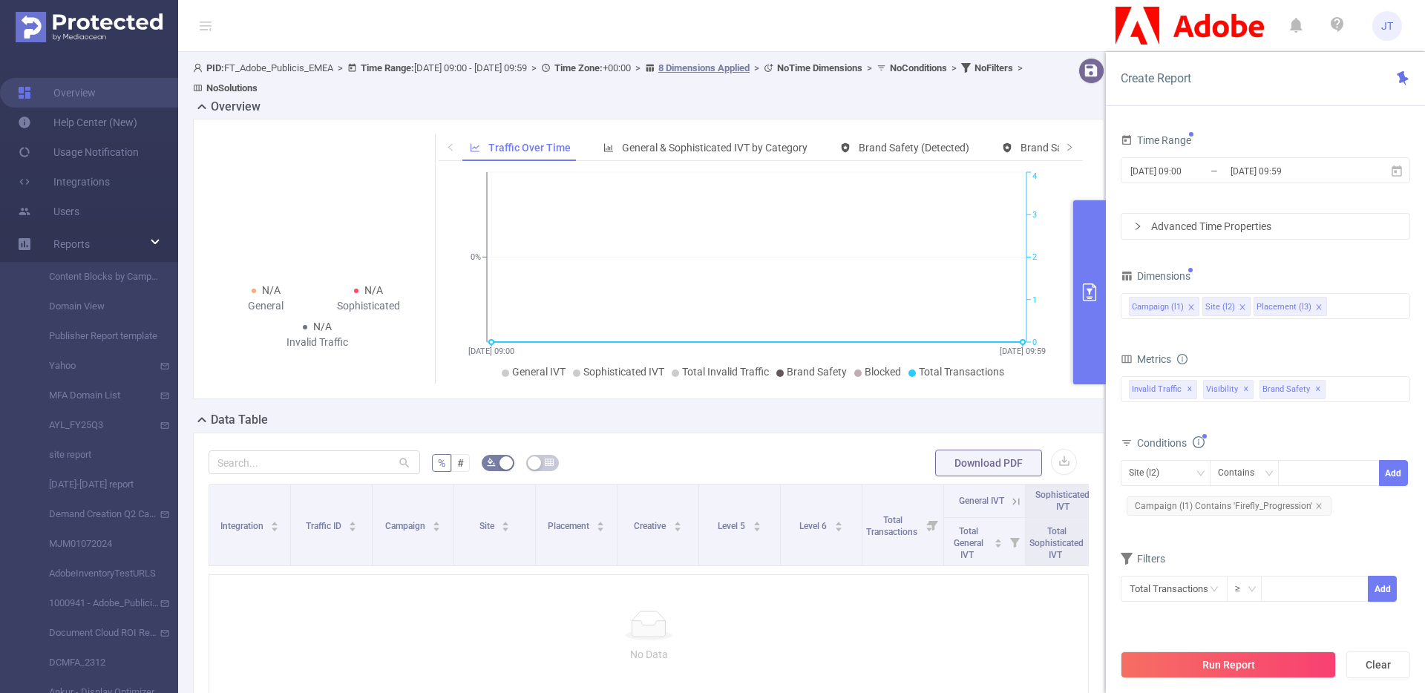
click at [1363, 510] on div "Site (l2) Contains Add Campaign (l1) Contains 'Firefly_Progression'" at bounding box center [1264, 489] width 289 height 59
drag, startPoint x: 1215, startPoint y: 391, endPoint x: 1314, endPoint y: 384, distance: 99.7
click at [1314, 384] on div "Invalid Traffic ✕ Invalid Traffic Visibility Brand Safety Supply Intelligence M…" at bounding box center [1264, 389] width 289 height 26
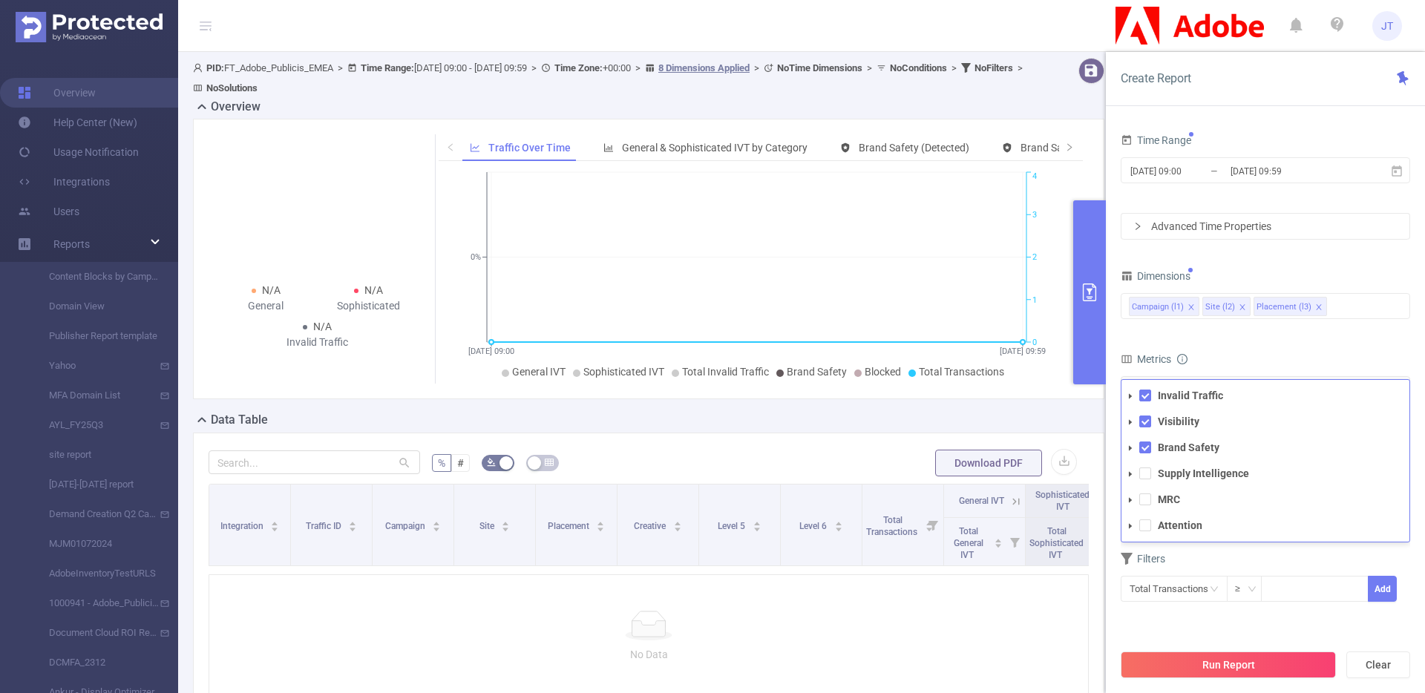
click at [1235, 337] on form "Dimensions Campaign (l1) Site (l2) Placement (l3) Metrics Total General IVT Dat…" at bounding box center [1264, 443] width 289 height 355
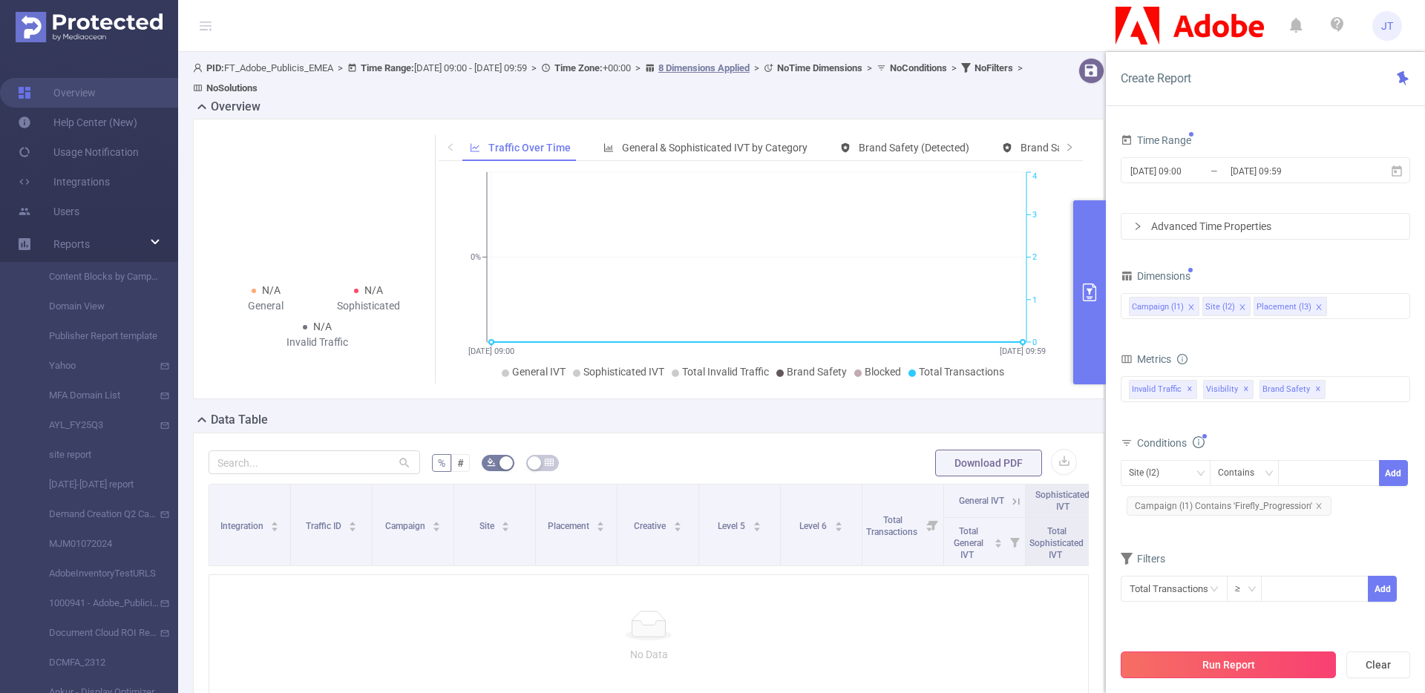
click at [1224, 668] on button "Run Report" at bounding box center [1227, 665] width 215 height 27
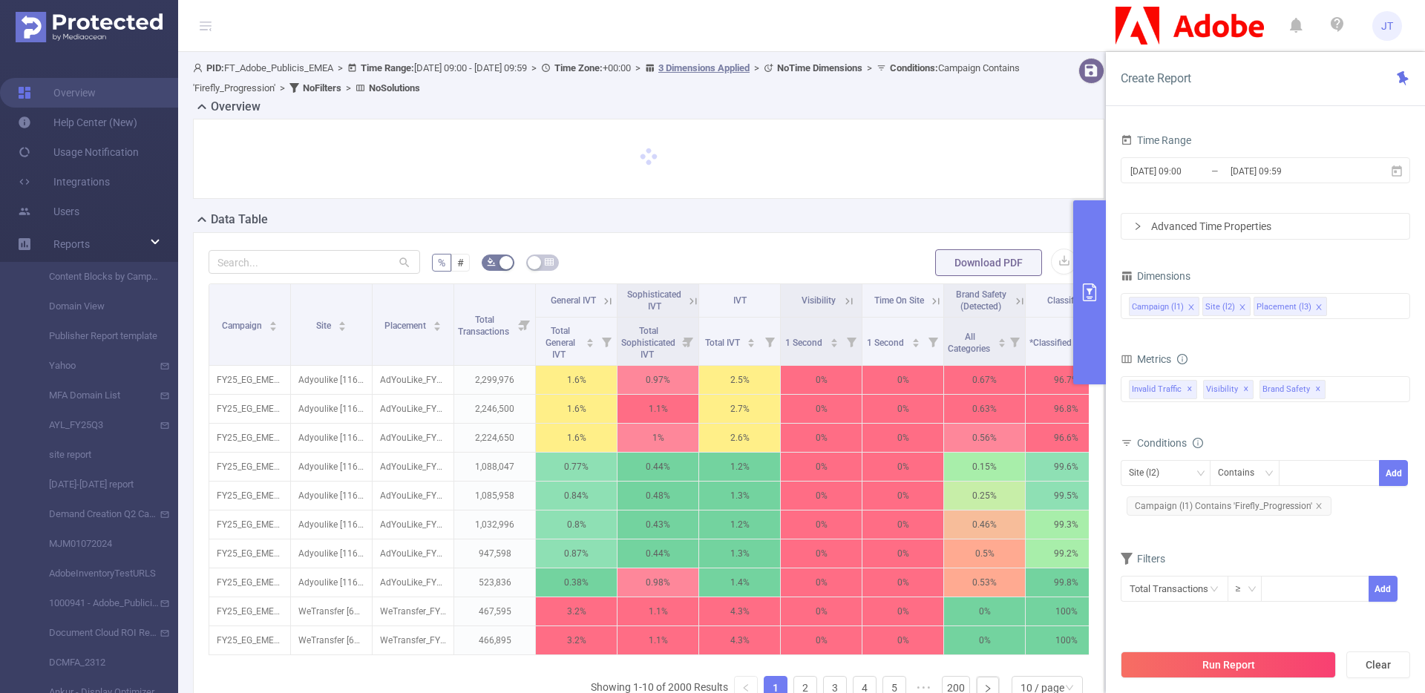
click at [1088, 263] on button "primary" at bounding box center [1089, 292] width 33 height 184
click at [1075, 265] on button "primary" at bounding box center [1089, 292] width 33 height 184
click at [1041, 163] on div at bounding box center [649, 158] width 880 height 49
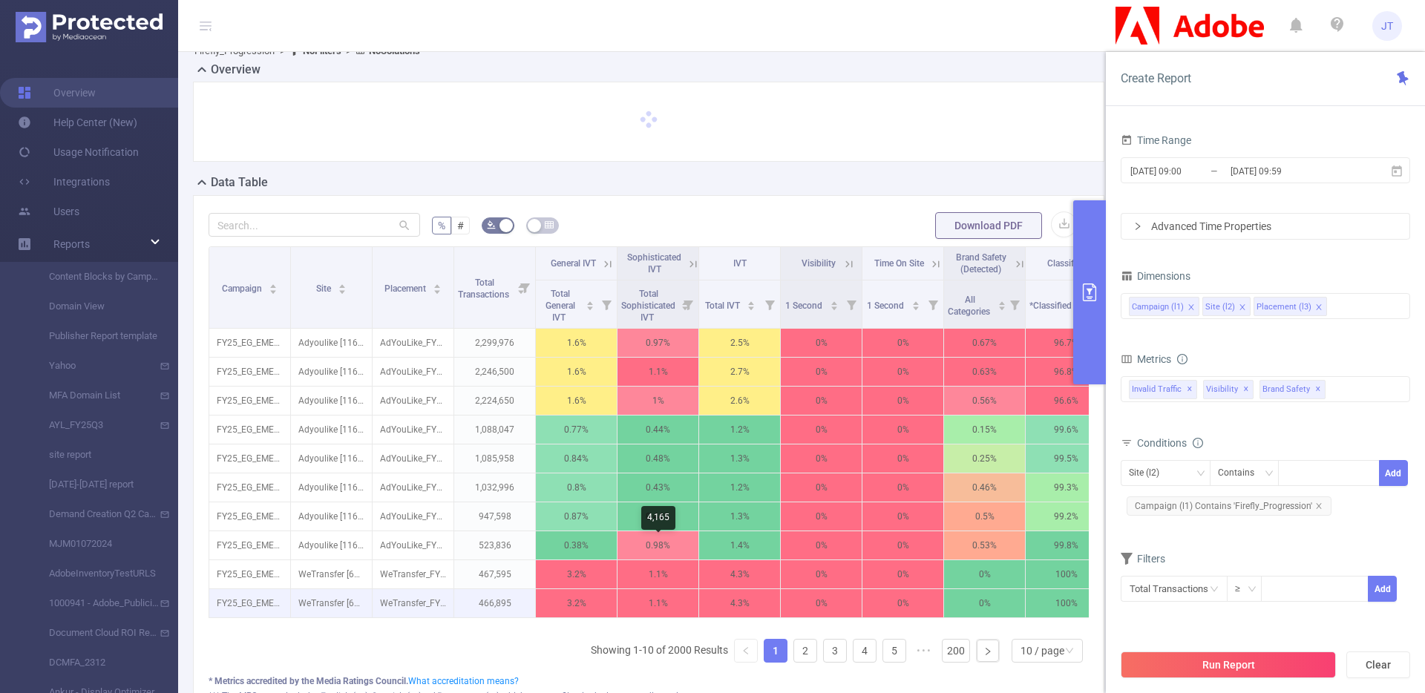
scroll to position [212, 0]
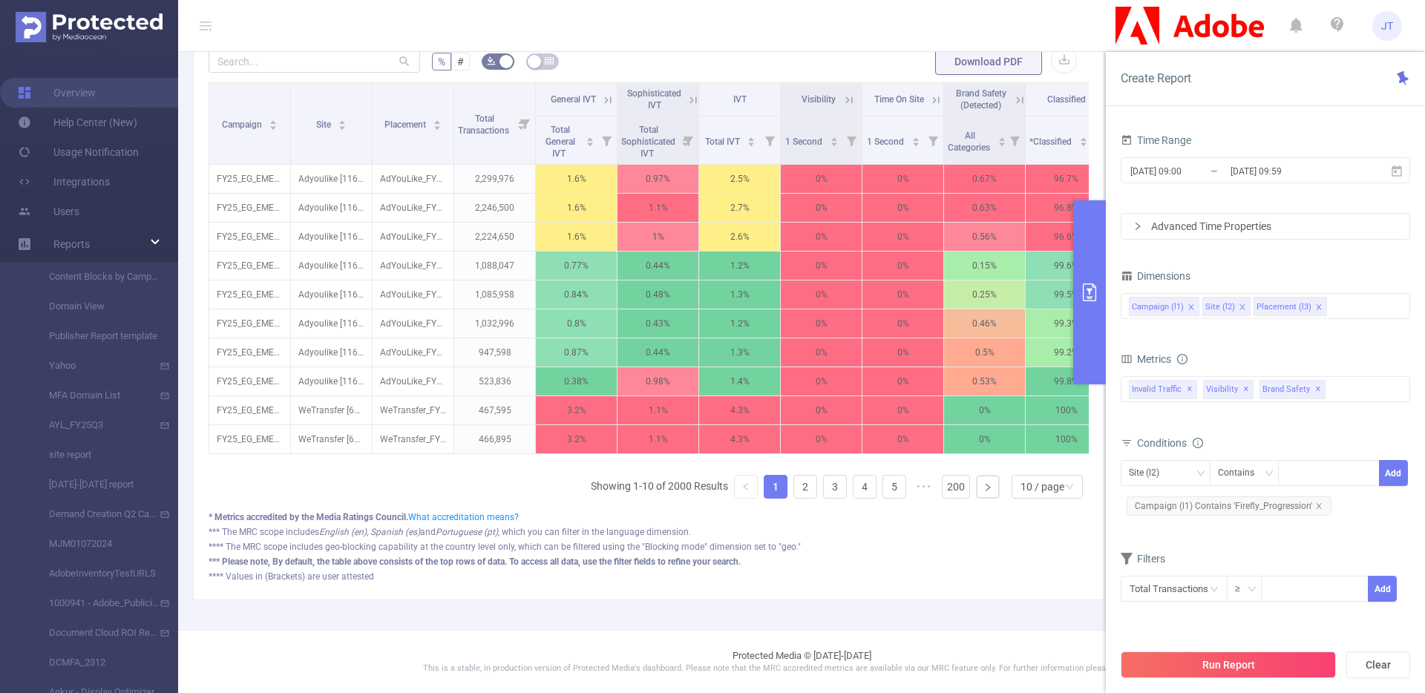
click at [1223, 264] on div "Time Range 2025-08-02 09:00 _ 2025-08-29 09:59 Advanced Time Properties Dimensi…" at bounding box center [1264, 375] width 289 height 491
click at [1302, 472] on div at bounding box center [1328, 473] width 85 height 24
click at [861, 525] on div "*** The MRC scope includes English (en), Spanish (es) and Portuguese (pt) , whi…" at bounding box center [649, 531] width 880 height 13
click at [1020, 487] on div "10 / page" at bounding box center [1042, 487] width 44 height 22
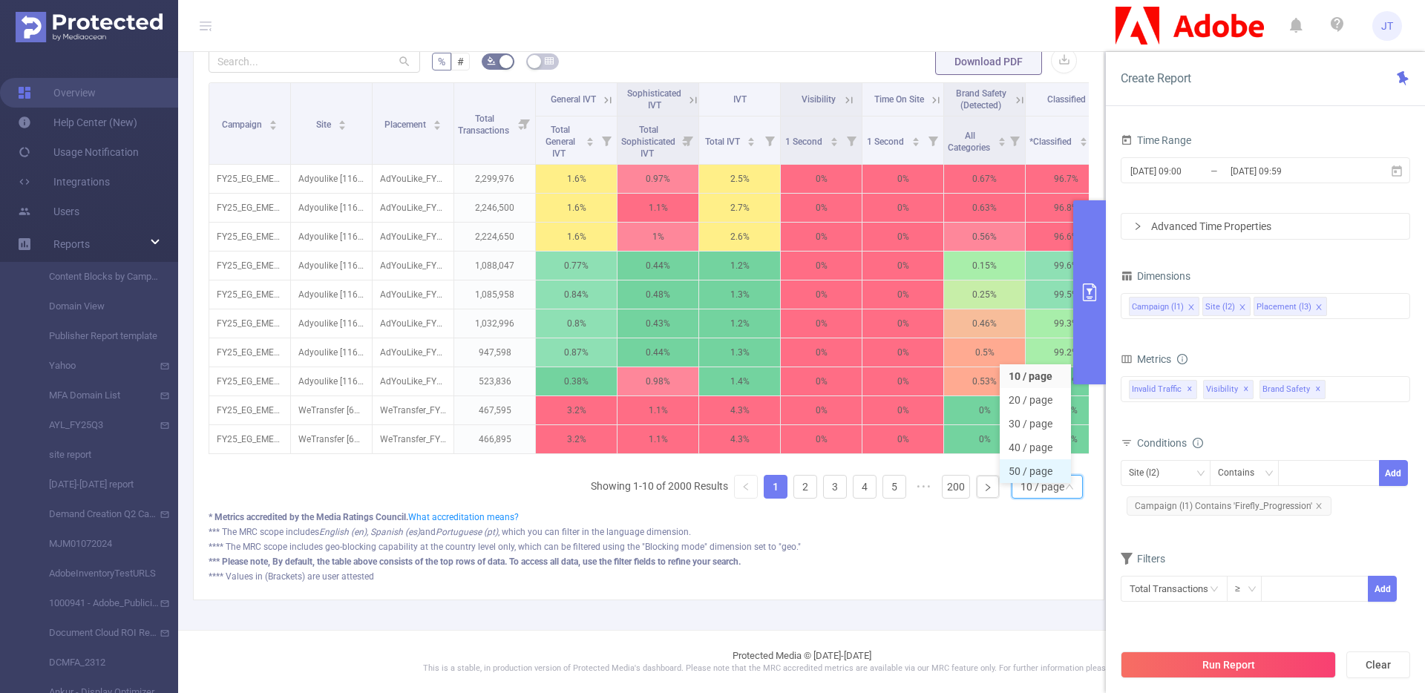
click at [1042, 459] on li "50 / page" at bounding box center [1035, 471] width 71 height 24
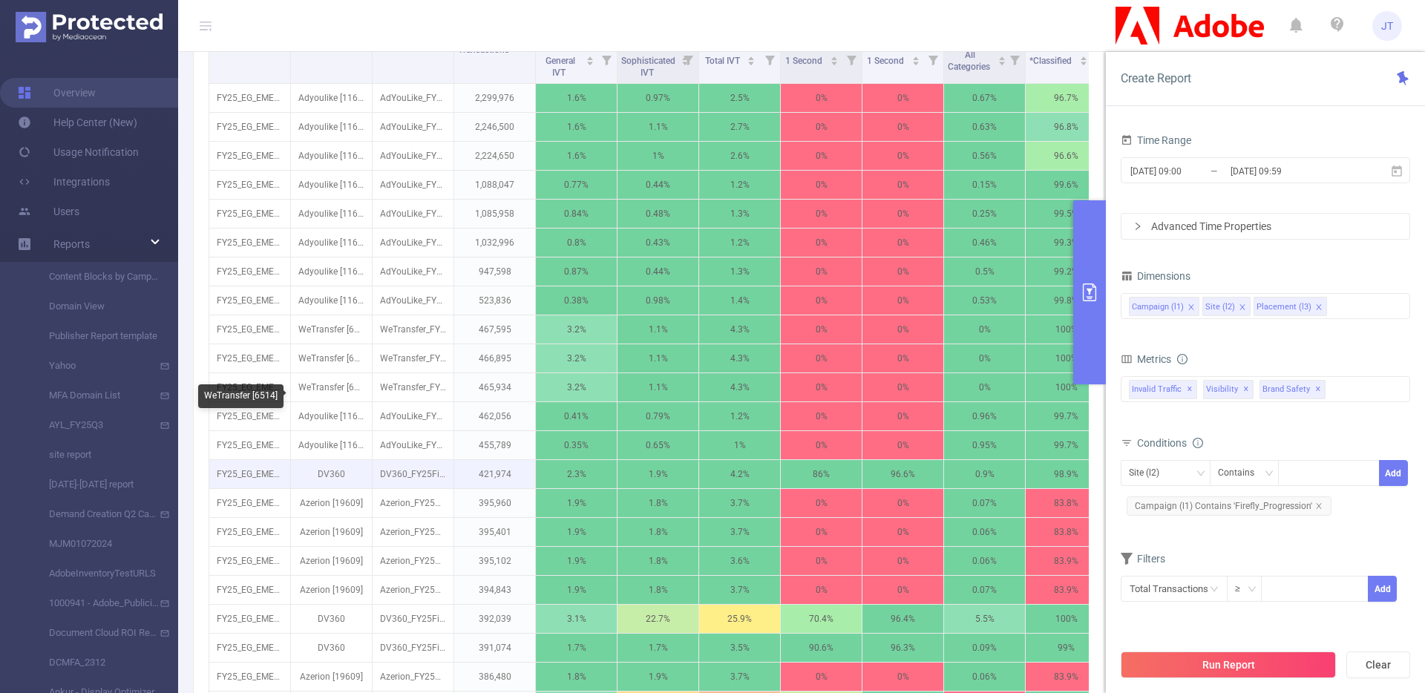
scroll to position [488, 0]
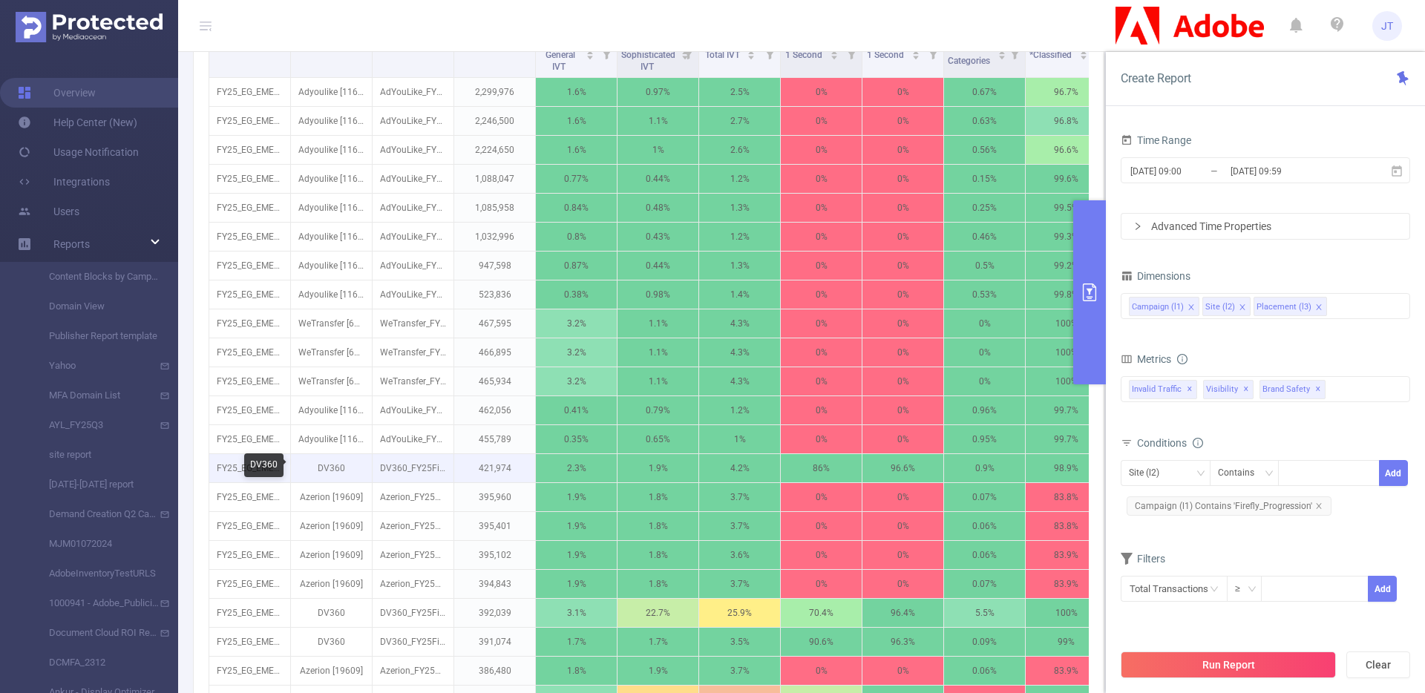
click at [328, 467] on p "DV360" at bounding box center [331, 468] width 81 height 28
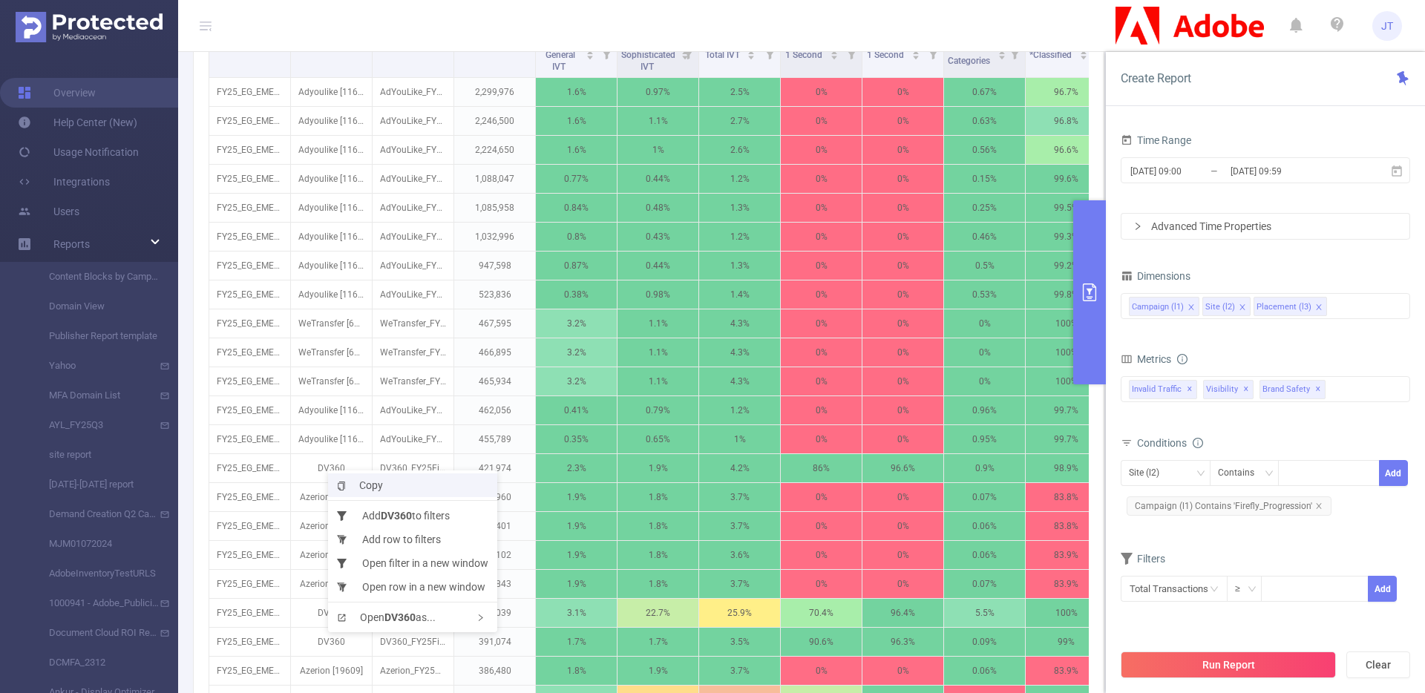
click at [367, 486] on span "Copy" at bounding box center [360, 485] width 46 height 12
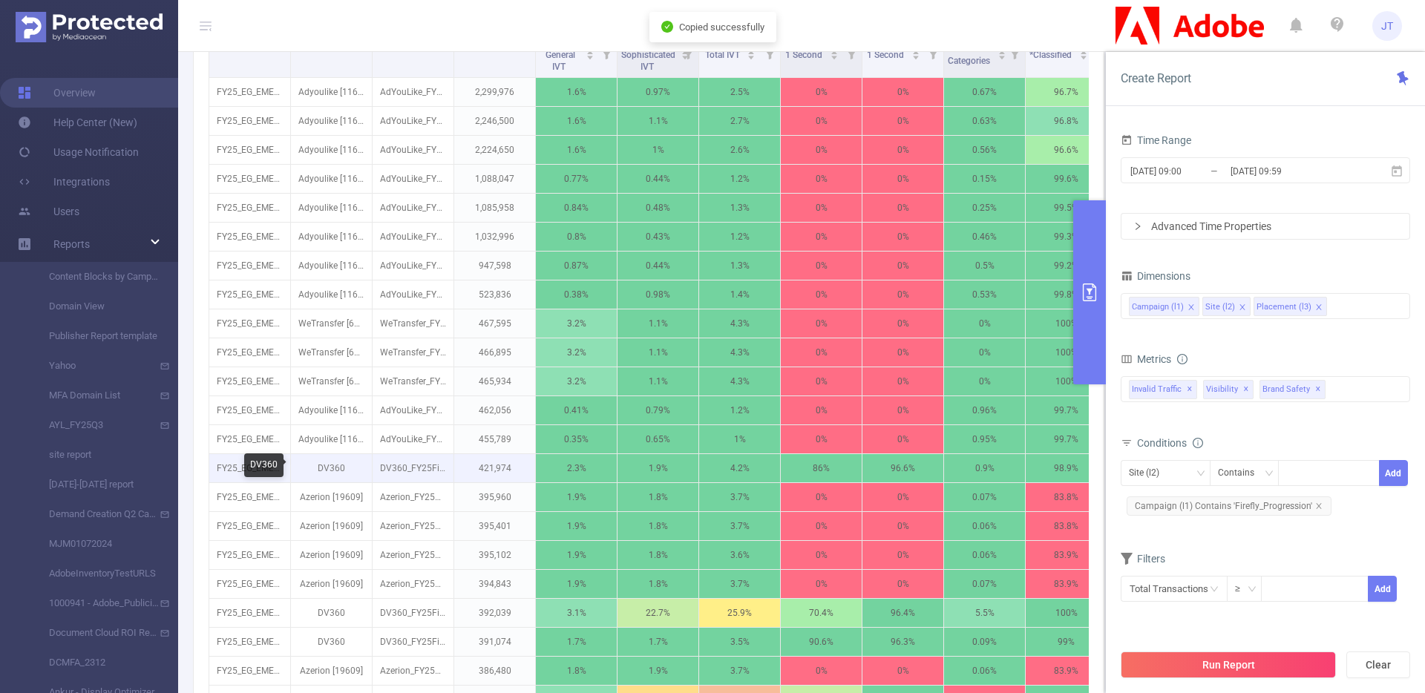
click at [327, 470] on p "DV360" at bounding box center [331, 468] width 81 height 28
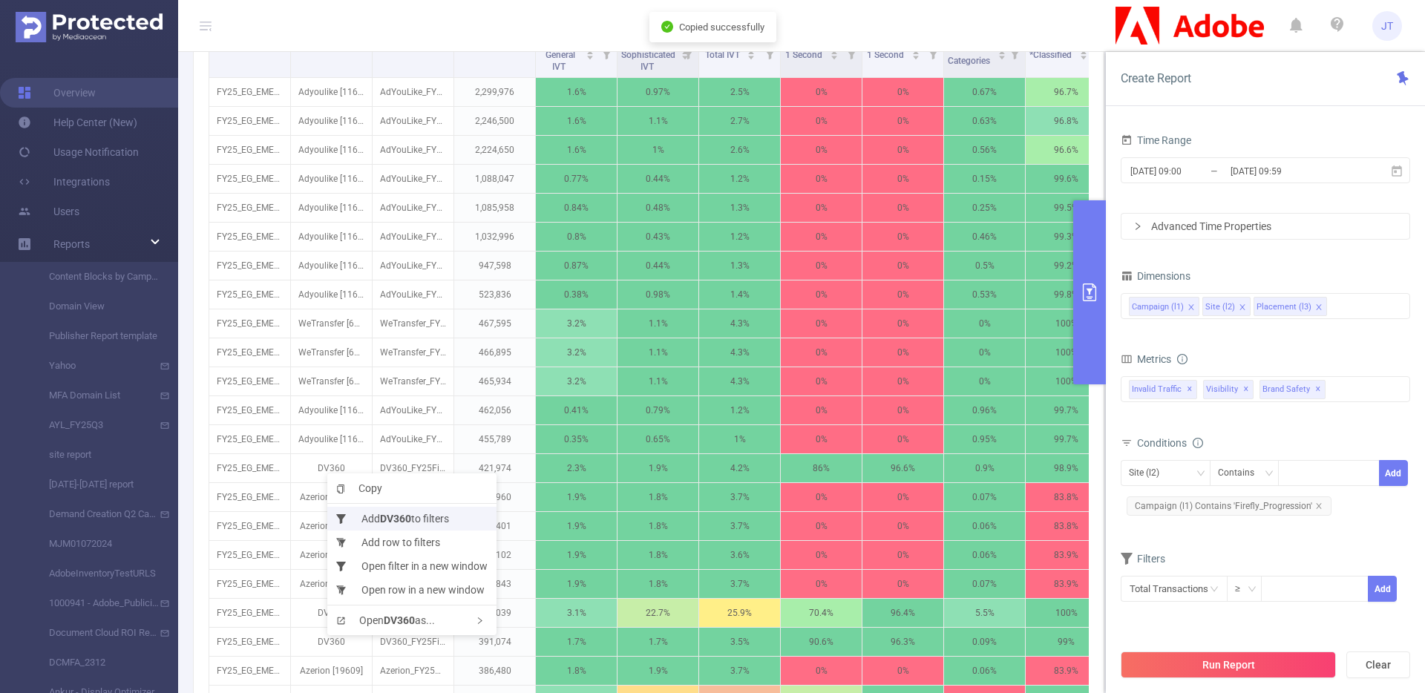
click at [406, 522] on b "DV360" at bounding box center [395, 519] width 31 height 12
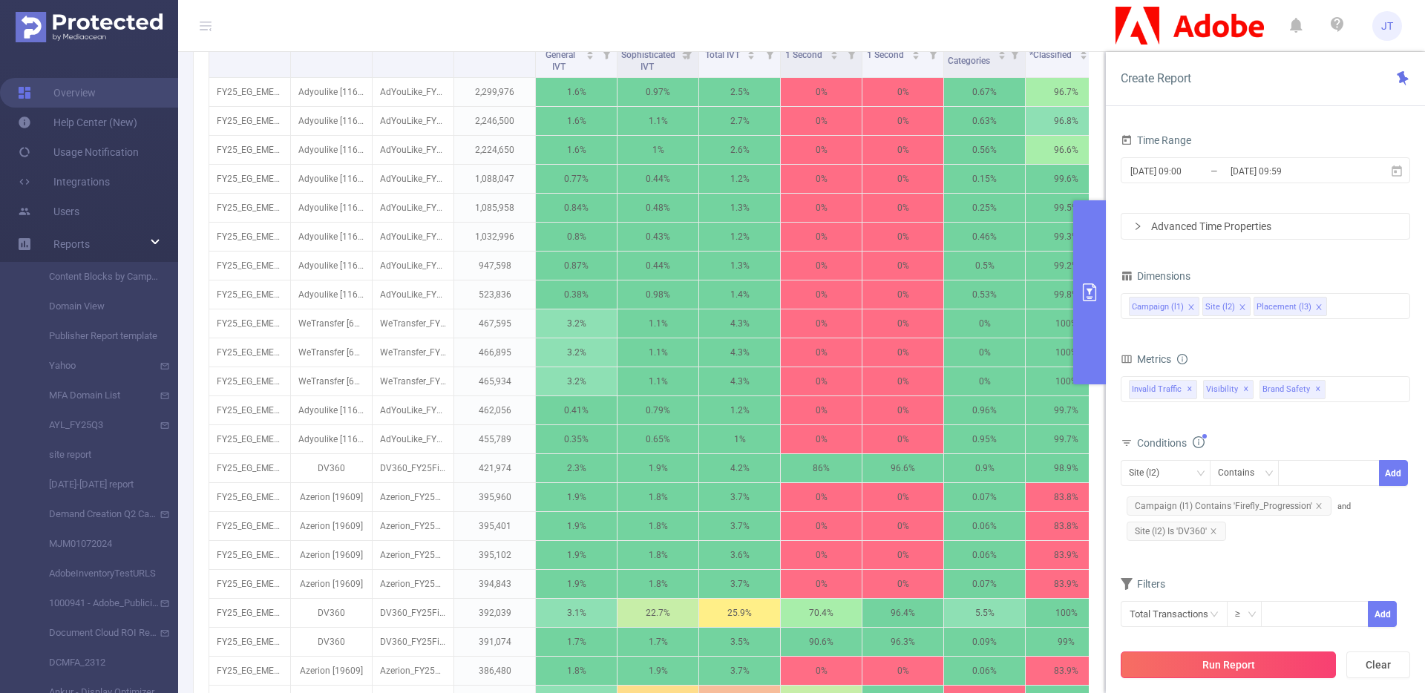
click at [1240, 672] on button "Run Report" at bounding box center [1227, 665] width 215 height 27
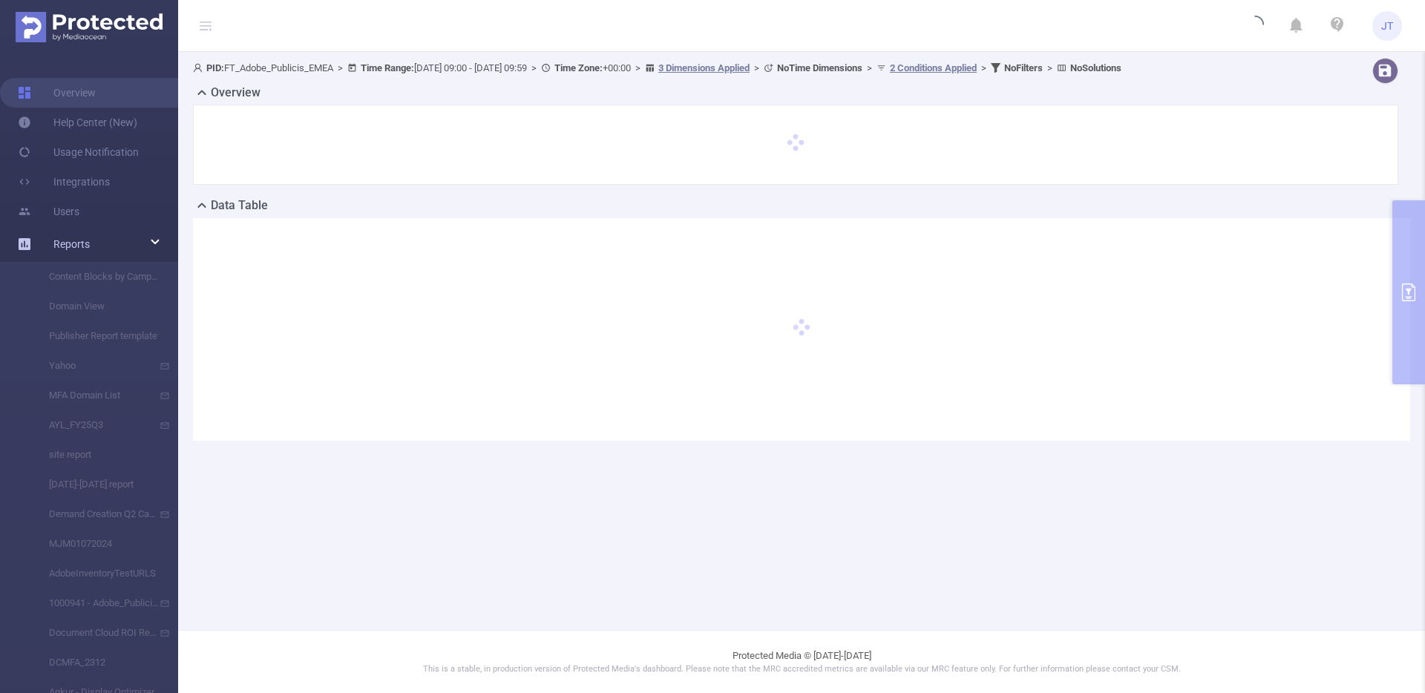
scroll to position [0, 0]
click at [1410, 288] on div "PID: FT_Adobe_Publicis_EMEA > Time Range: 2025-08-02 09:00 - 2025-08-29 09:59 >…" at bounding box center [801, 261] width 1247 height 419
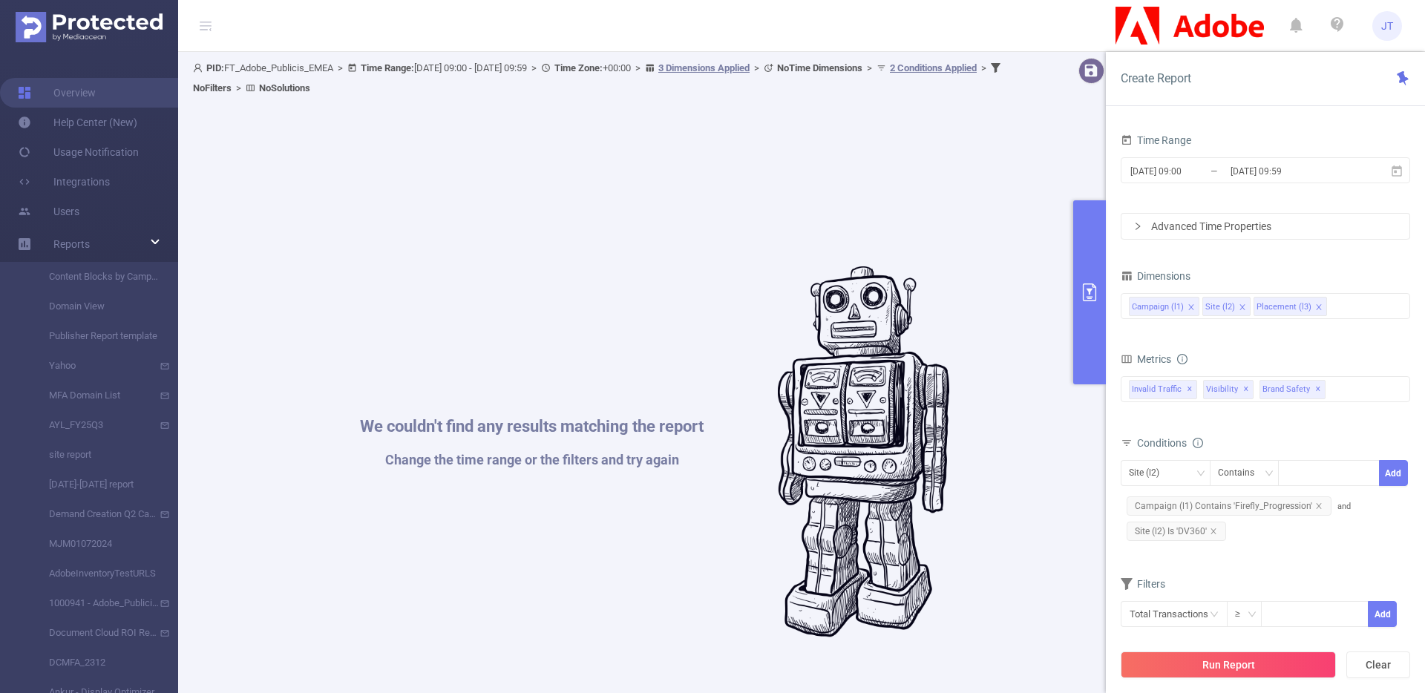
click at [1264, 542] on div "Site (l2) Contains Add Campaign (l1) Contains 'Firefly_Progression' and Site (l…" at bounding box center [1264, 502] width 289 height 84
click at [1232, 660] on button "Run Report" at bounding box center [1227, 665] width 215 height 27
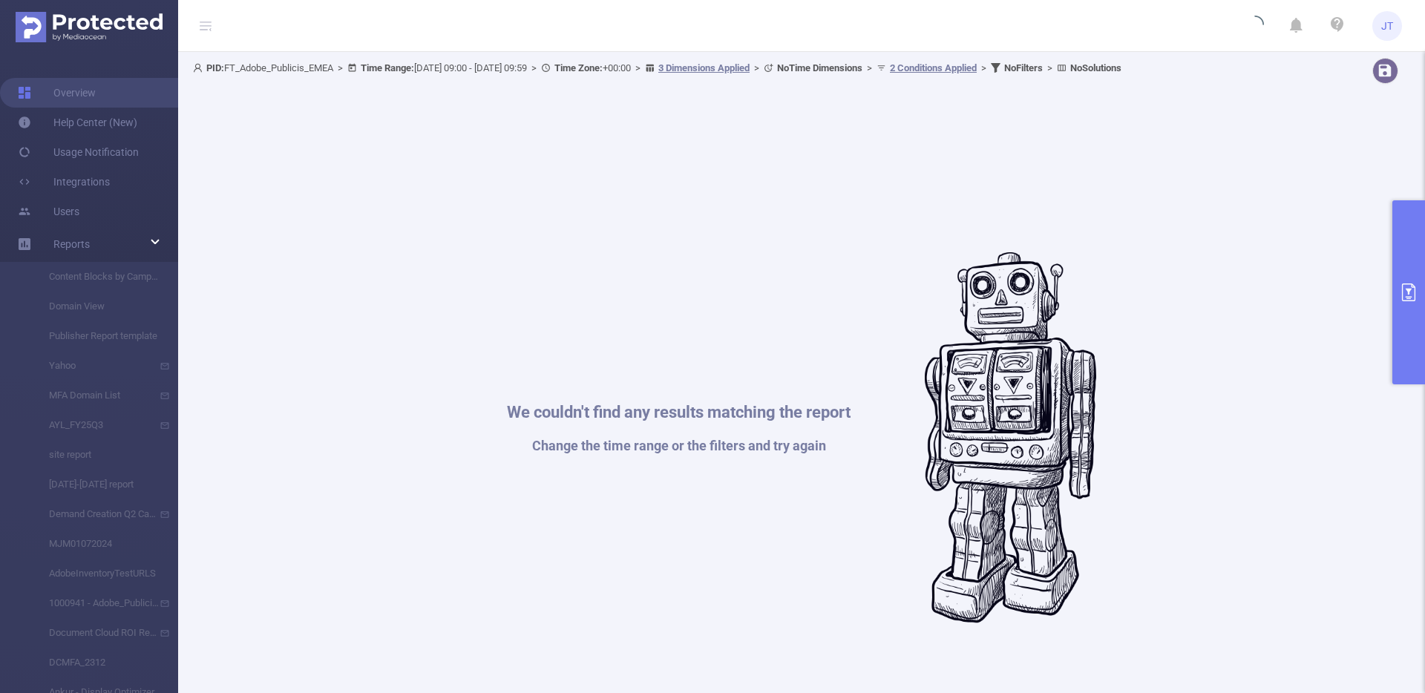
click at [1404, 298] on icon "primary" at bounding box center [1408, 292] width 18 height 18
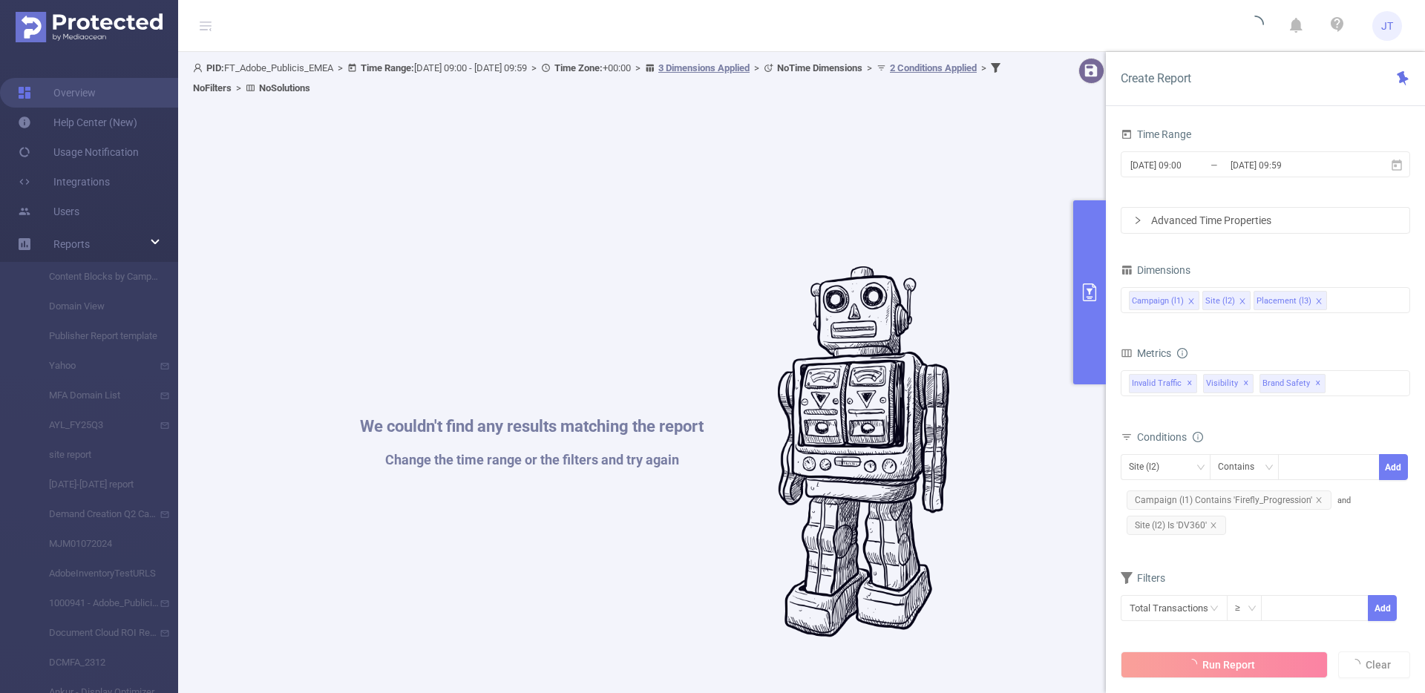
click at [1330, 298] on input at bounding box center [1333, 300] width 7 height 19
click at [1348, 252] on div "Time Range 2025-08-02 09:00 _ 2025-08-29 09:59 Advanced Time Properties Dimensi…" at bounding box center [1264, 382] width 289 height 516
click at [1339, 505] on span "and Site (l2) Is 'DV360'" at bounding box center [1235, 519] width 230 height 35
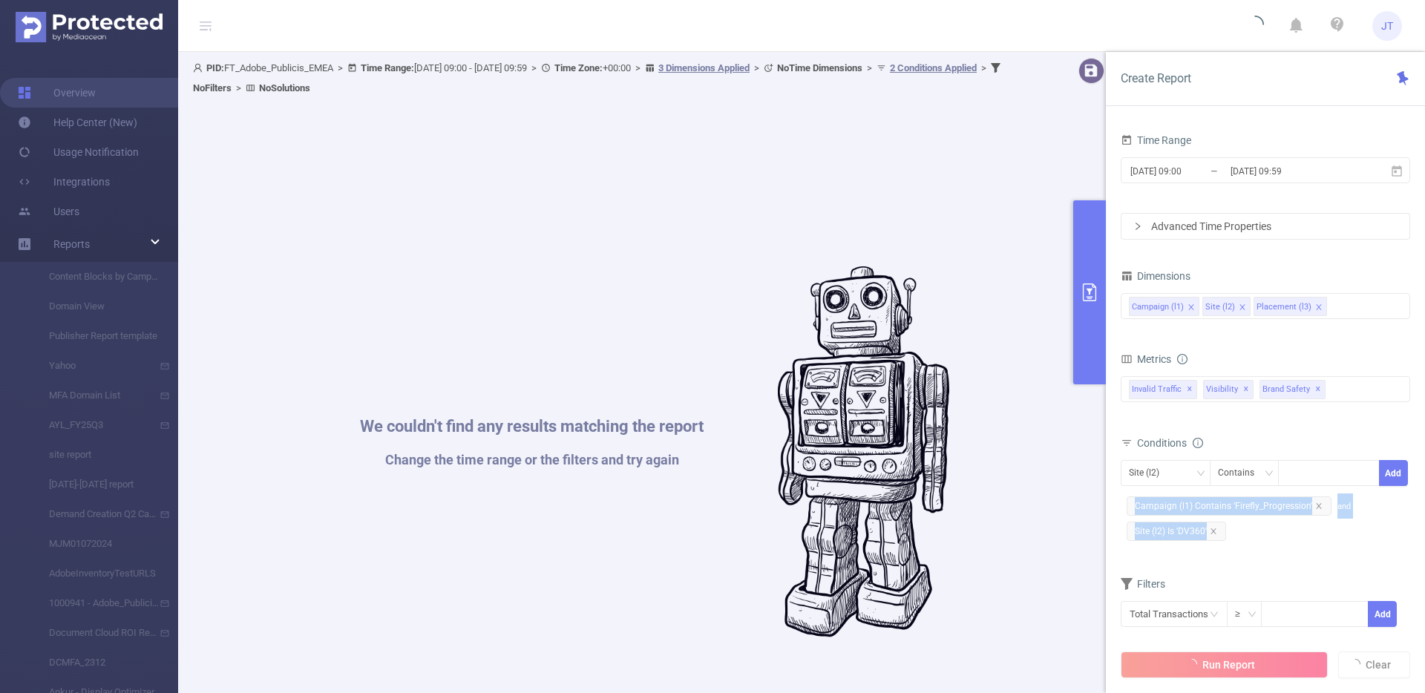
click at [1339, 506] on span "and Site (l2) Is 'DV360'" at bounding box center [1235, 519] width 230 height 35
click at [1315, 529] on div "Site (l2) Contains Add Campaign (l1) Contains 'Firefly_Progression' and Site (l…" at bounding box center [1264, 502] width 289 height 84
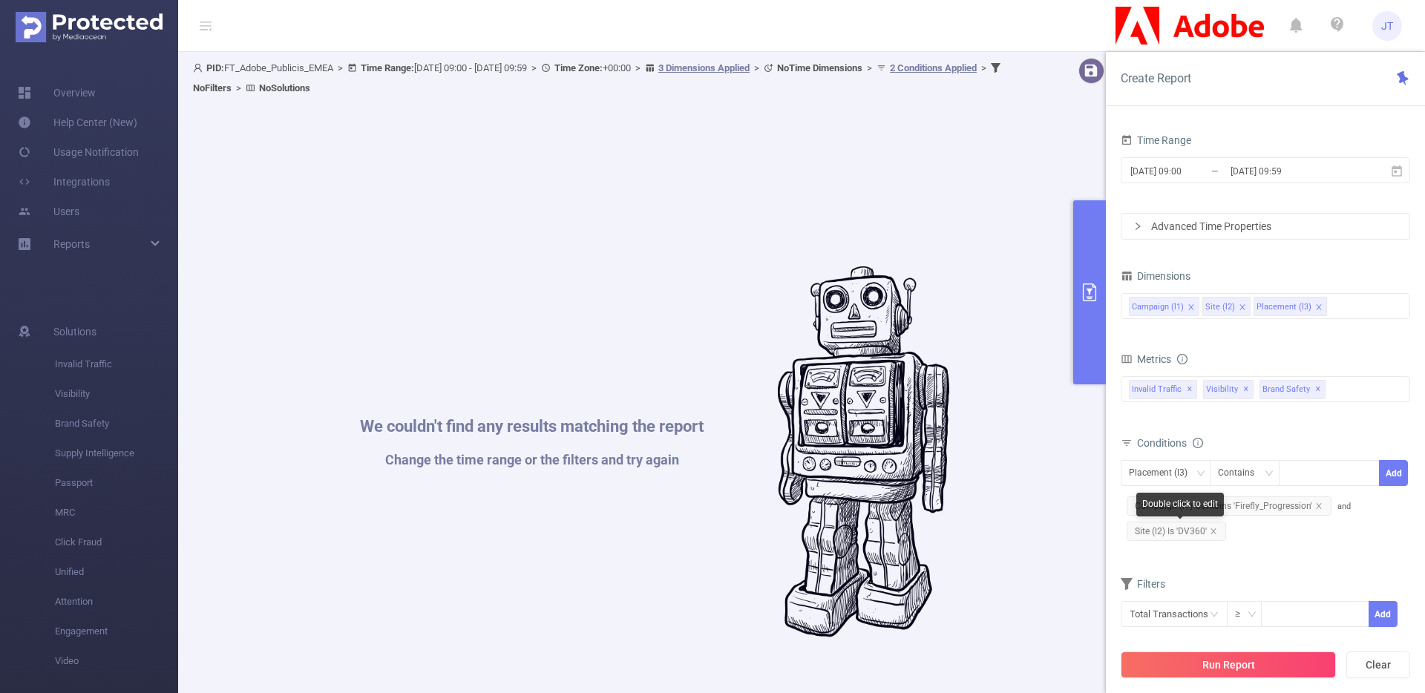
click at [1216, 532] on span "Site (l2) Is 'DV360'" at bounding box center [1175, 531] width 99 height 19
click at [1212, 531] on icon "icon: close" at bounding box center [1212, 530] width 5 height 5
click at [1181, 470] on div "Placement (l3)" at bounding box center [1163, 473] width 69 height 24
click at [1166, 522] on li "Site (l2)" at bounding box center [1165, 528] width 90 height 24
click at [1293, 471] on div at bounding box center [1289, 473] width 7 height 19
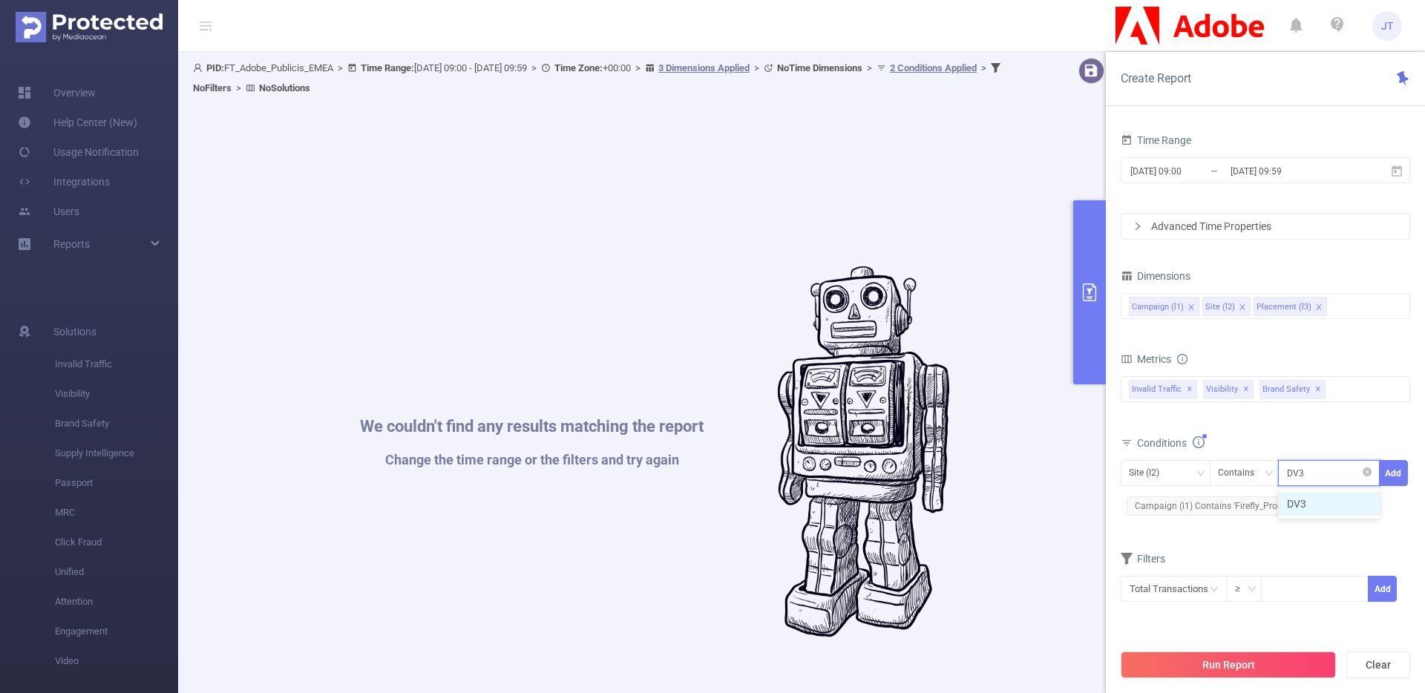
type input "DV360"
click at [1313, 505] on li "DV360" at bounding box center [1329, 504] width 102 height 24
click at [1322, 548] on div "Filters" at bounding box center [1264, 560] width 289 height 24
click at [1397, 473] on button "Add" at bounding box center [1393, 473] width 29 height 26
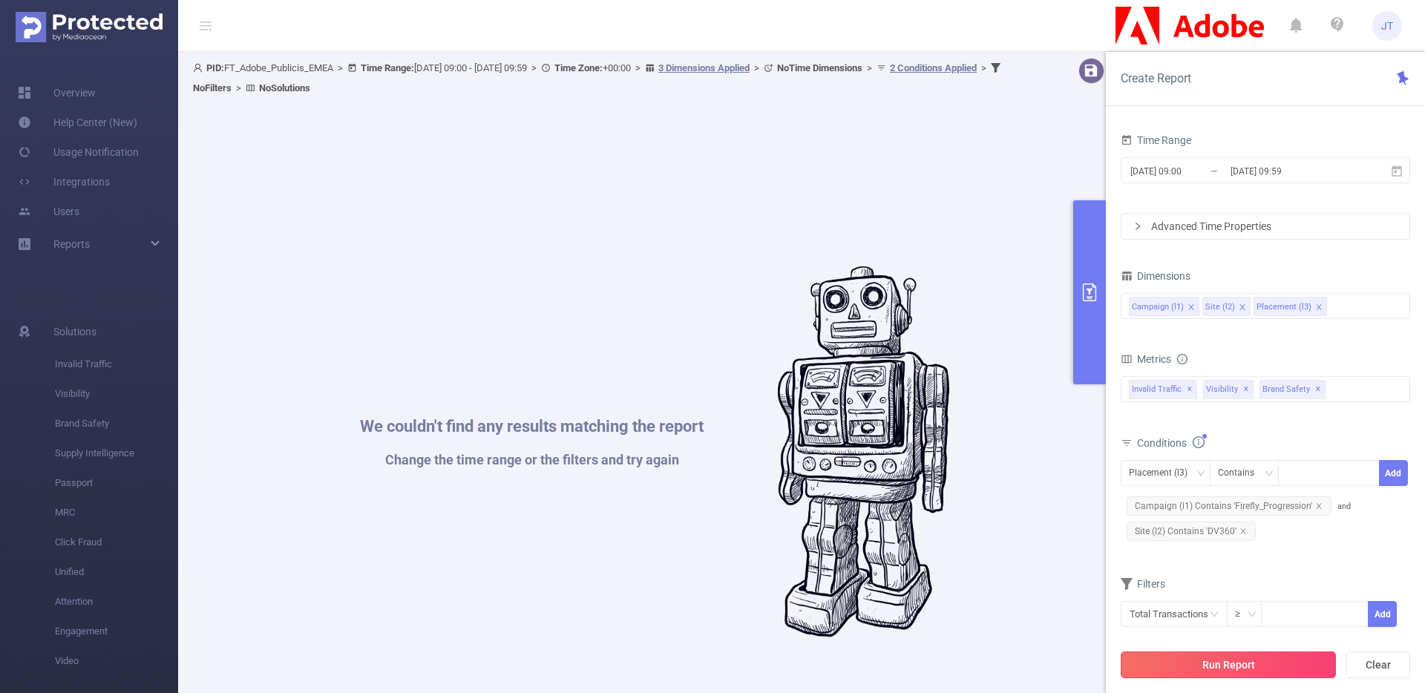
click at [1253, 663] on button "Run Report" at bounding box center [1227, 665] width 215 height 27
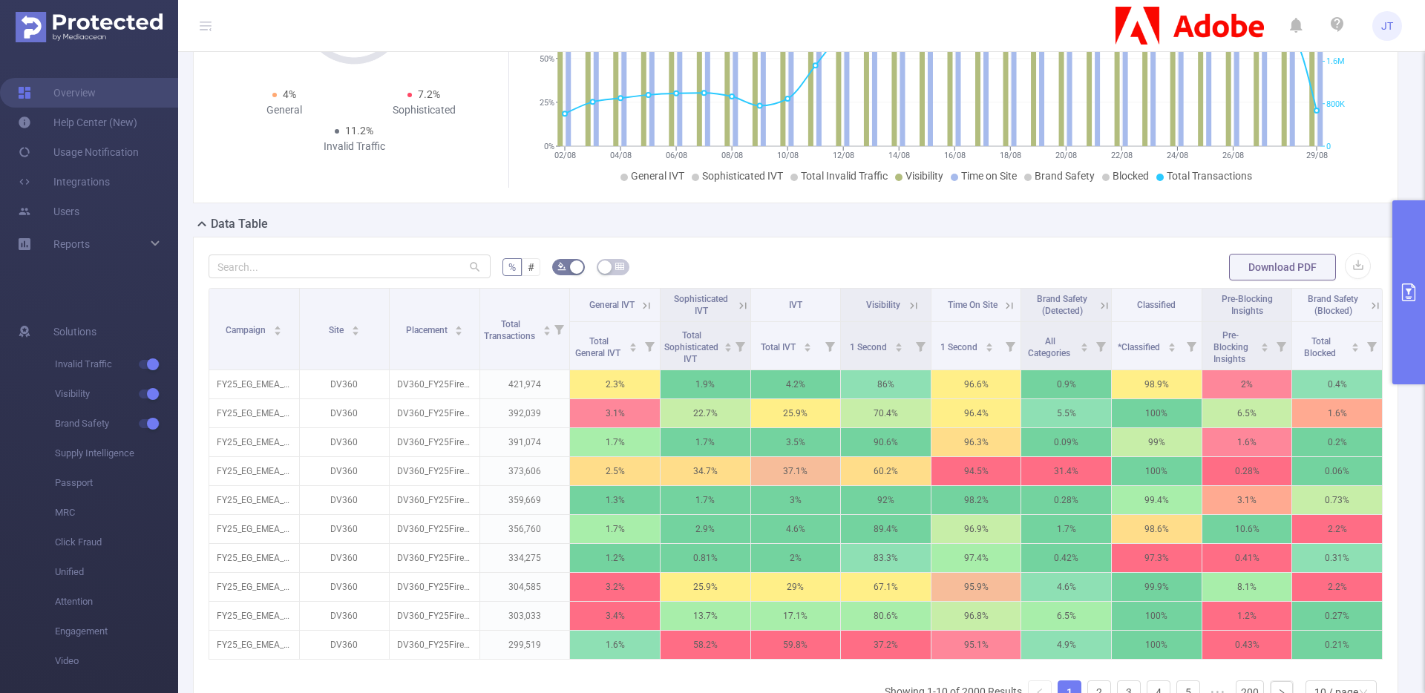
scroll to position [183, 0]
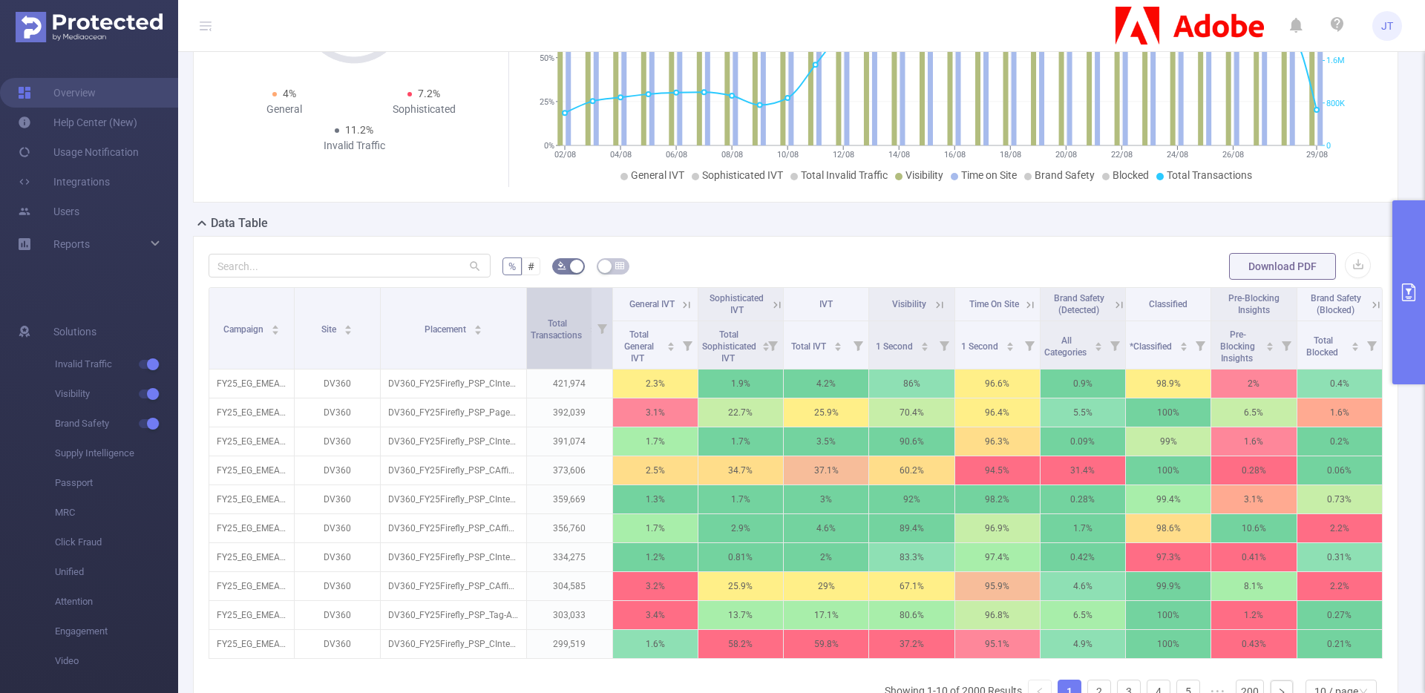
drag, startPoint x: 475, startPoint y: 318, endPoint x: 524, endPoint y: 347, distance: 57.3
click at [524, 321] on tr "Campaign Site Placement Total Transactions General IVT Sophisticated IVT IVT Vi…" at bounding box center [795, 304] width 1173 height 33
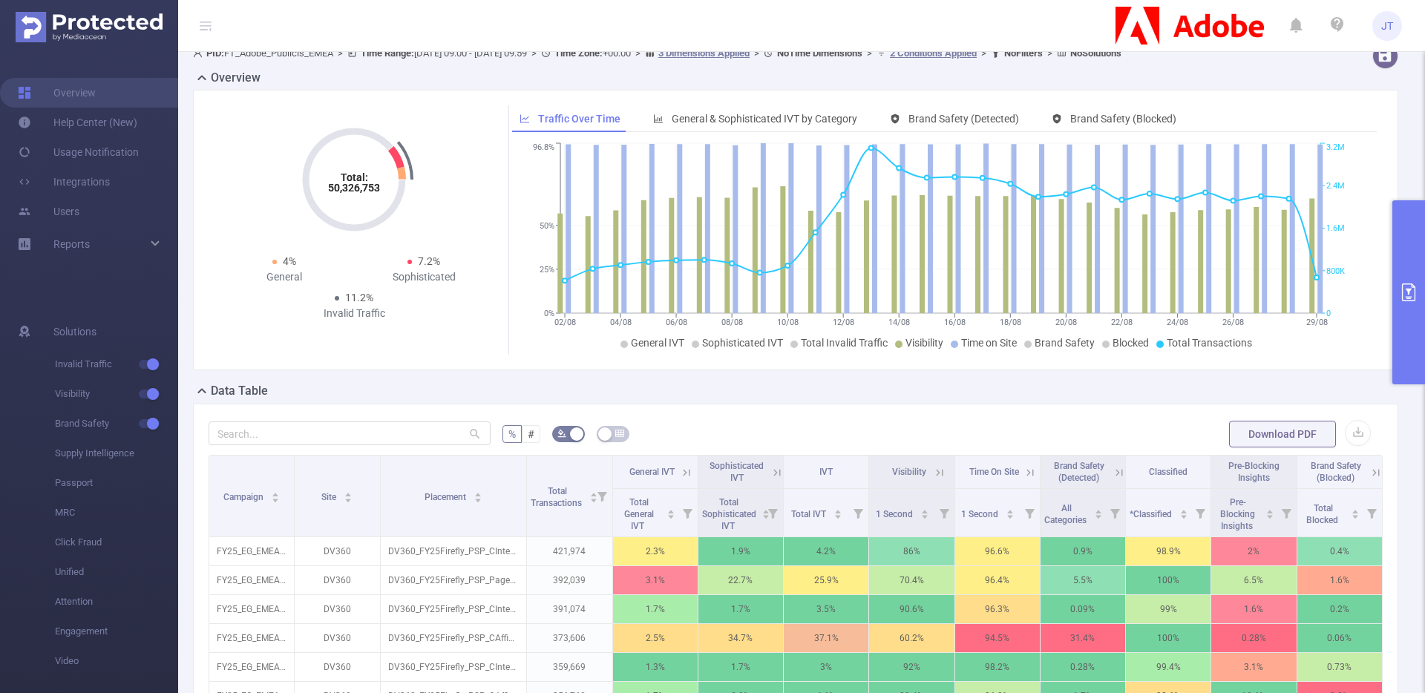
scroll to position [0, 0]
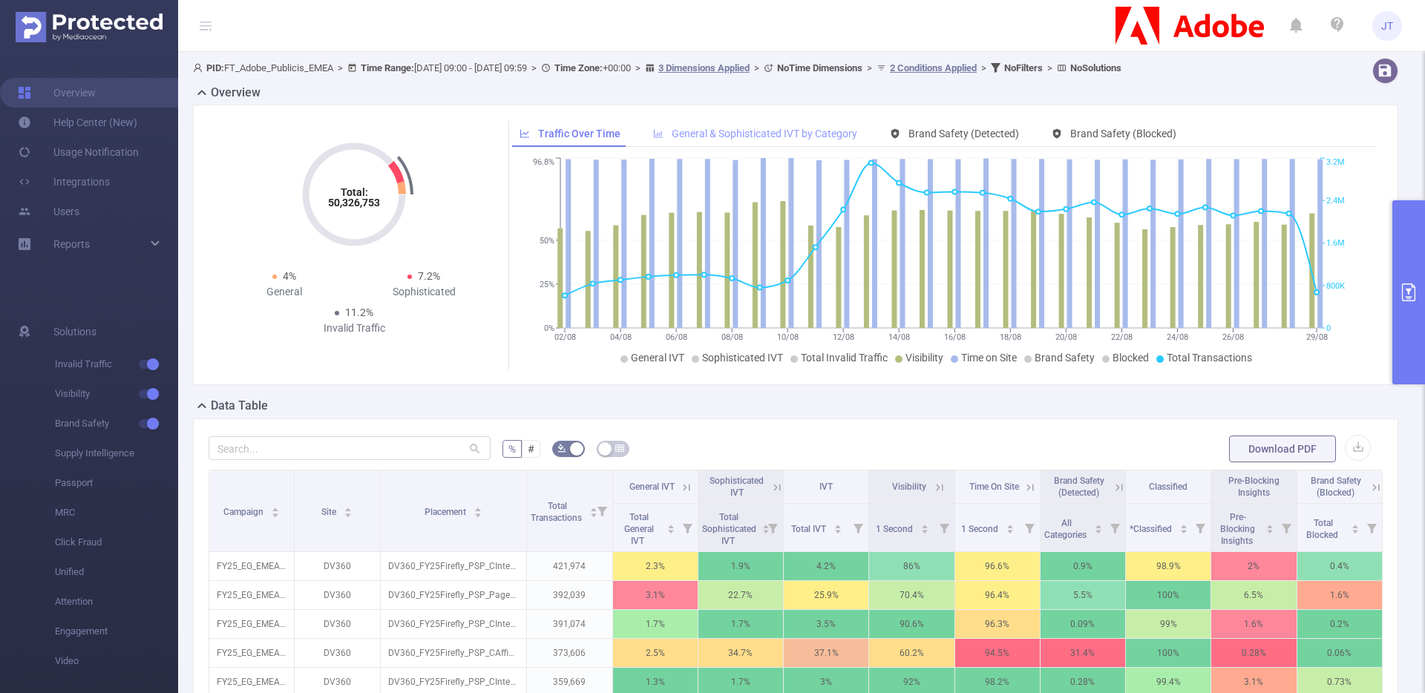
click at [740, 131] on span "General & Sophisticated IVT by Category" at bounding box center [765, 134] width 186 height 12
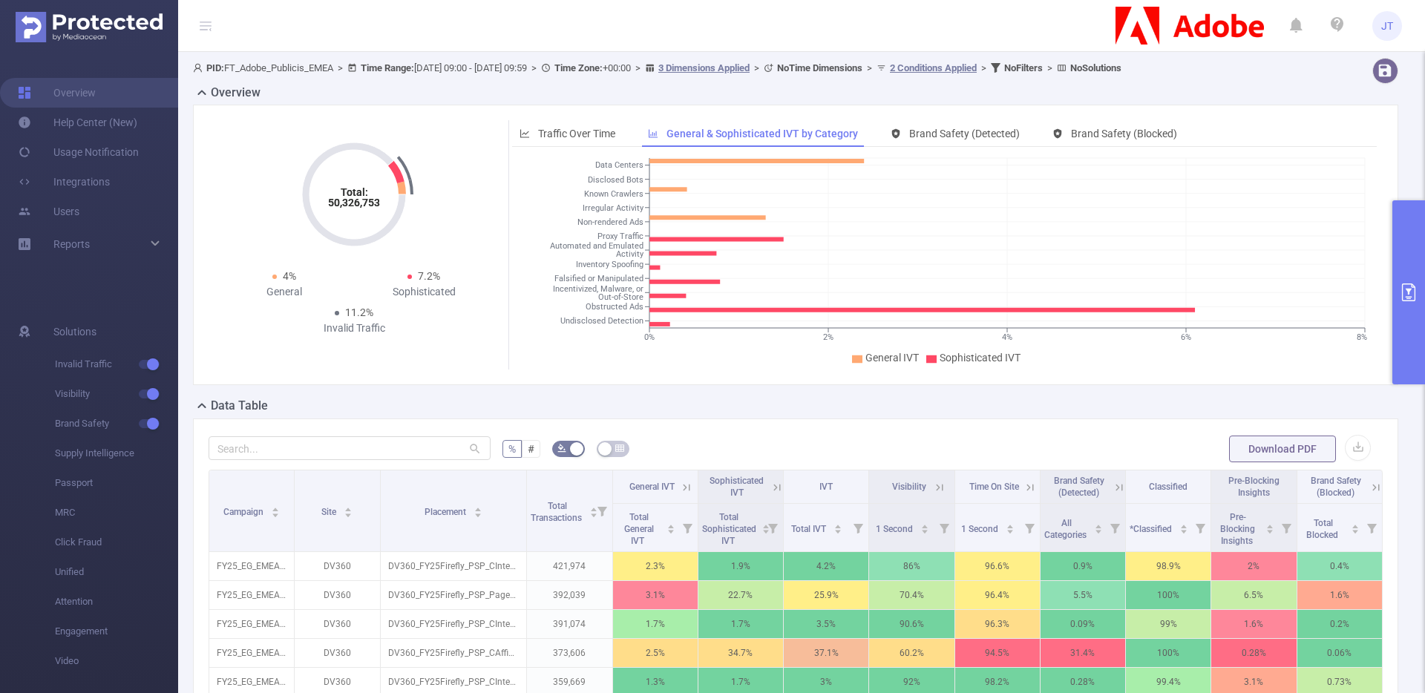
click at [585, 118] on div "Total: 50,326,753 Total: 50,326,753 4% General 7.2% Sophisticated 11.2% Invalid…" at bounding box center [795, 245] width 1205 height 280
click at [584, 131] on span "Traffic Over Time" at bounding box center [576, 134] width 77 height 12
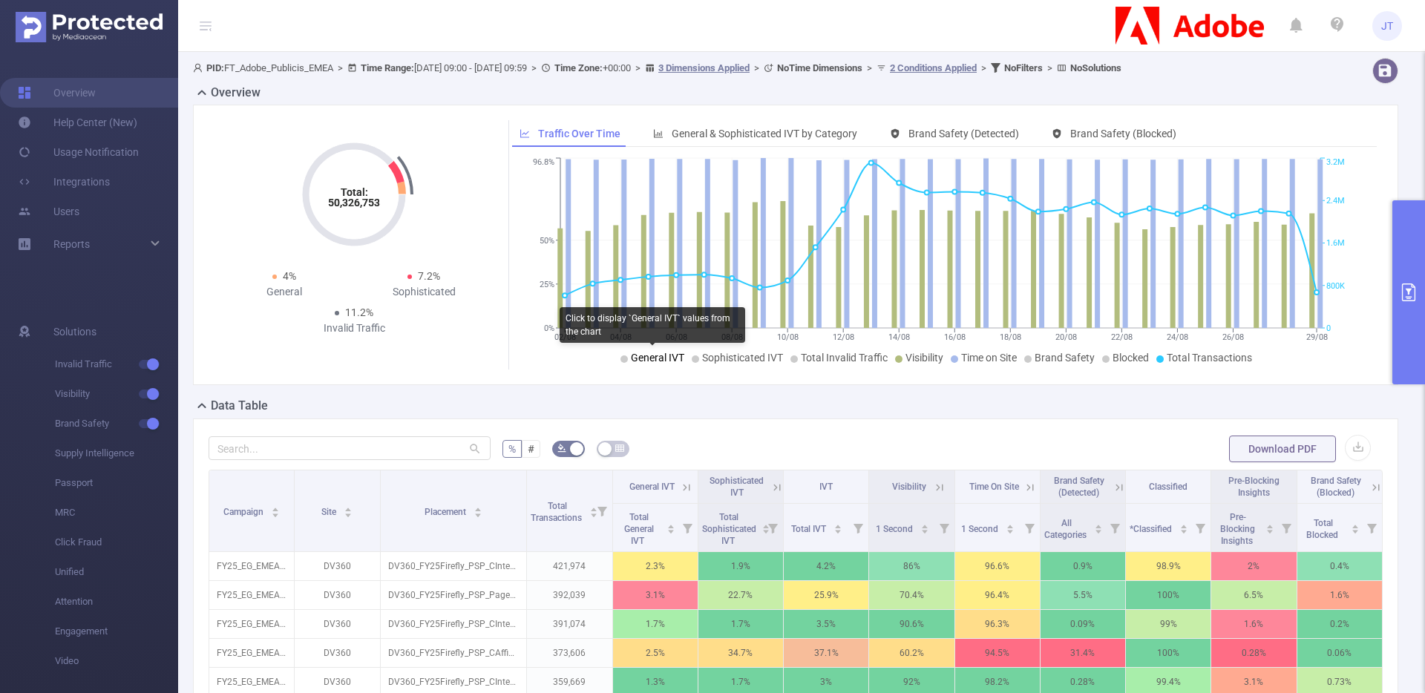
click at [652, 361] on span "General IVT" at bounding box center [657, 358] width 53 height 12
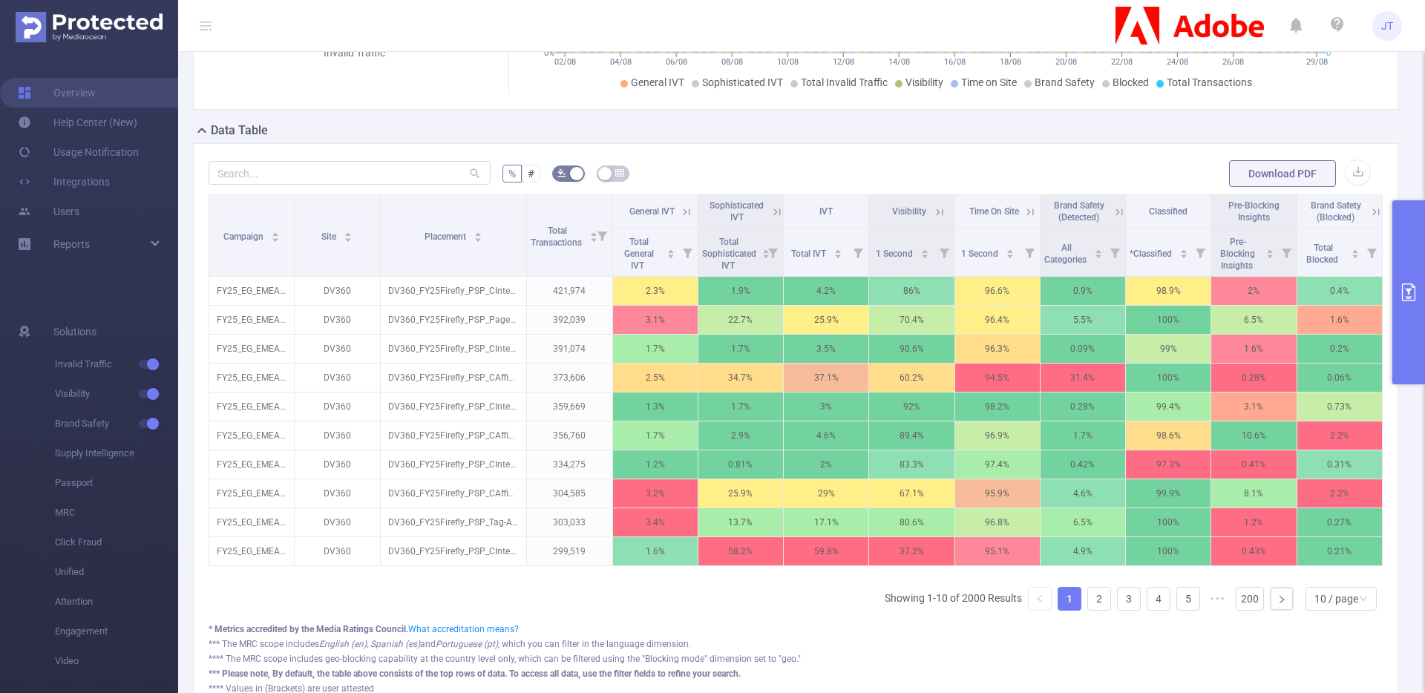
scroll to position [263, 0]
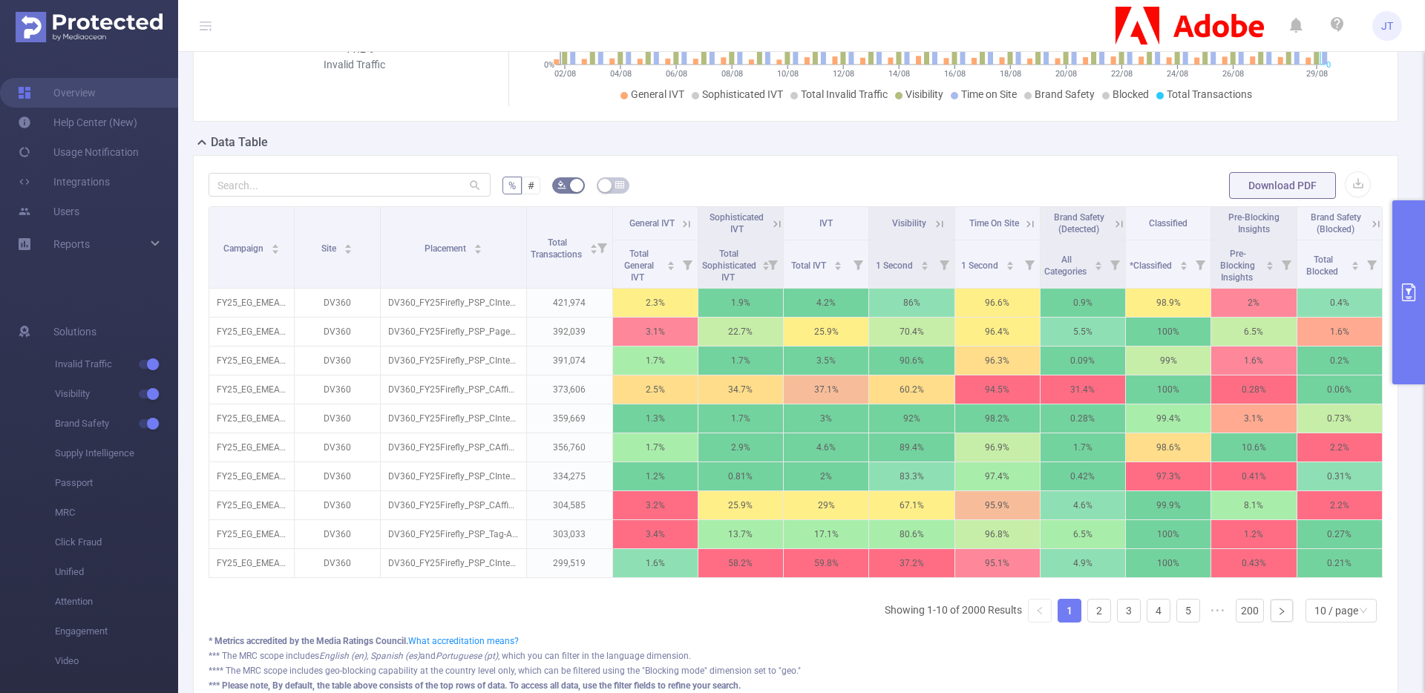
click at [1401, 307] on button "primary" at bounding box center [1408, 292] width 33 height 184
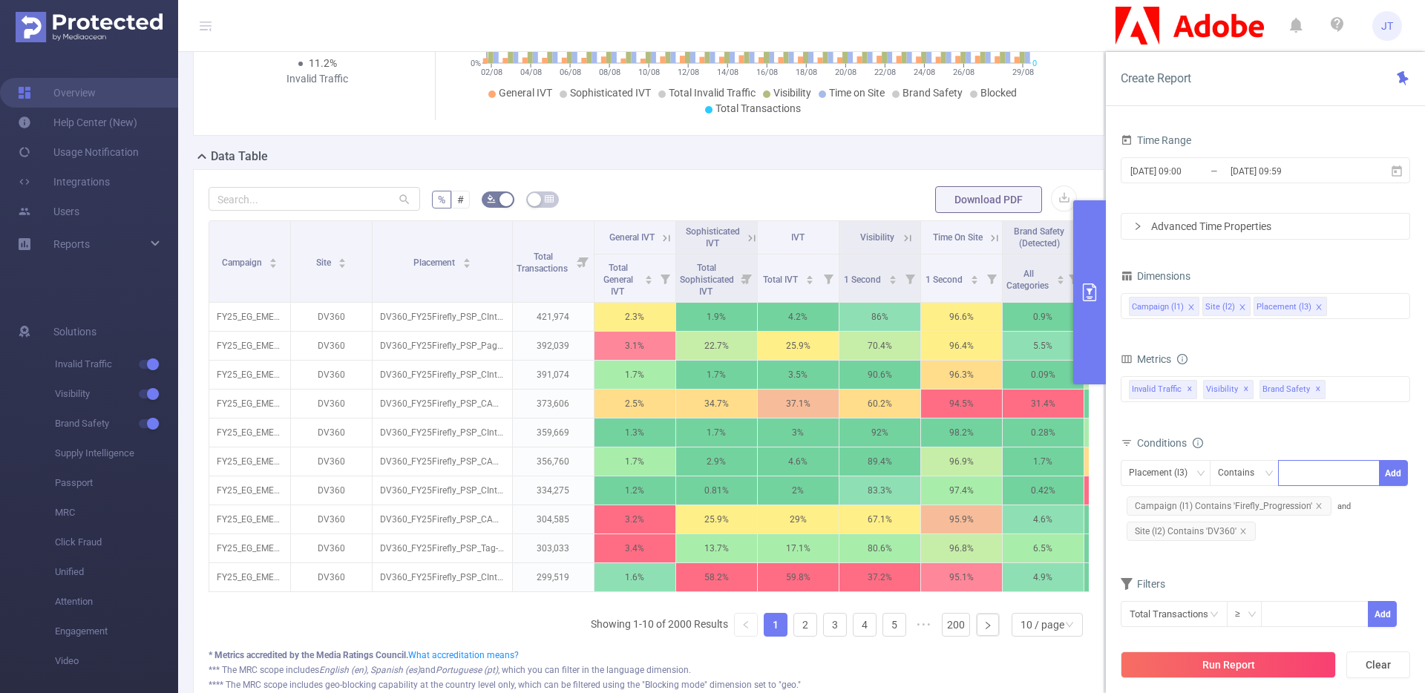
click at [1307, 468] on div at bounding box center [1328, 473] width 85 height 24
type input "MOB"
click at [1309, 505] on li "MOB" at bounding box center [1329, 504] width 102 height 24
click at [1393, 474] on button "Add" at bounding box center [1393, 473] width 29 height 26
click at [1232, 669] on button "Run Report" at bounding box center [1227, 665] width 215 height 27
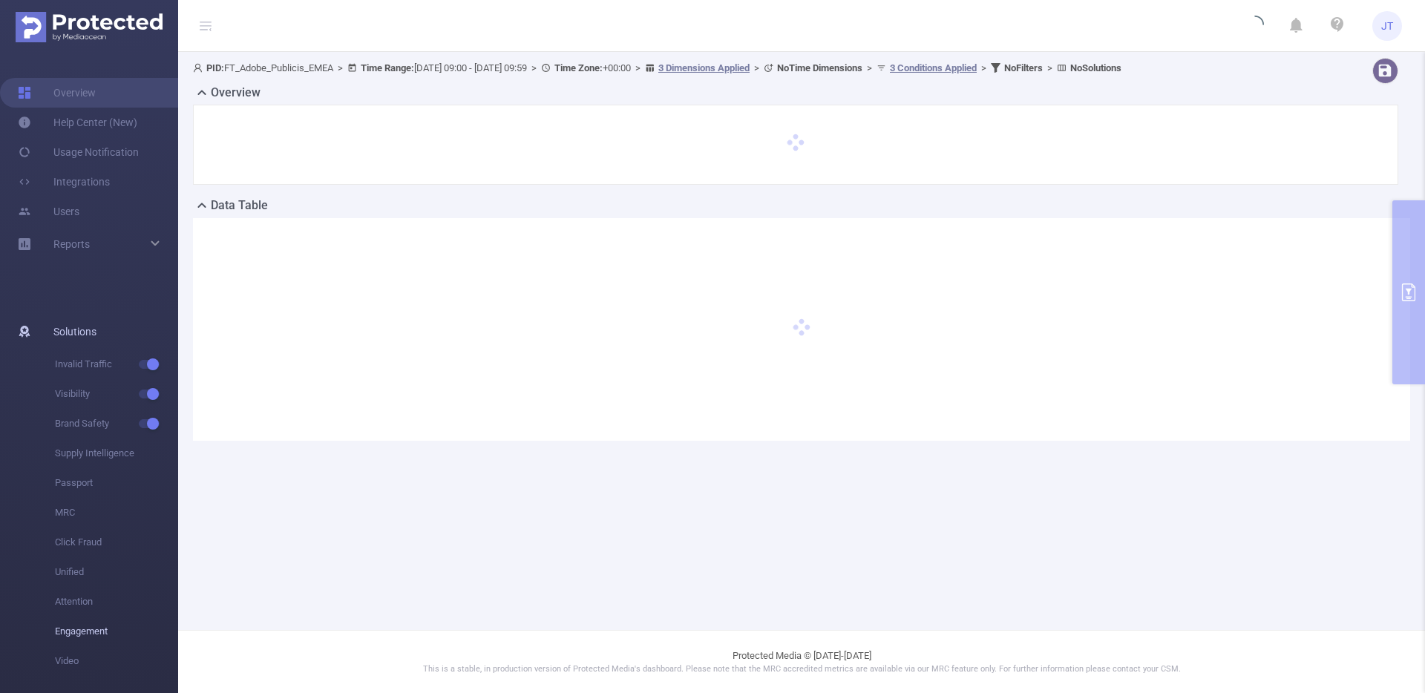
scroll to position [0, 0]
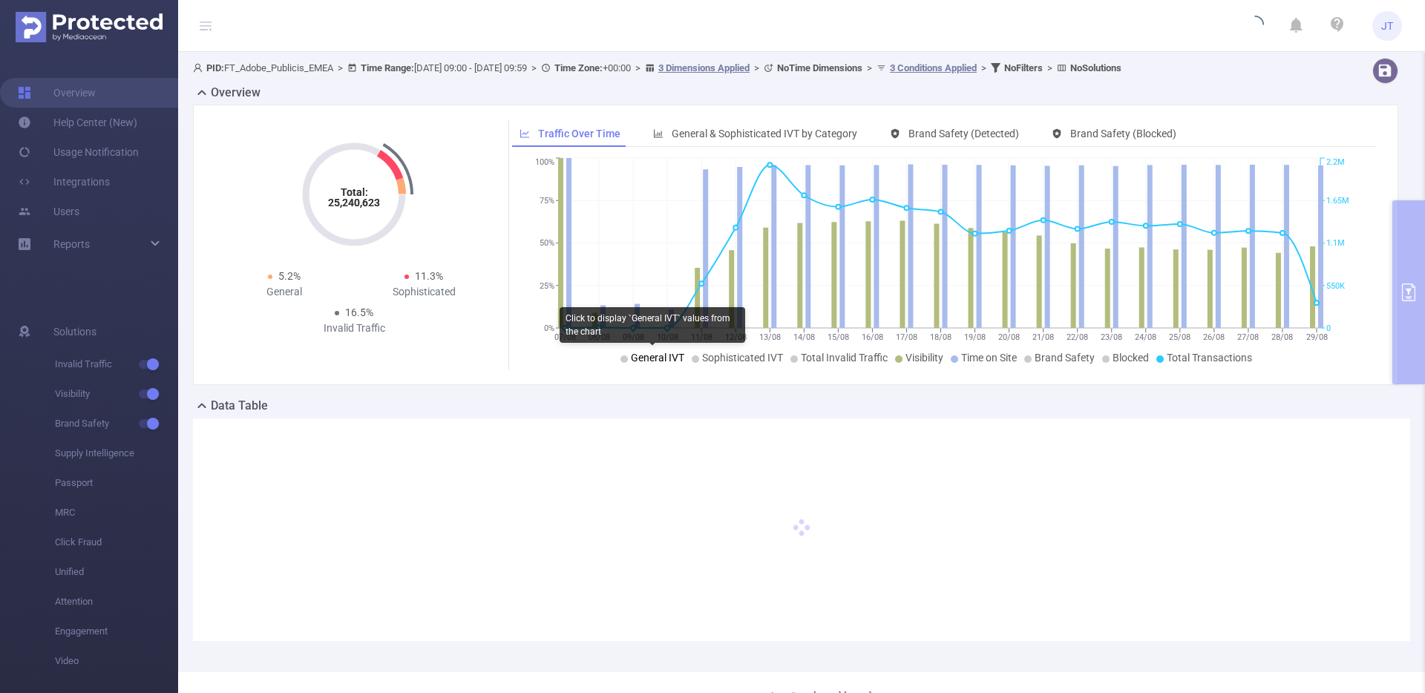
click at [636, 359] on span "General IVT" at bounding box center [657, 358] width 53 height 12
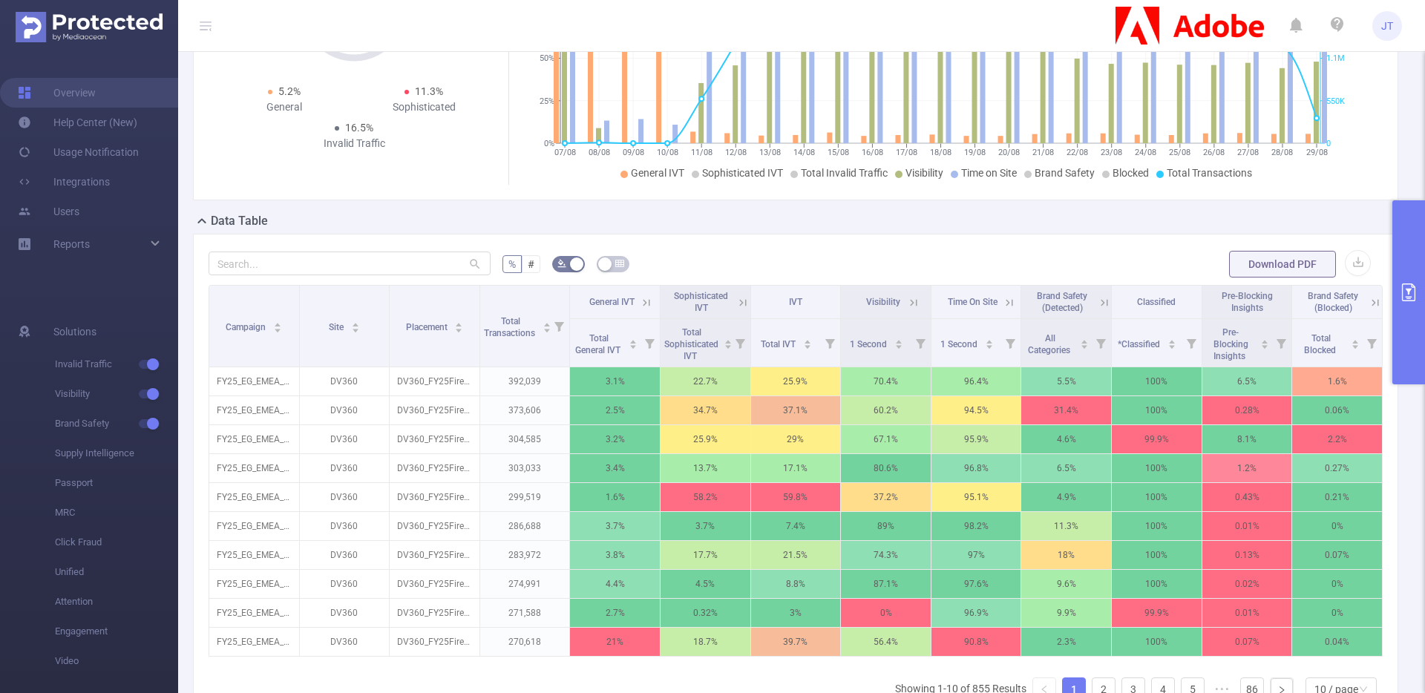
scroll to position [398, 0]
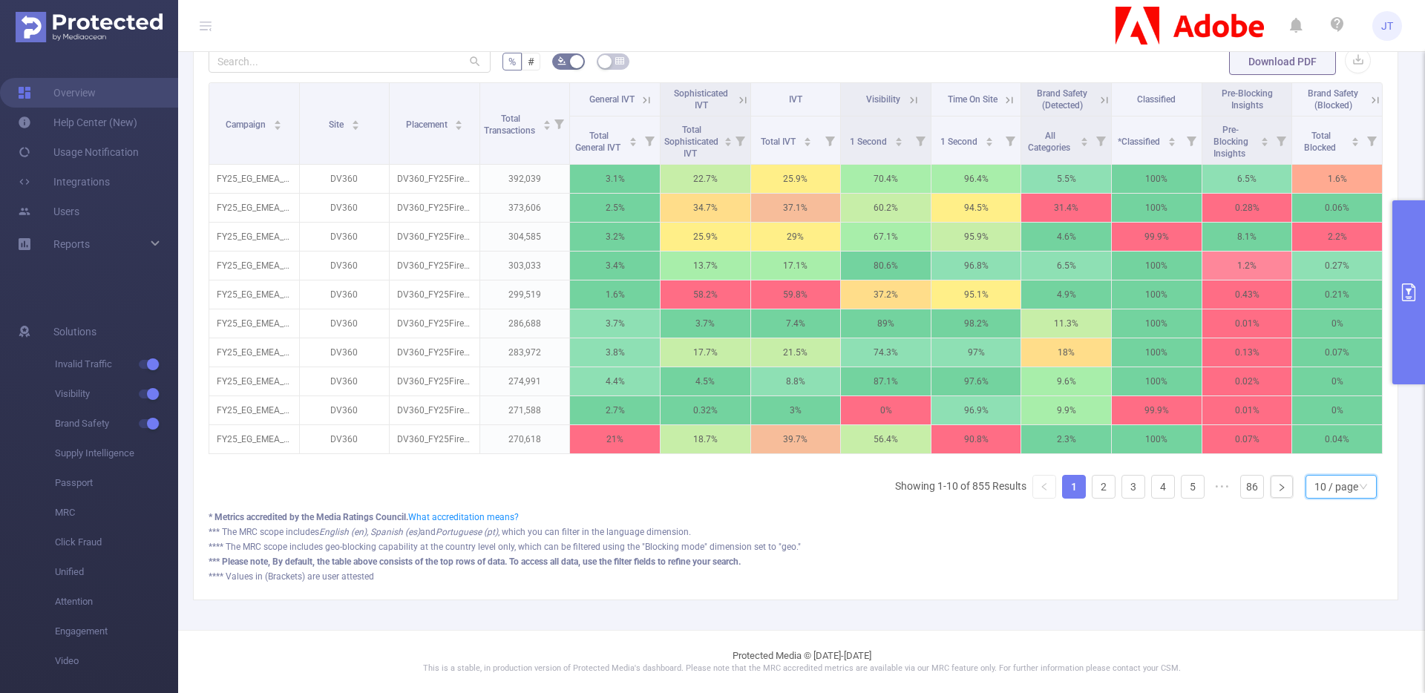
click at [1318, 483] on div "10 / page" at bounding box center [1336, 487] width 44 height 22
click at [1322, 459] on li "50 / page" at bounding box center [1328, 471] width 71 height 24
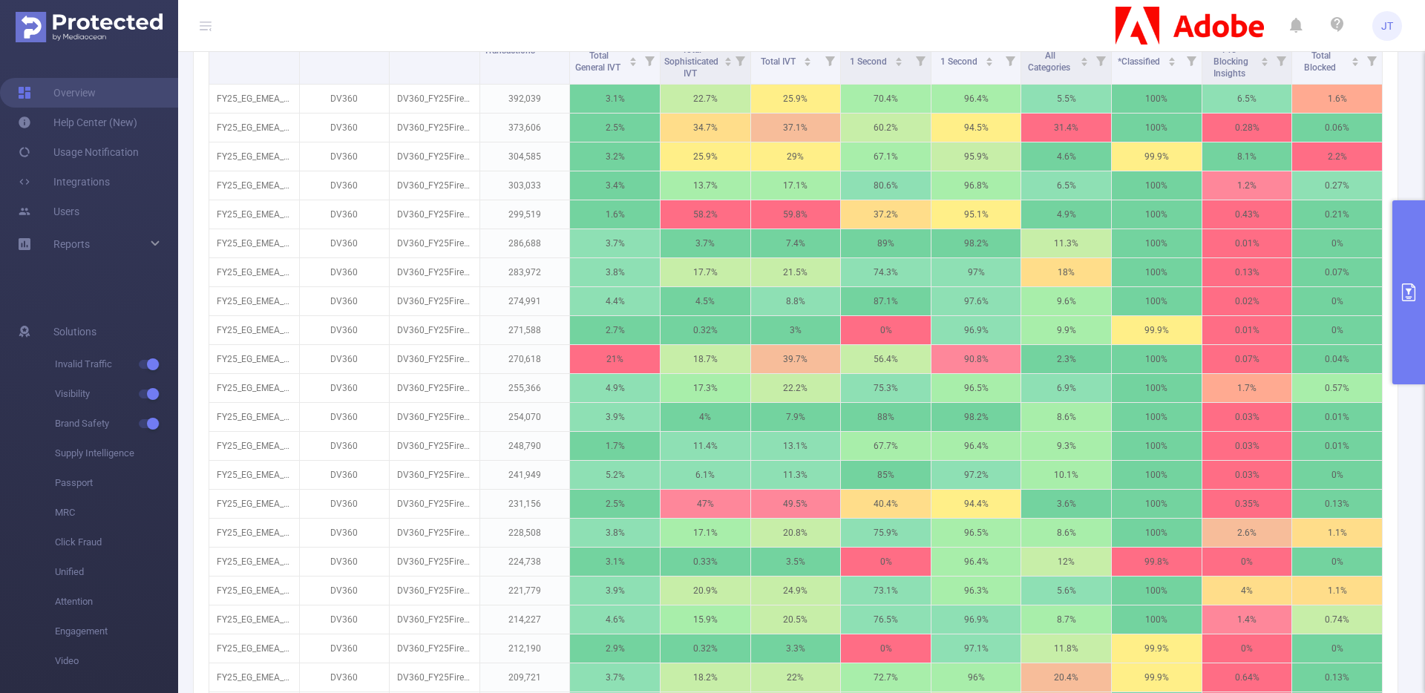
scroll to position [0, 0]
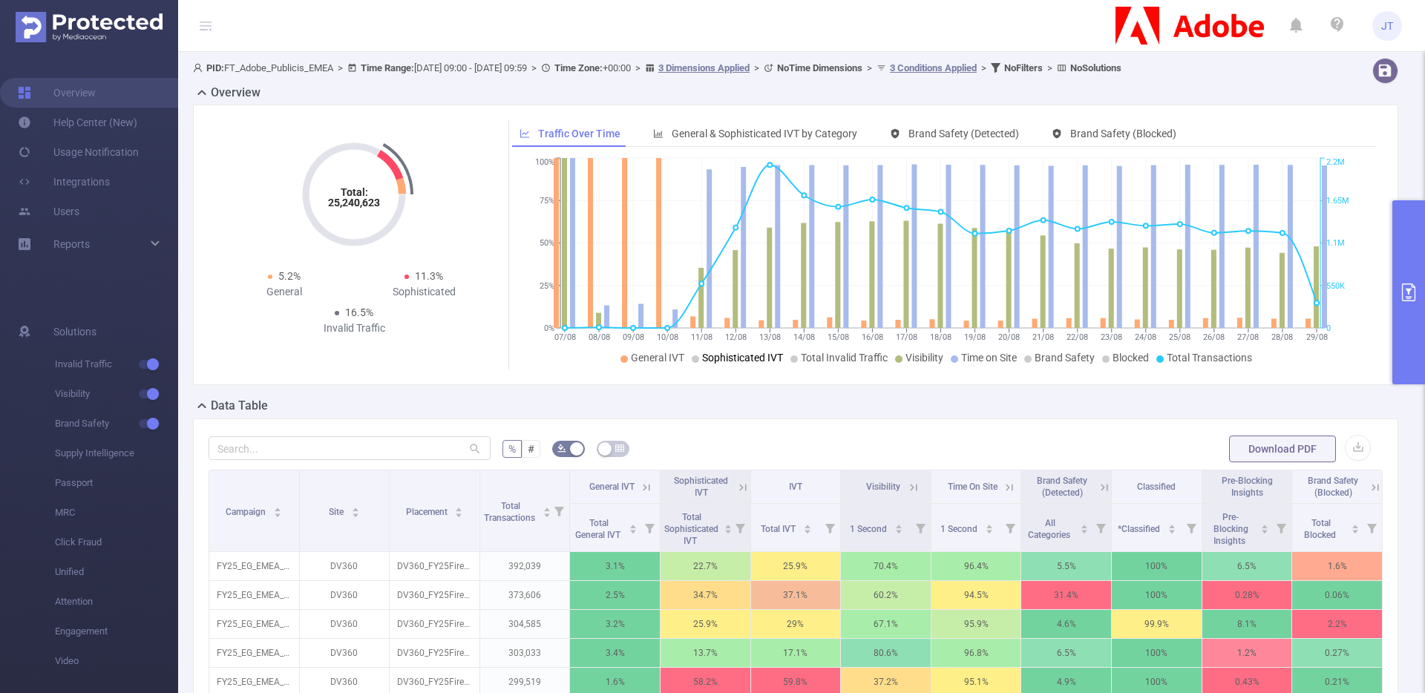
click at [742, 360] on span "Sophisticated IVT" at bounding box center [742, 358] width 81 height 12
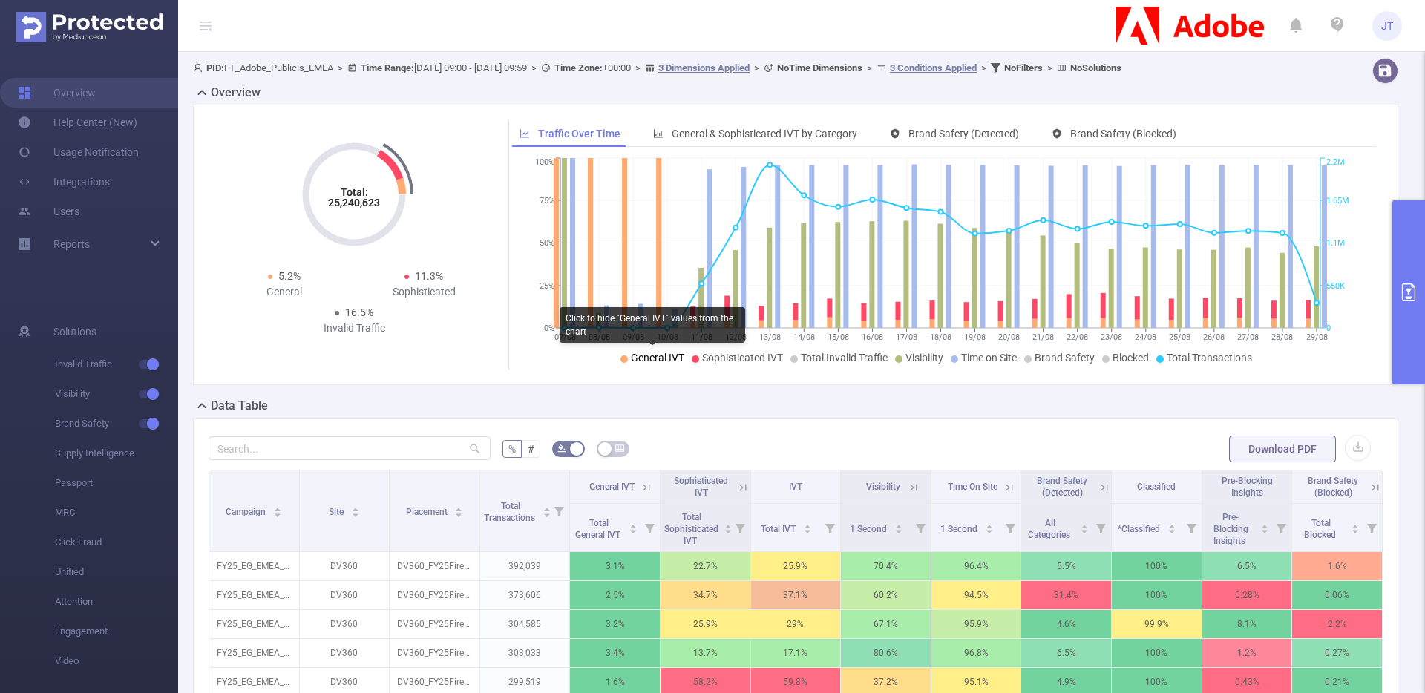
click at [654, 356] on span "General IVT" at bounding box center [657, 358] width 53 height 12
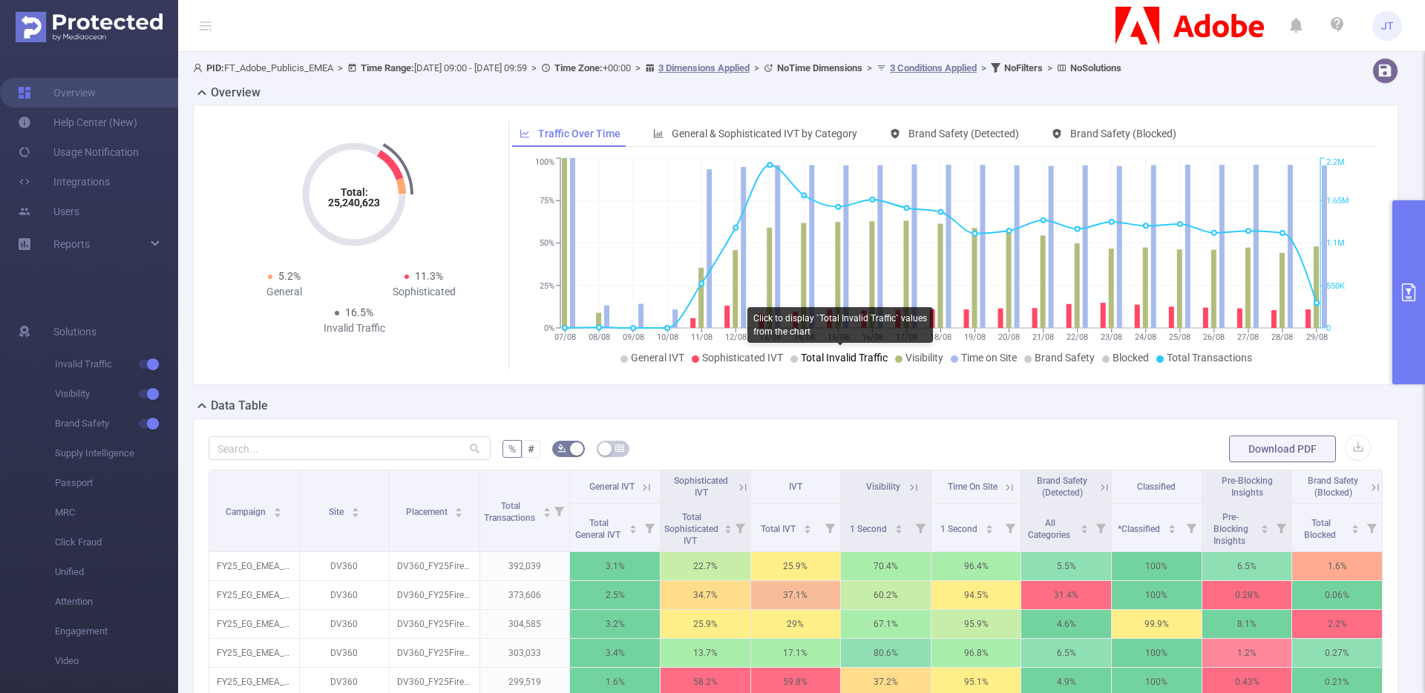
click at [833, 362] on span "Total Invalid Traffic" at bounding box center [844, 358] width 87 height 12
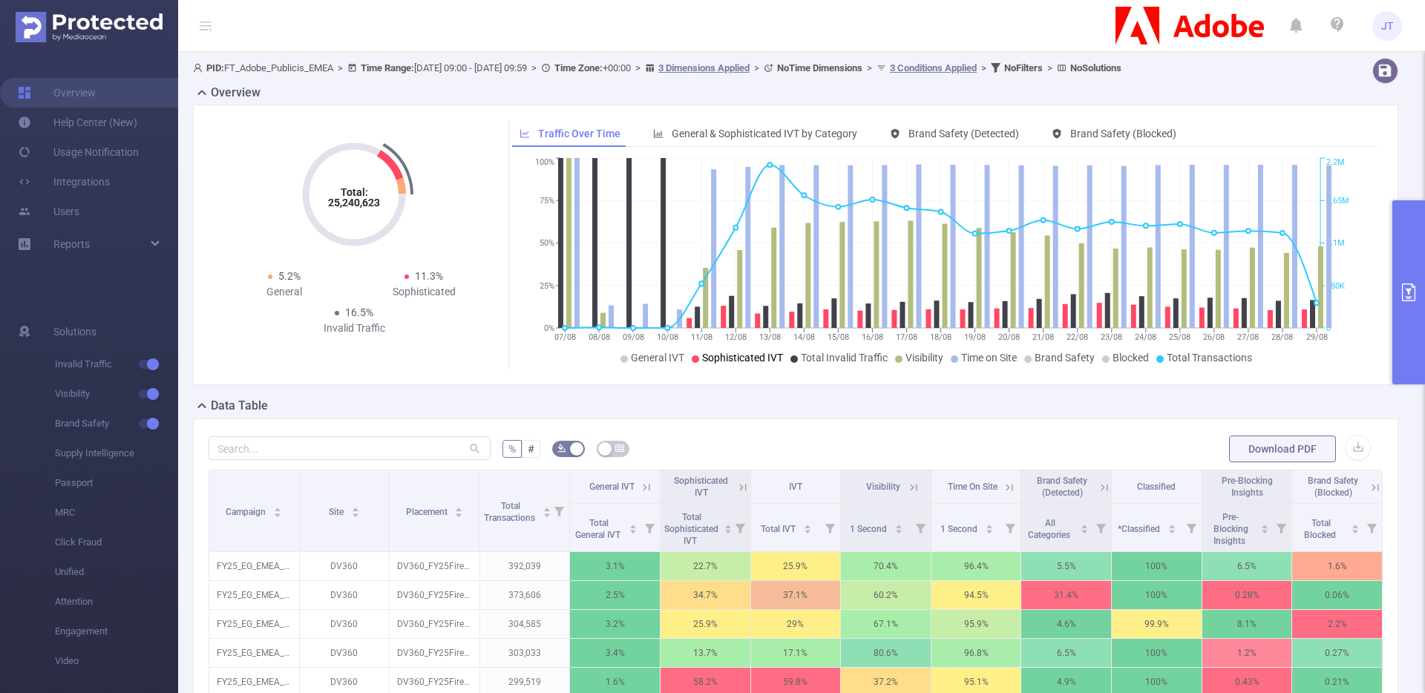
click at [728, 360] on span "Sophisticated IVT" at bounding box center [742, 358] width 81 height 12
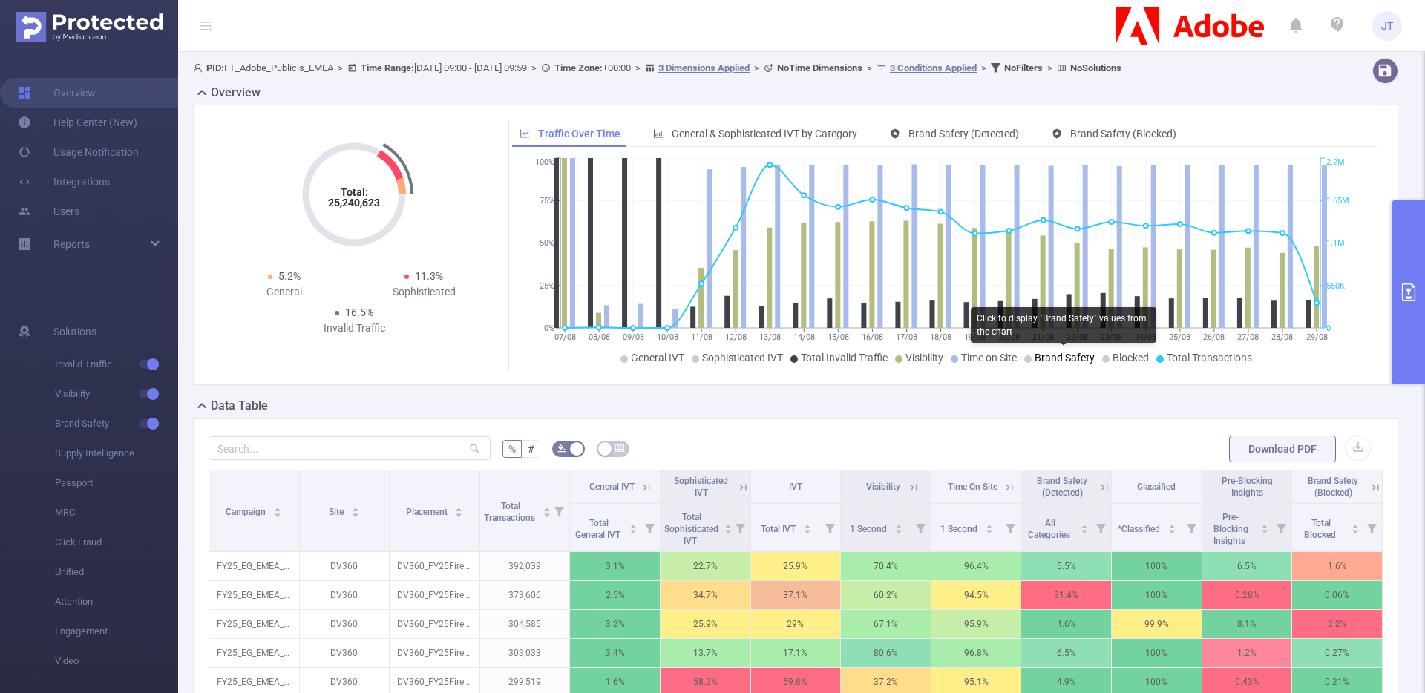
click at [1046, 361] on span "Brand Safety" at bounding box center [1064, 358] width 60 height 12
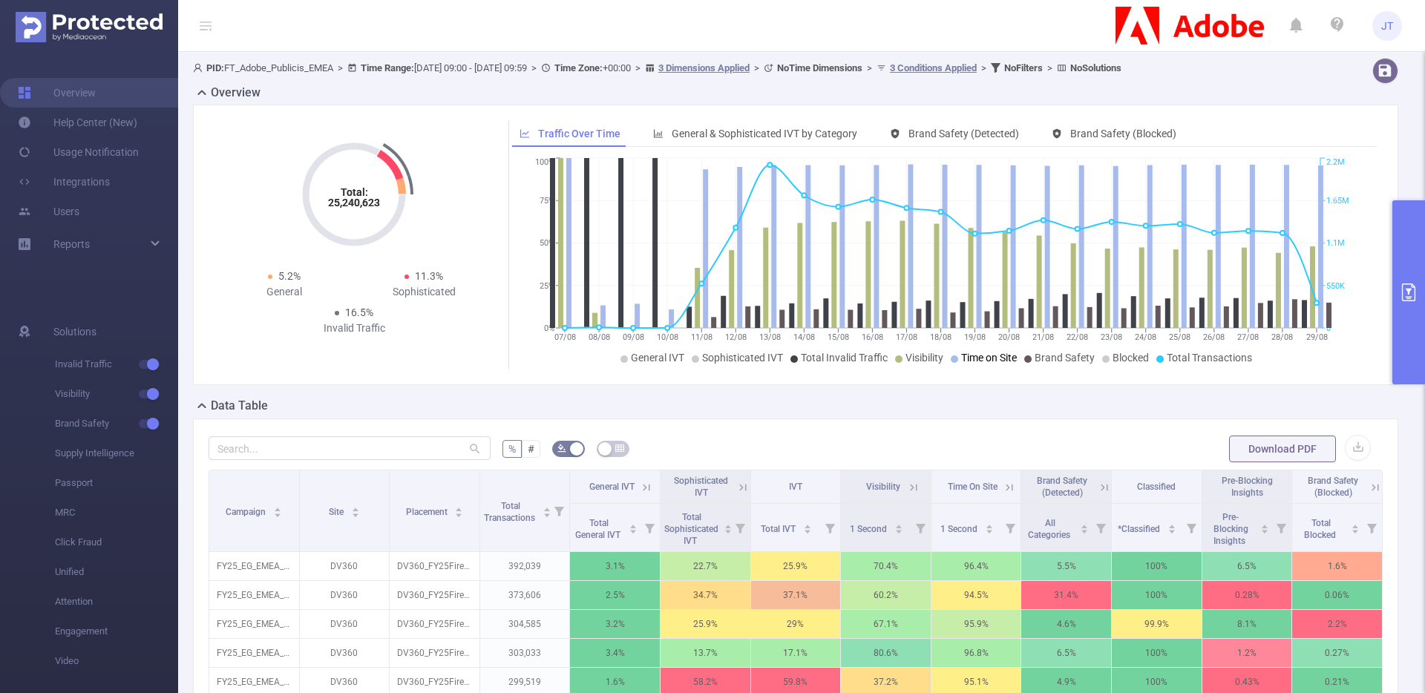
click at [974, 355] on span "Time on Site" at bounding box center [989, 358] width 56 height 12
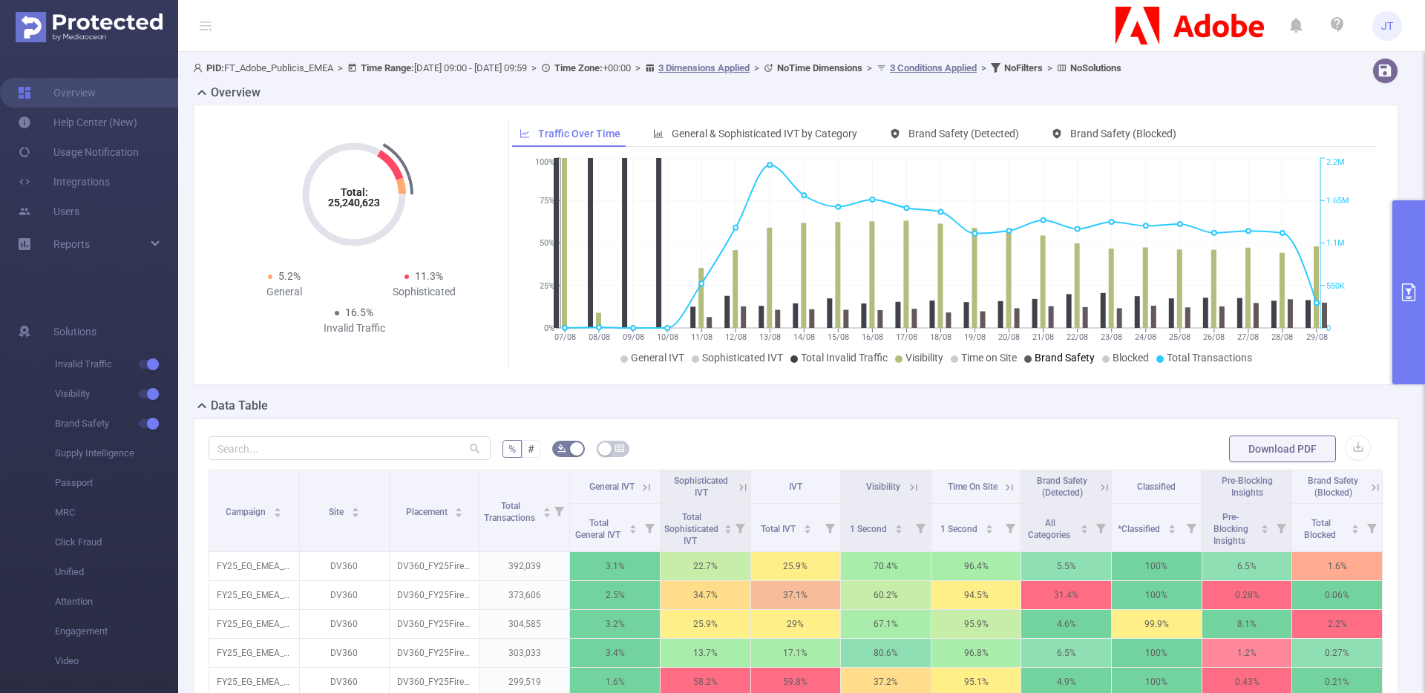
click at [1074, 360] on span "Brand Safety" at bounding box center [1064, 358] width 60 height 12
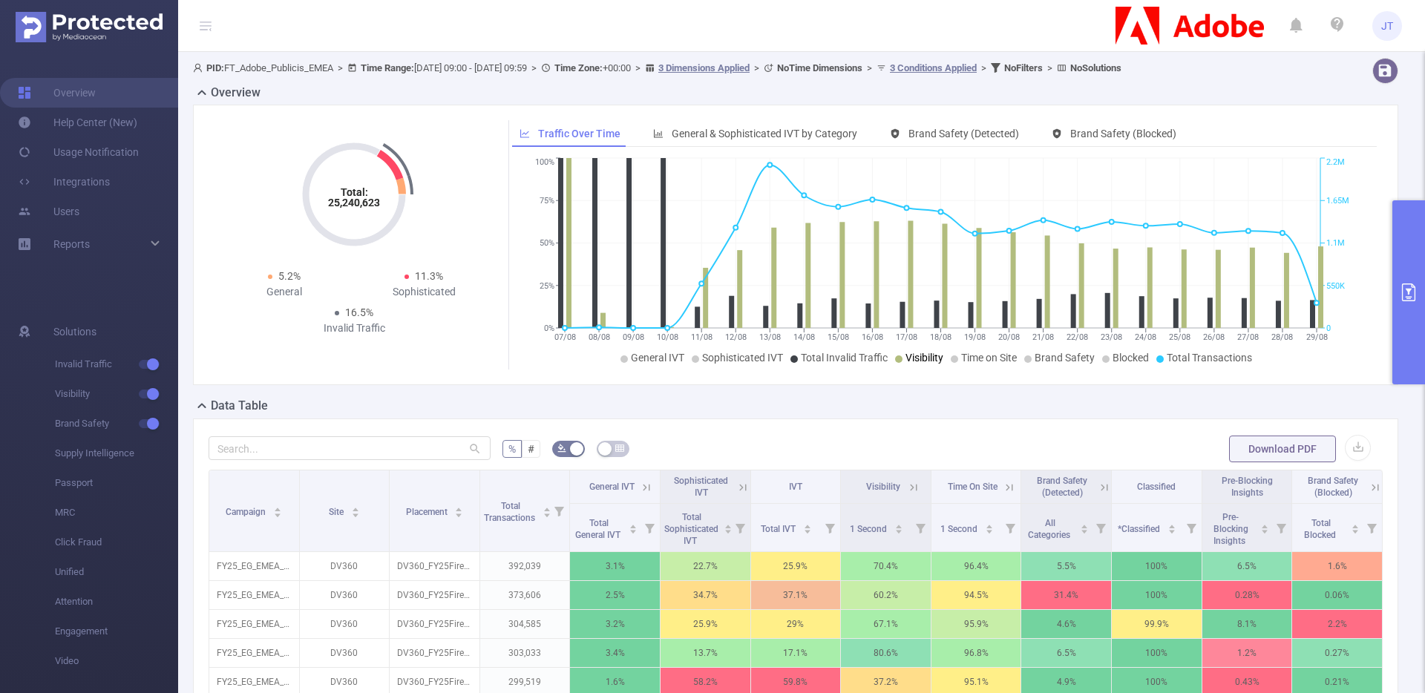
click at [899, 359] on icon at bounding box center [898, 358] width 7 height 7
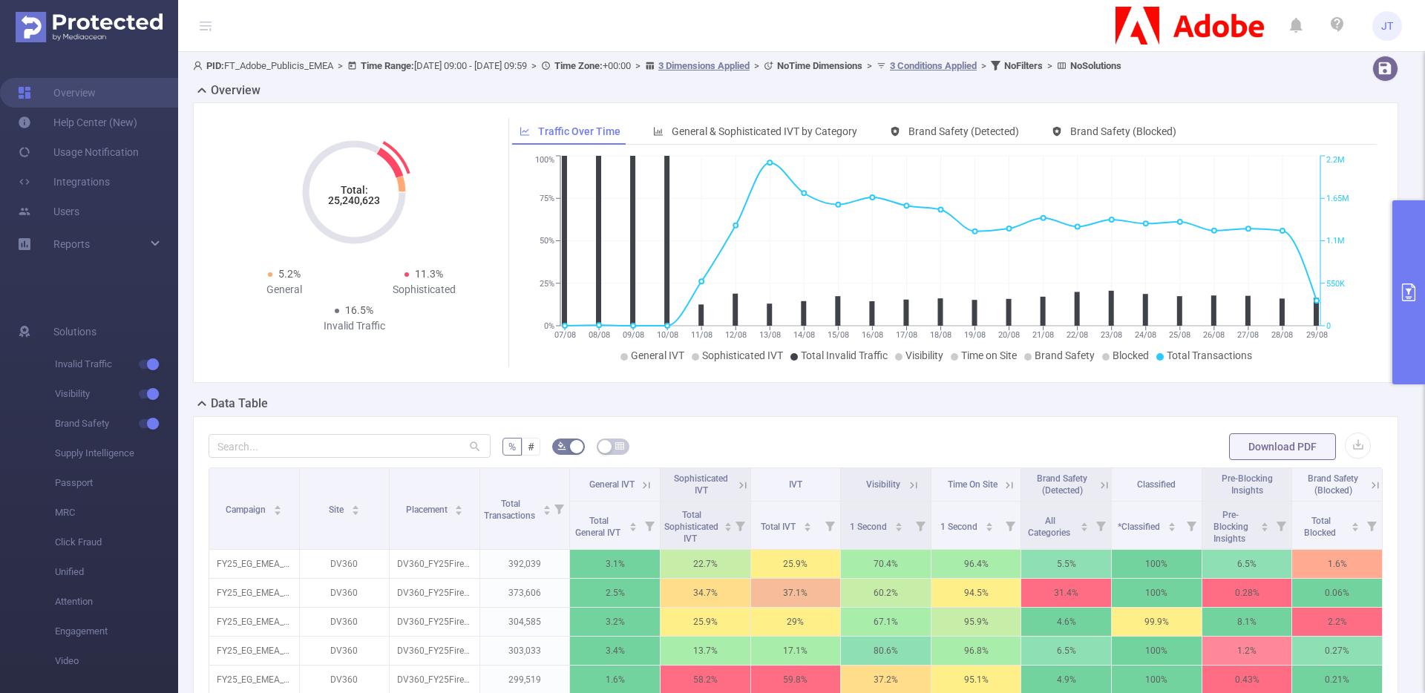
scroll to position [3, 0]
click at [1411, 252] on button "primary" at bounding box center [1408, 292] width 33 height 184
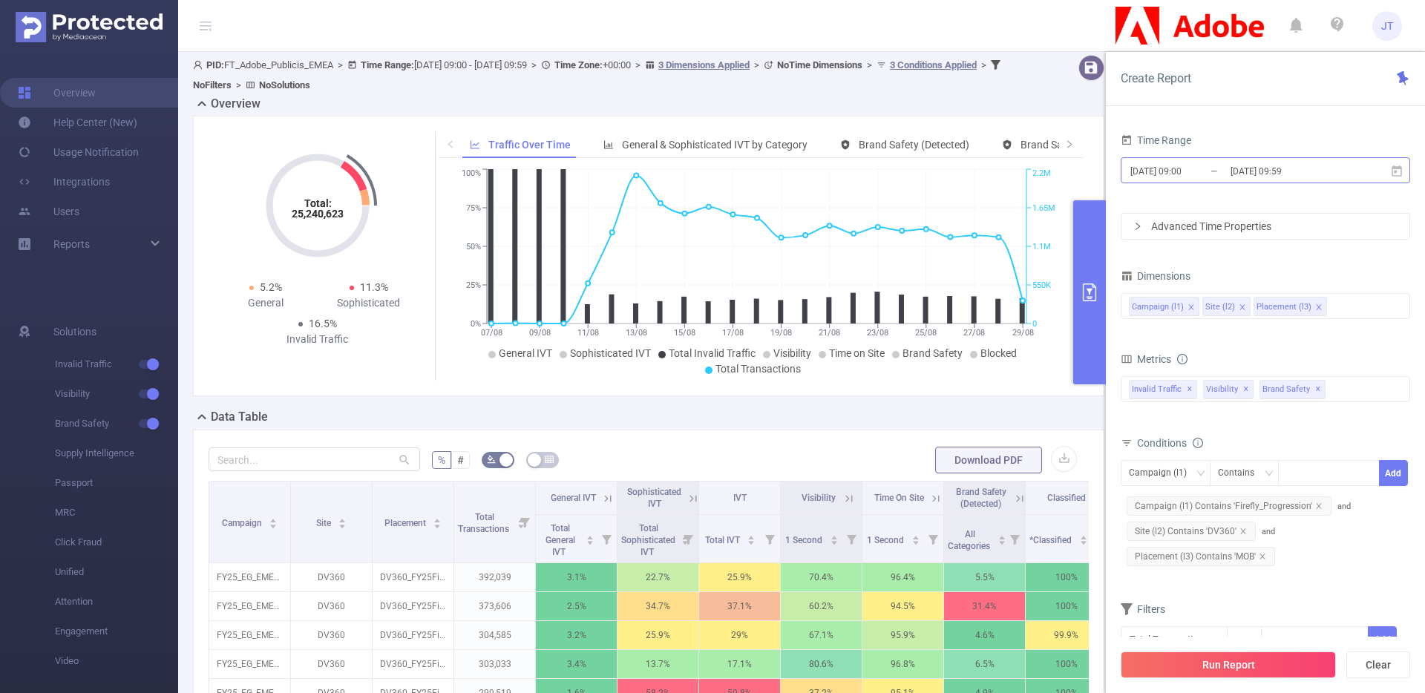
click at [1169, 177] on input "2025-08-02 09:00" at bounding box center [1189, 171] width 120 height 20
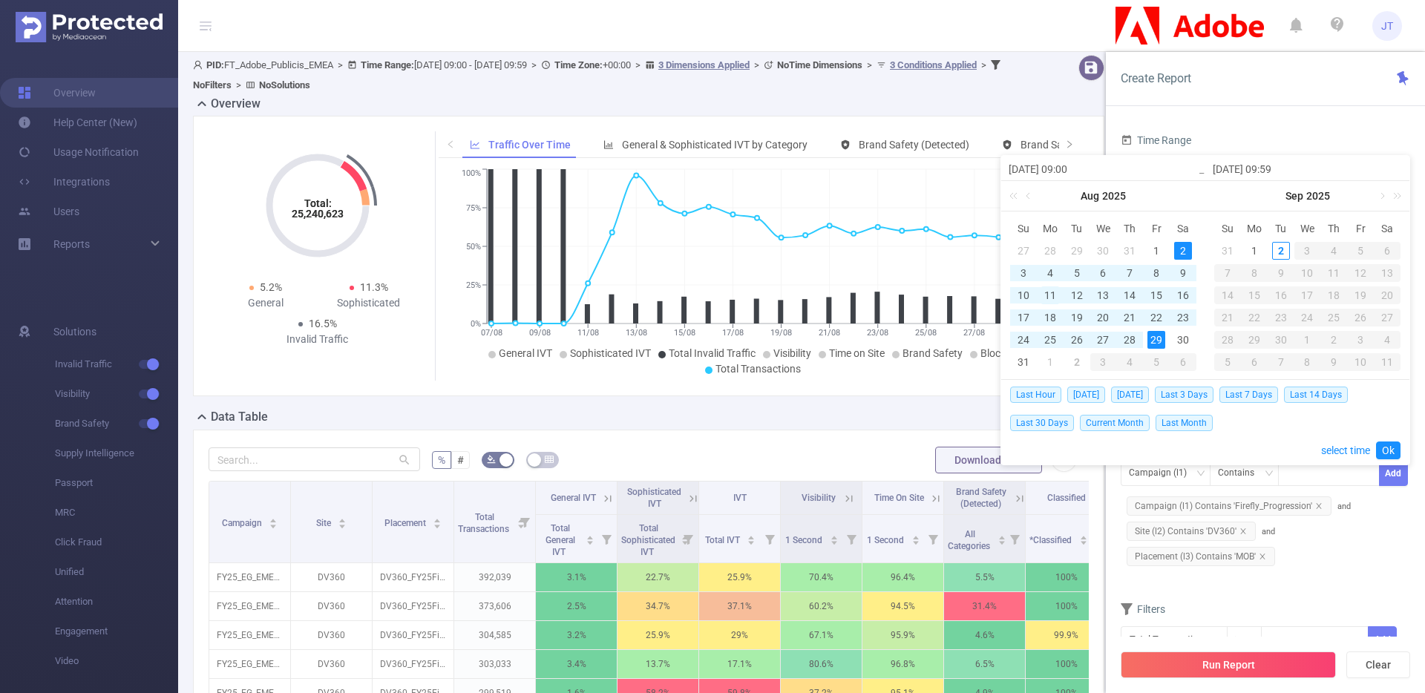
click at [1051, 295] on div "11" at bounding box center [1050, 295] width 18 height 18
drag, startPoint x: 1153, startPoint y: 341, endPoint x: 1186, endPoint y: 360, distance: 37.9
click at [1153, 341] on div "29" at bounding box center [1156, 340] width 18 height 18
type input "2025-08-11 09:00"
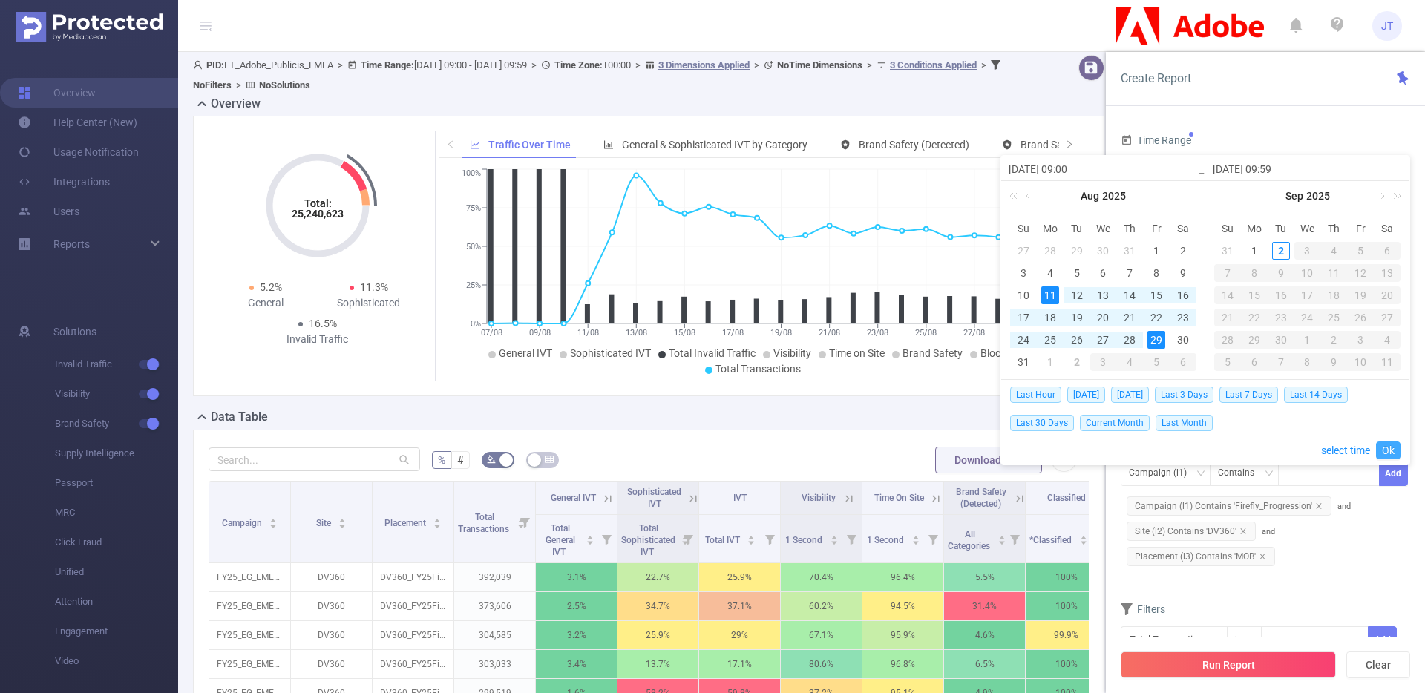
click at [1388, 453] on link "Ok" at bounding box center [1388, 451] width 24 height 18
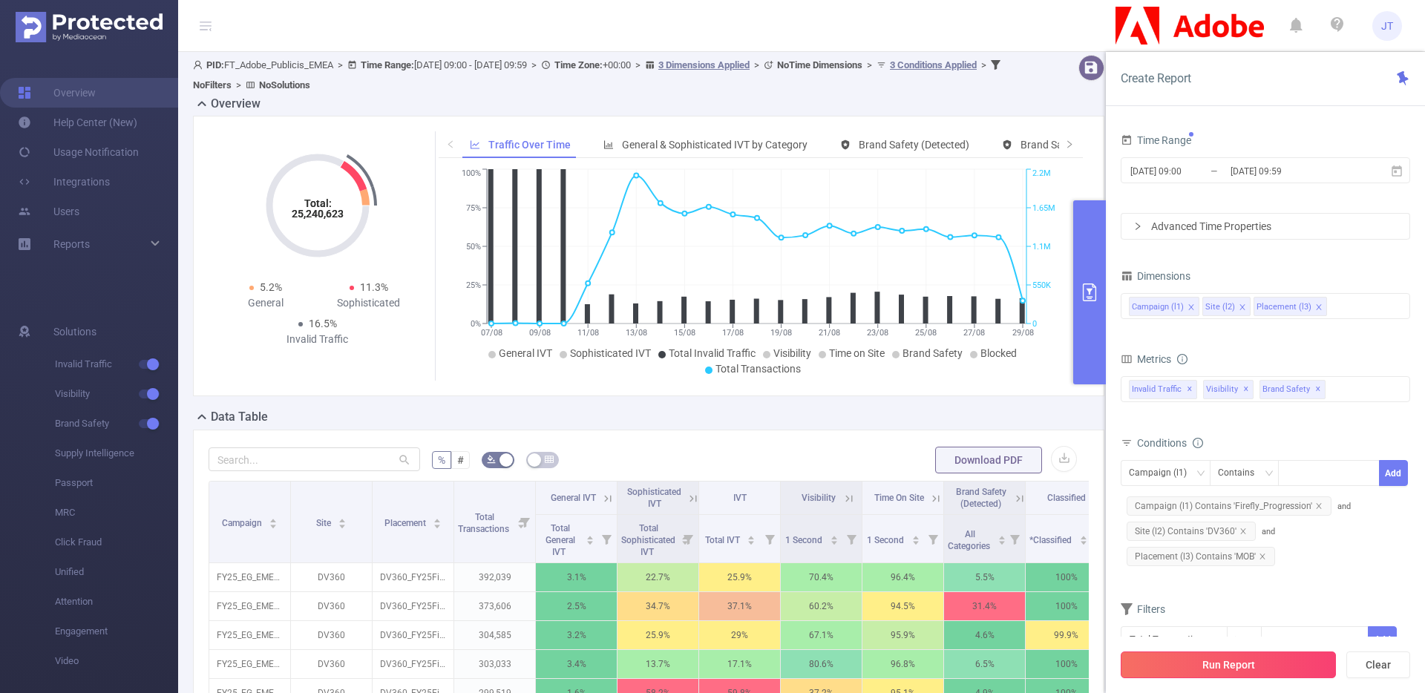
click at [1226, 664] on button "Run Report" at bounding box center [1227, 665] width 215 height 27
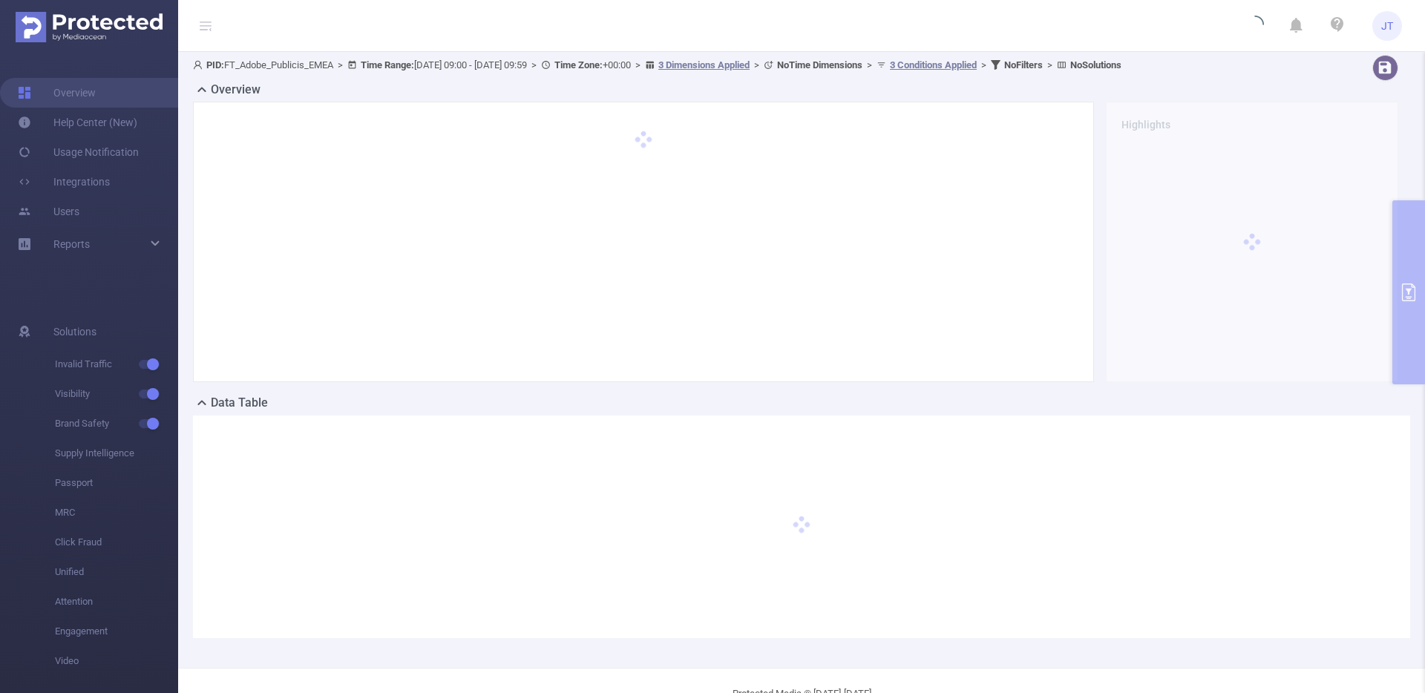
scroll to position [0, 0]
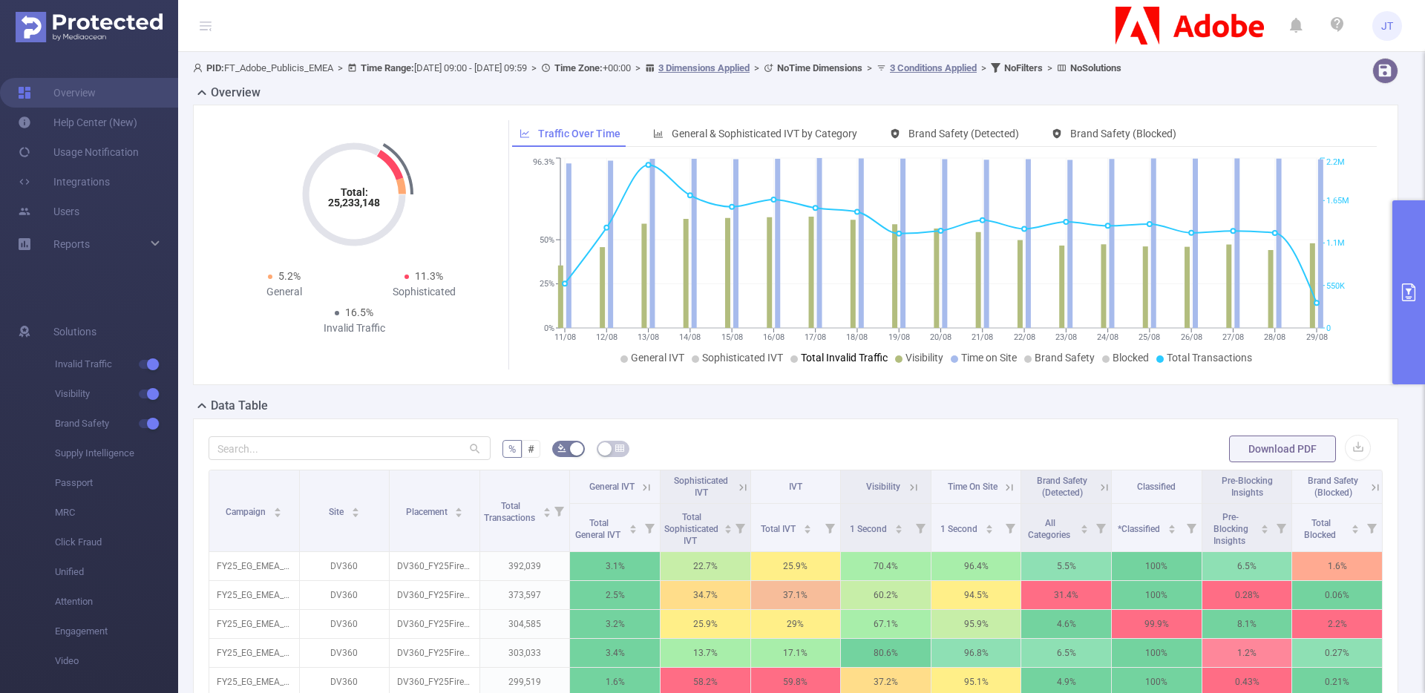
click at [844, 360] on span "Total Invalid Traffic" at bounding box center [844, 358] width 87 height 12
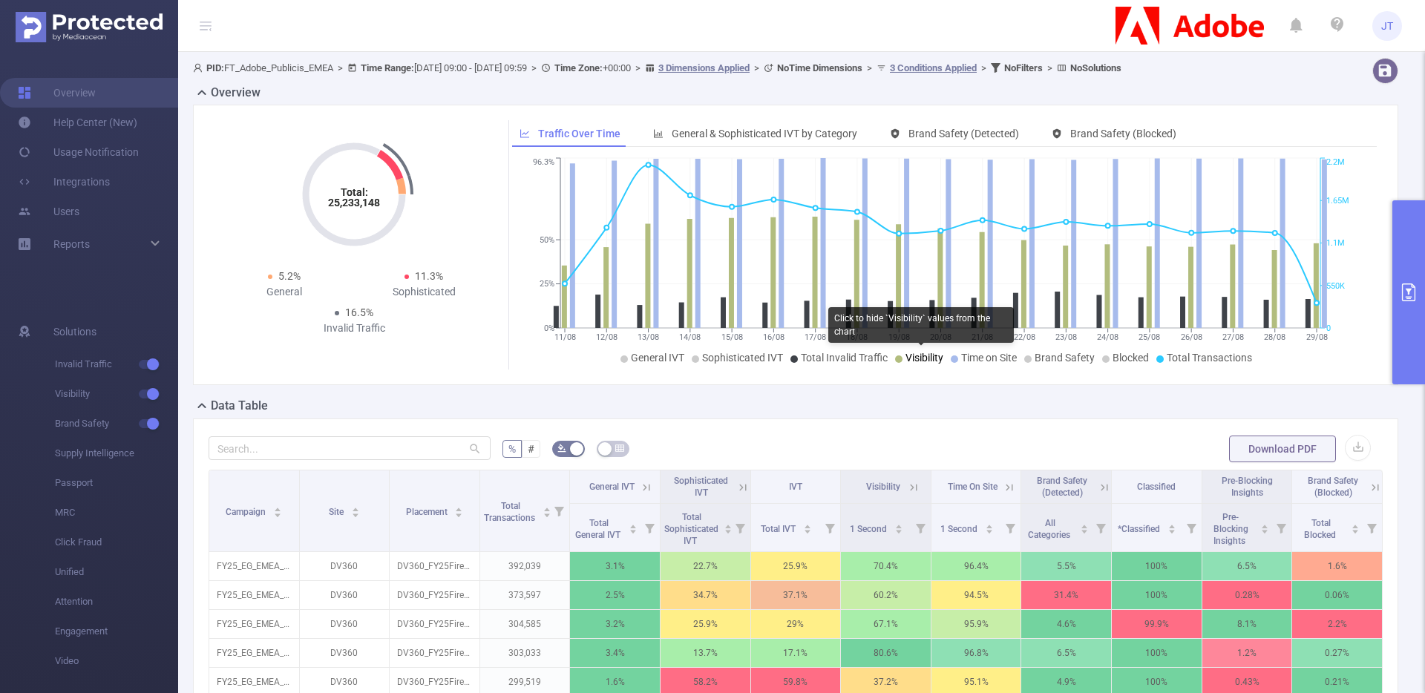
click at [918, 357] on span "Visibility" at bounding box center [924, 358] width 38 height 12
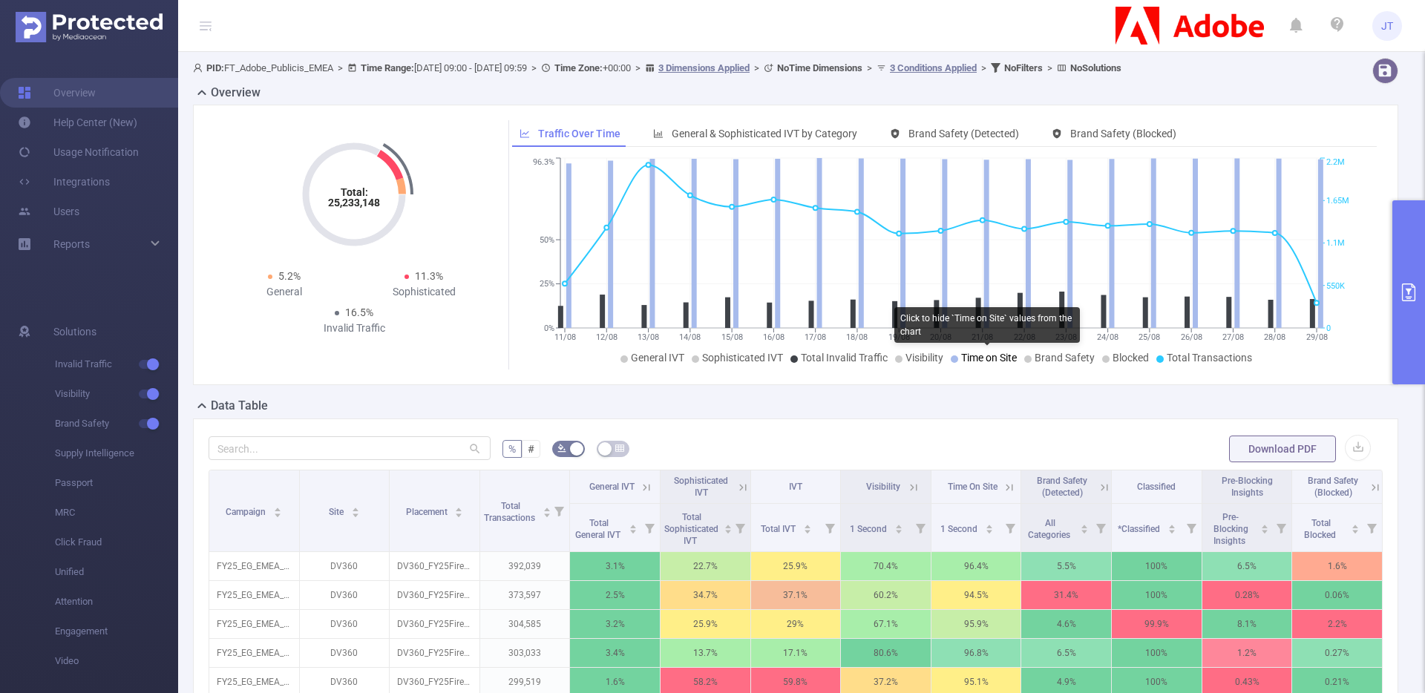
click at [973, 358] on span "Time on Site" at bounding box center [989, 358] width 56 height 12
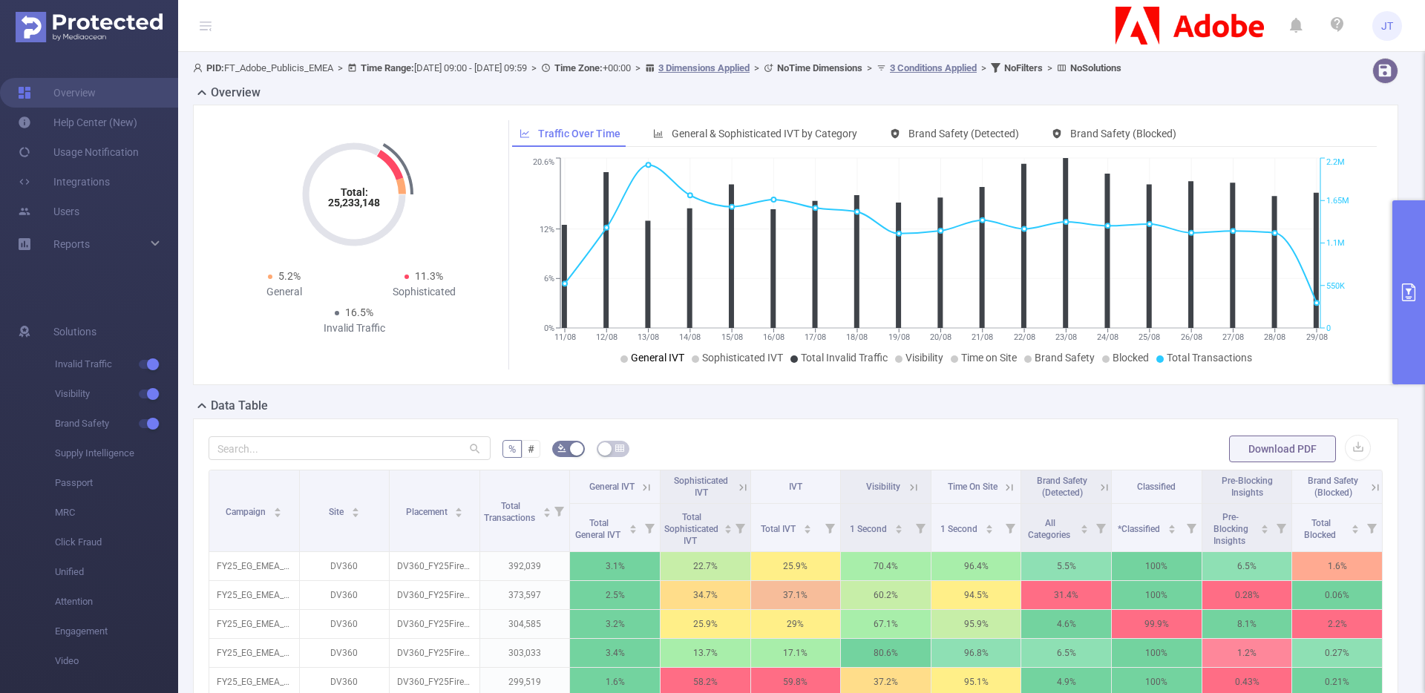
click at [625, 356] on li "General IVT" at bounding box center [652, 358] width 64 height 16
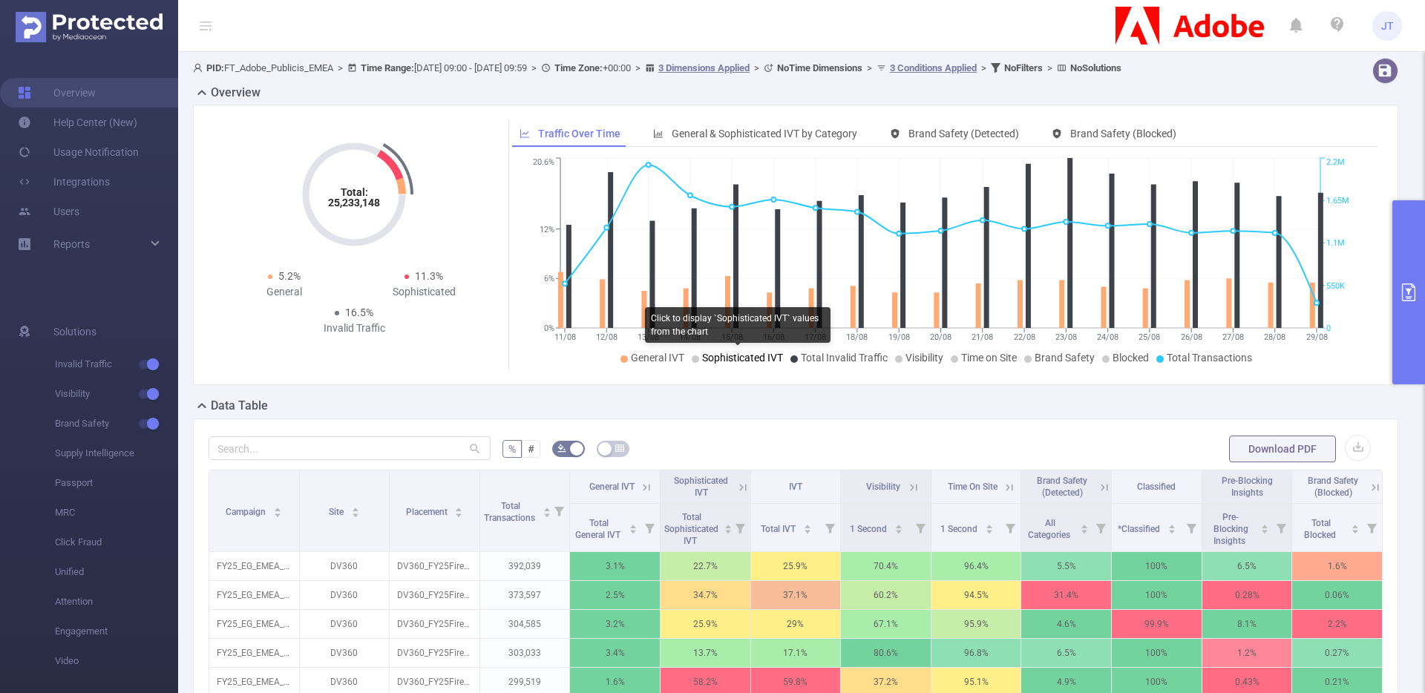
click at [714, 357] on span "Sophisticated IVT" at bounding box center [742, 358] width 81 height 12
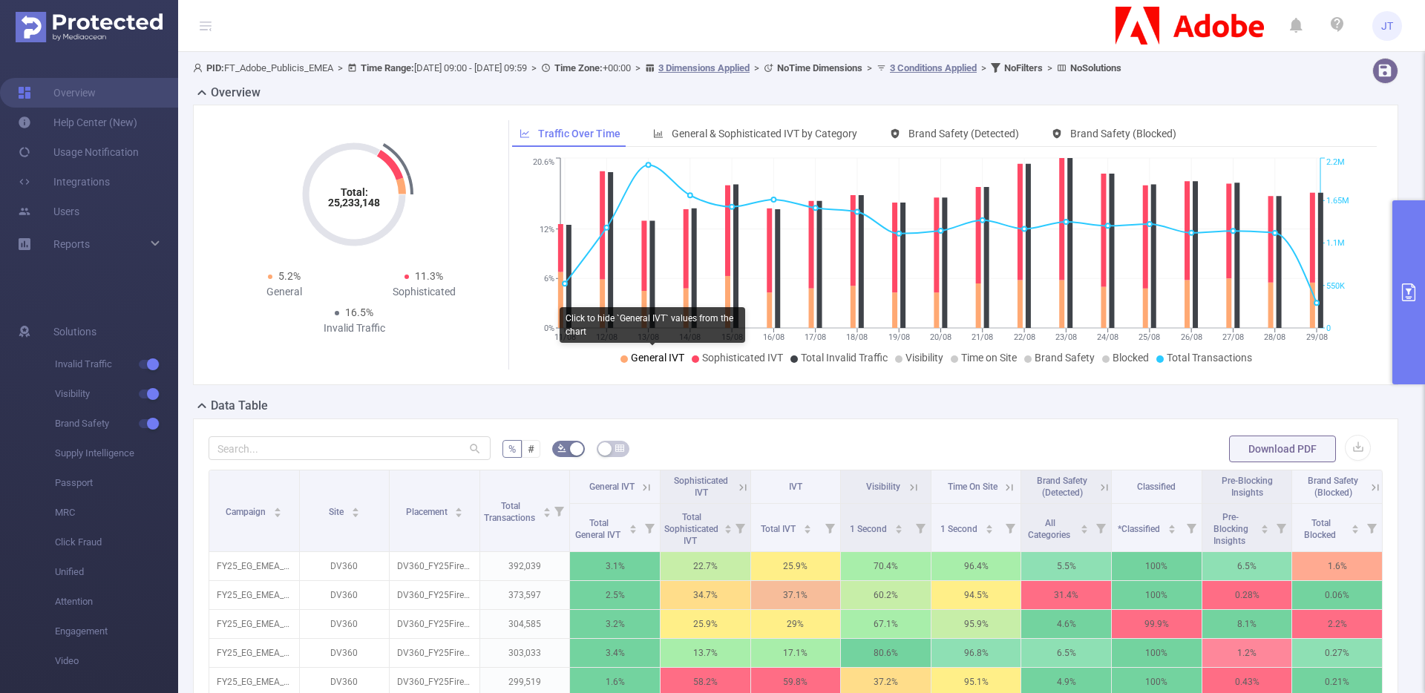
click at [652, 353] on span "General IVT" at bounding box center [657, 358] width 53 height 12
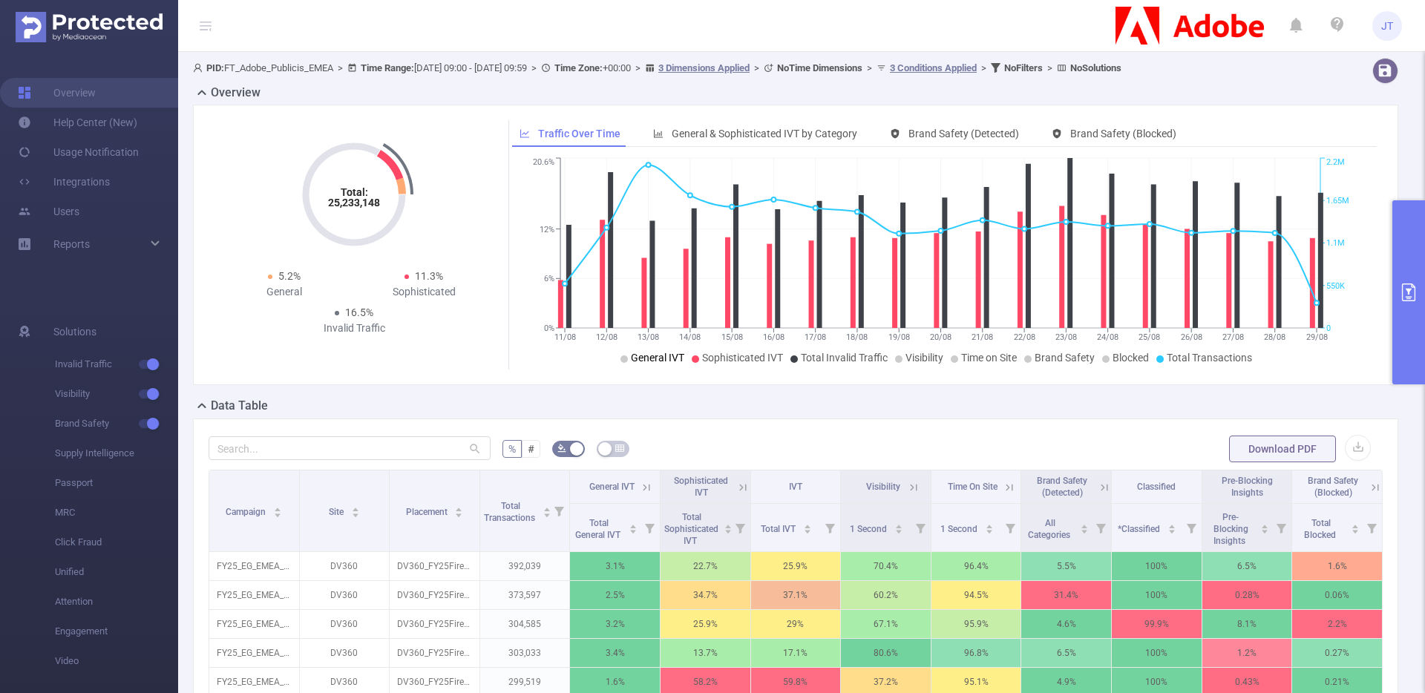
click at [651, 358] on span "General IVT" at bounding box center [657, 358] width 53 height 12
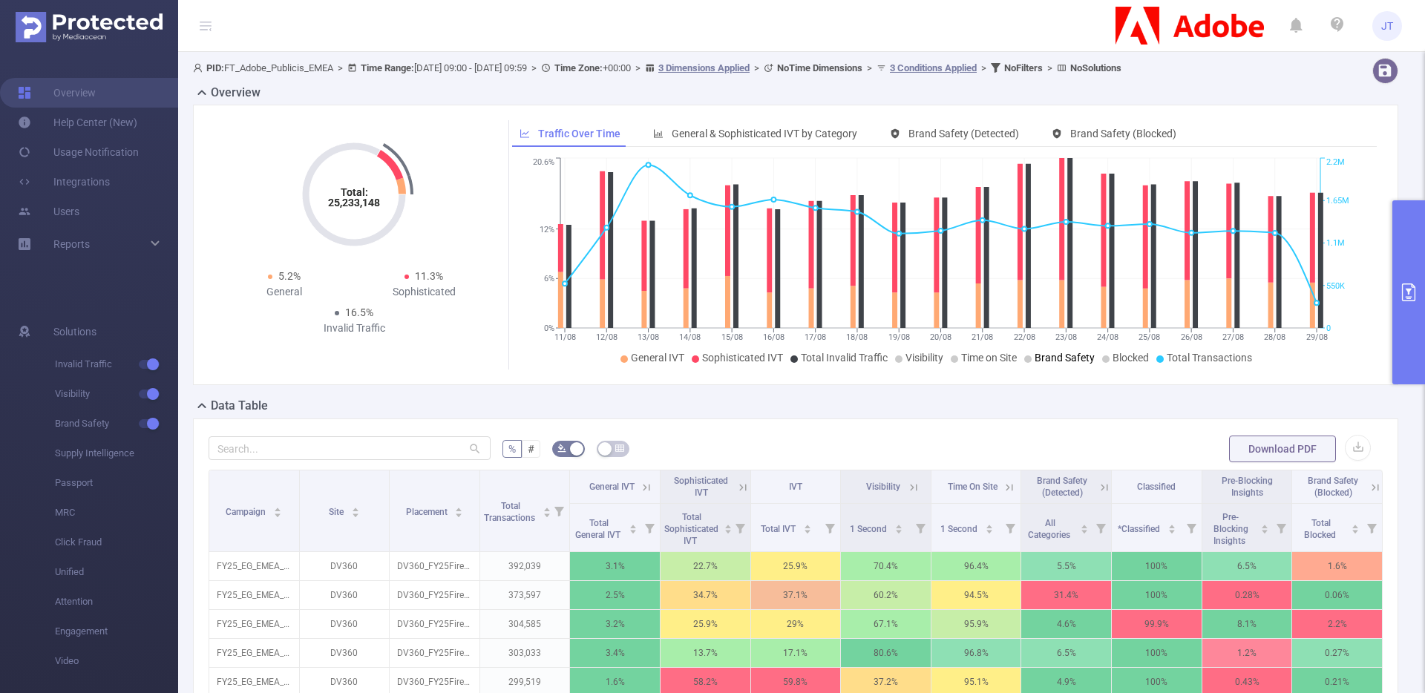
click at [1055, 357] on span "Brand Safety" at bounding box center [1064, 358] width 60 height 12
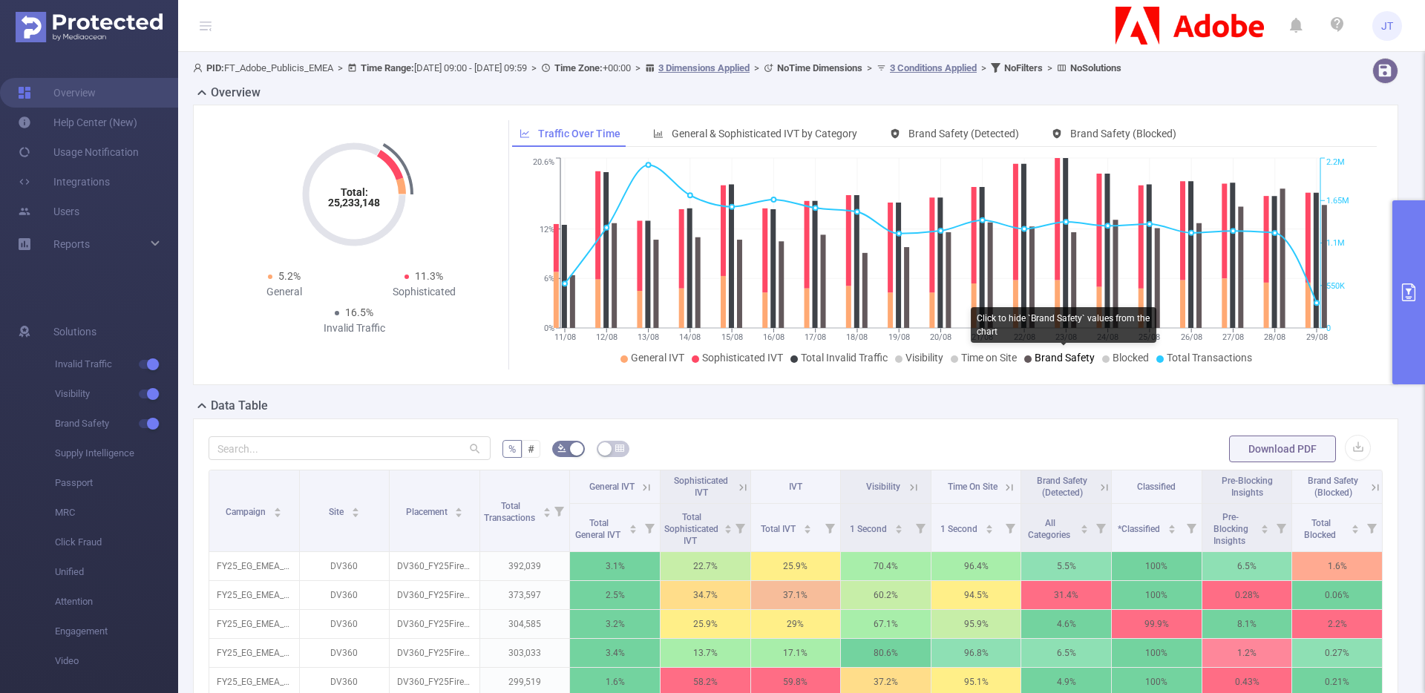
click at [1055, 357] on span "Brand Safety" at bounding box center [1064, 358] width 60 height 12
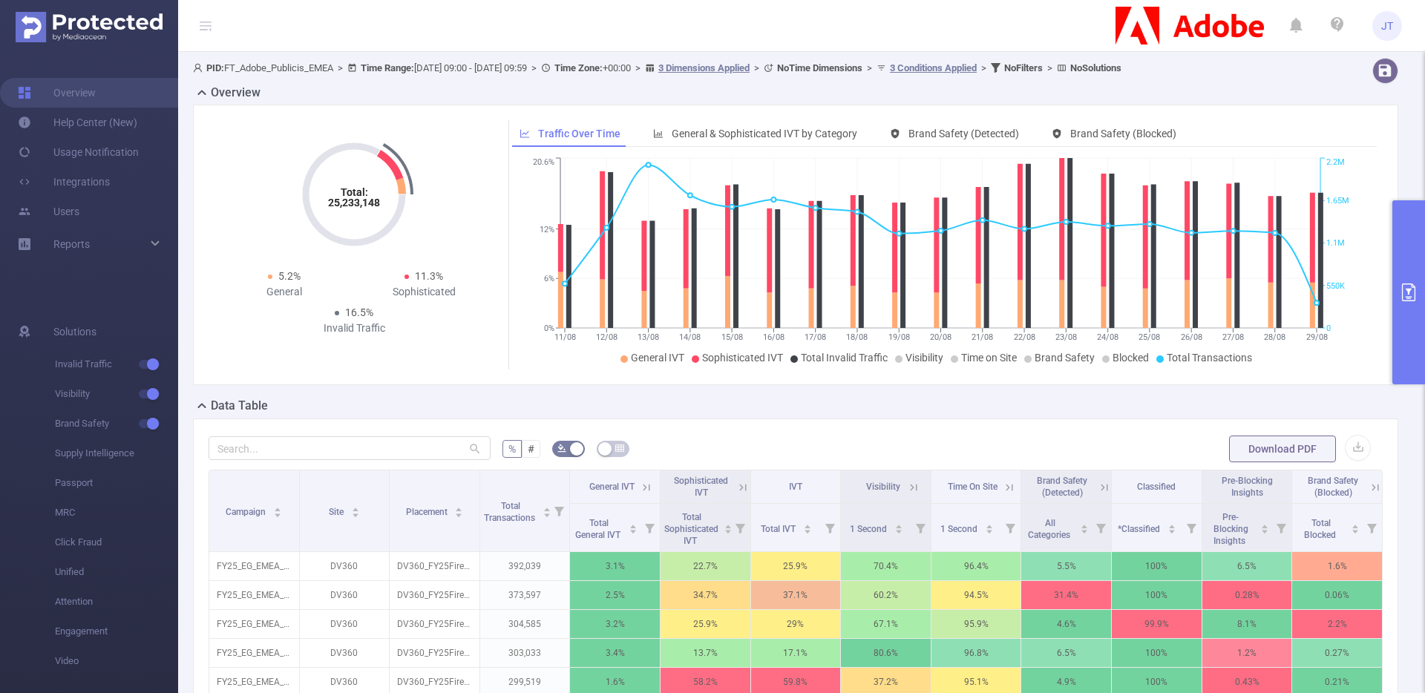
click at [932, 471] on th "Time On Site" at bounding box center [976, 486] width 91 height 33
click at [643, 359] on span "General IVT" at bounding box center [657, 358] width 53 height 12
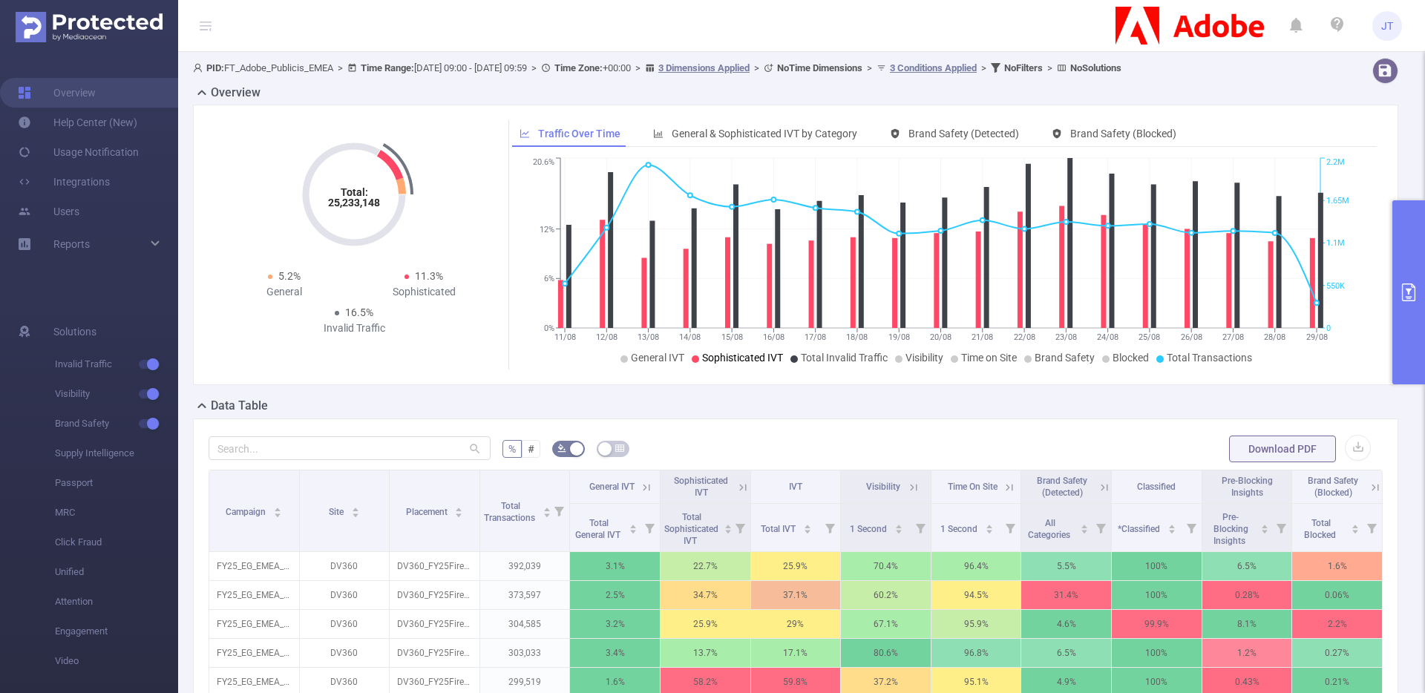
click at [711, 361] on span "Sophisticated IVT" at bounding box center [742, 358] width 81 height 12
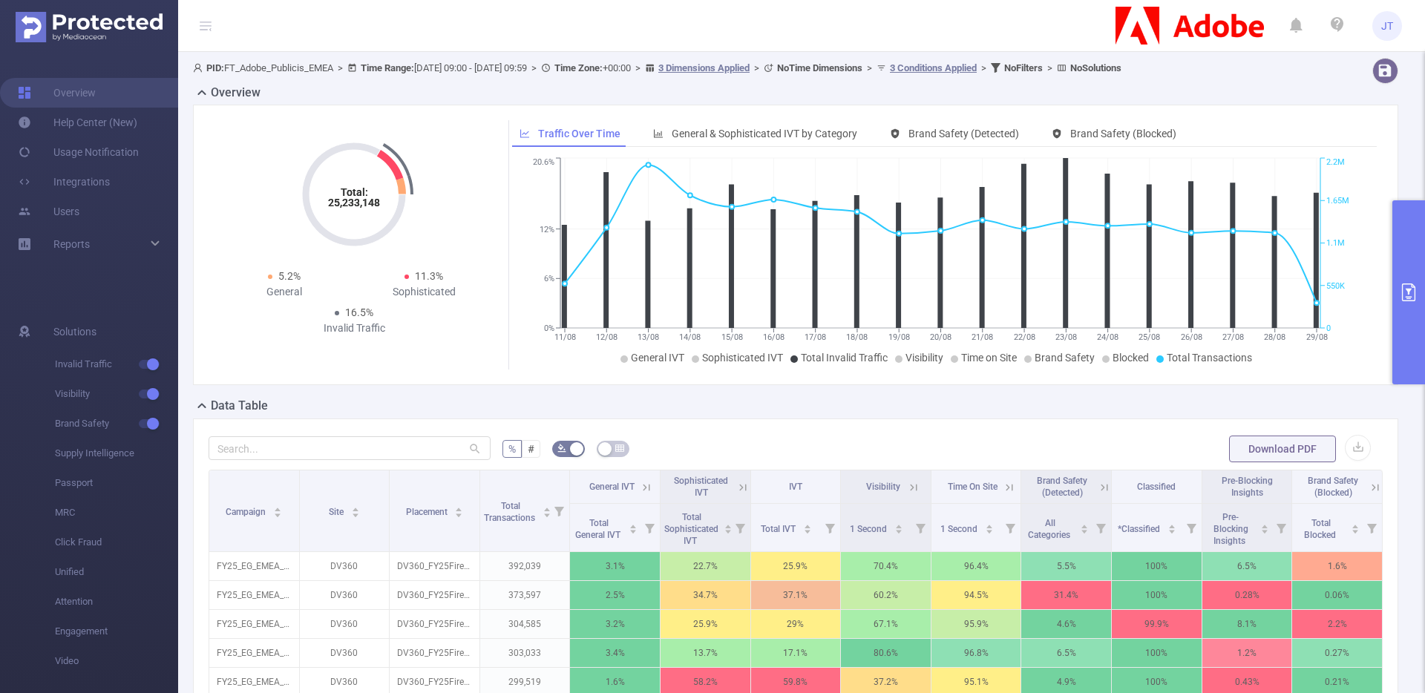
click at [721, 379] on div "Total: 25,233,148 Total: 25,233,148 5.2% General 11.3% Sophisticated 16.5% Inva…" at bounding box center [795, 245] width 1205 height 280
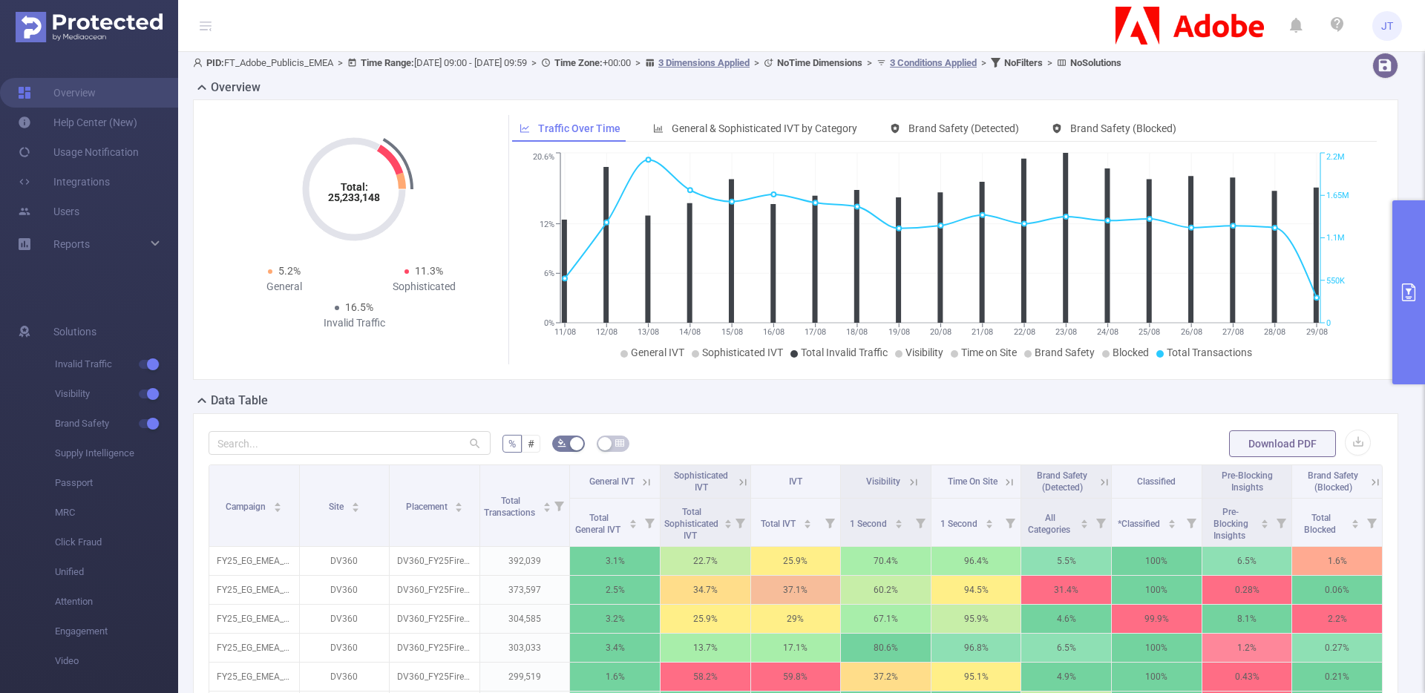
scroll to position [4, 0]
click at [720, 136] on div "General & Sophisticated IVT by Category" at bounding box center [755, 129] width 219 height 27
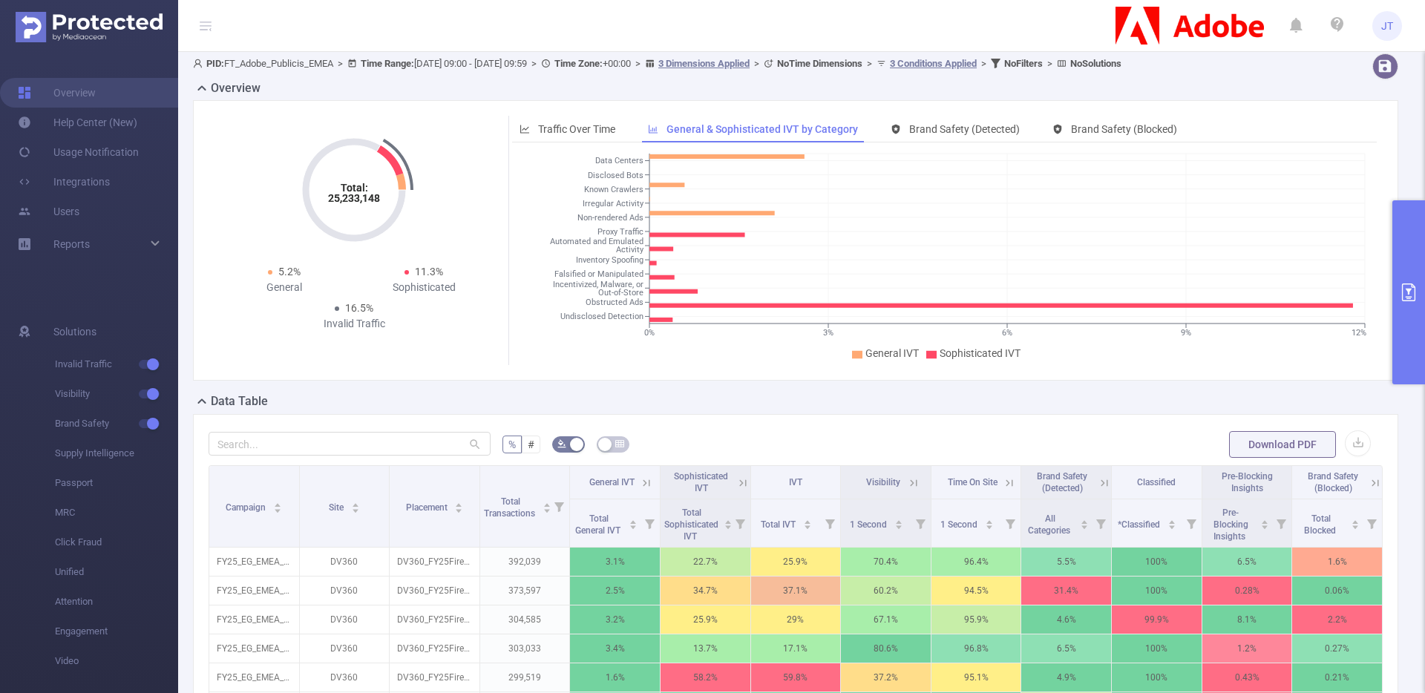
click at [617, 303] on tspan "Obstructed Ads" at bounding box center [614, 303] width 58 height 10
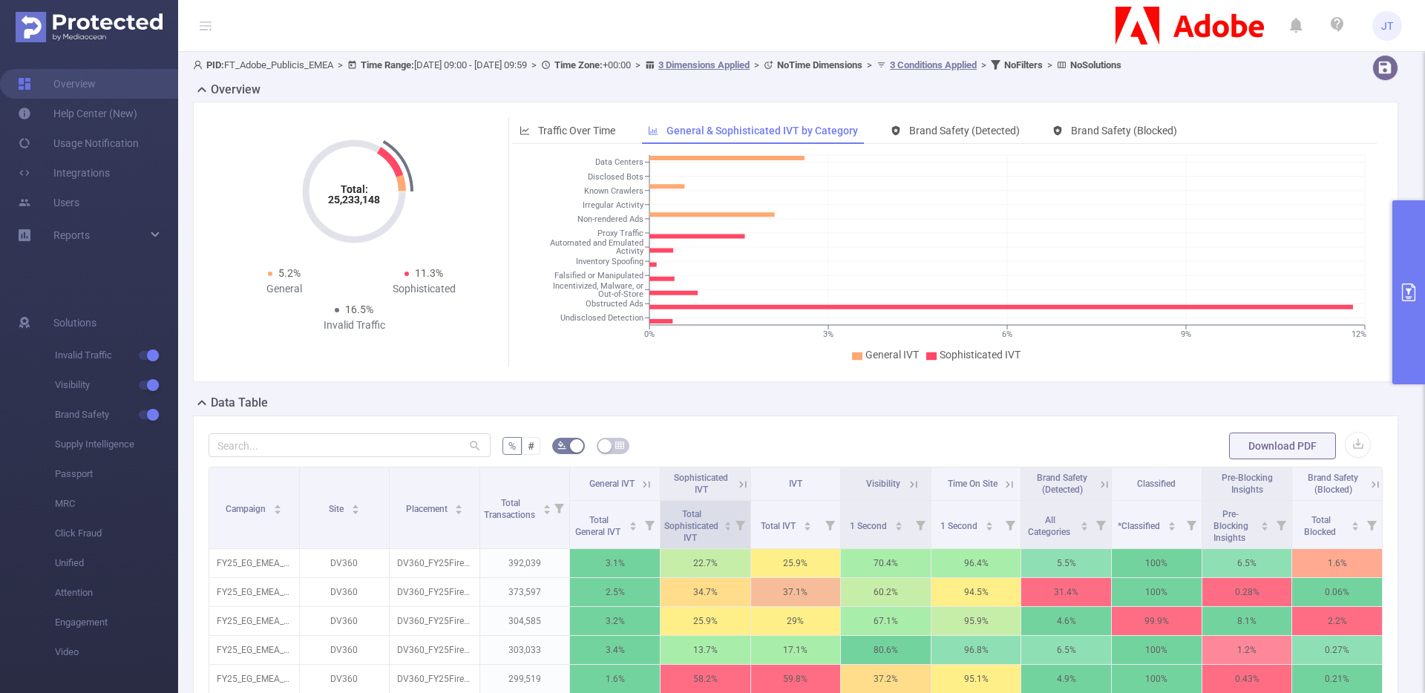
scroll to position [0, 0]
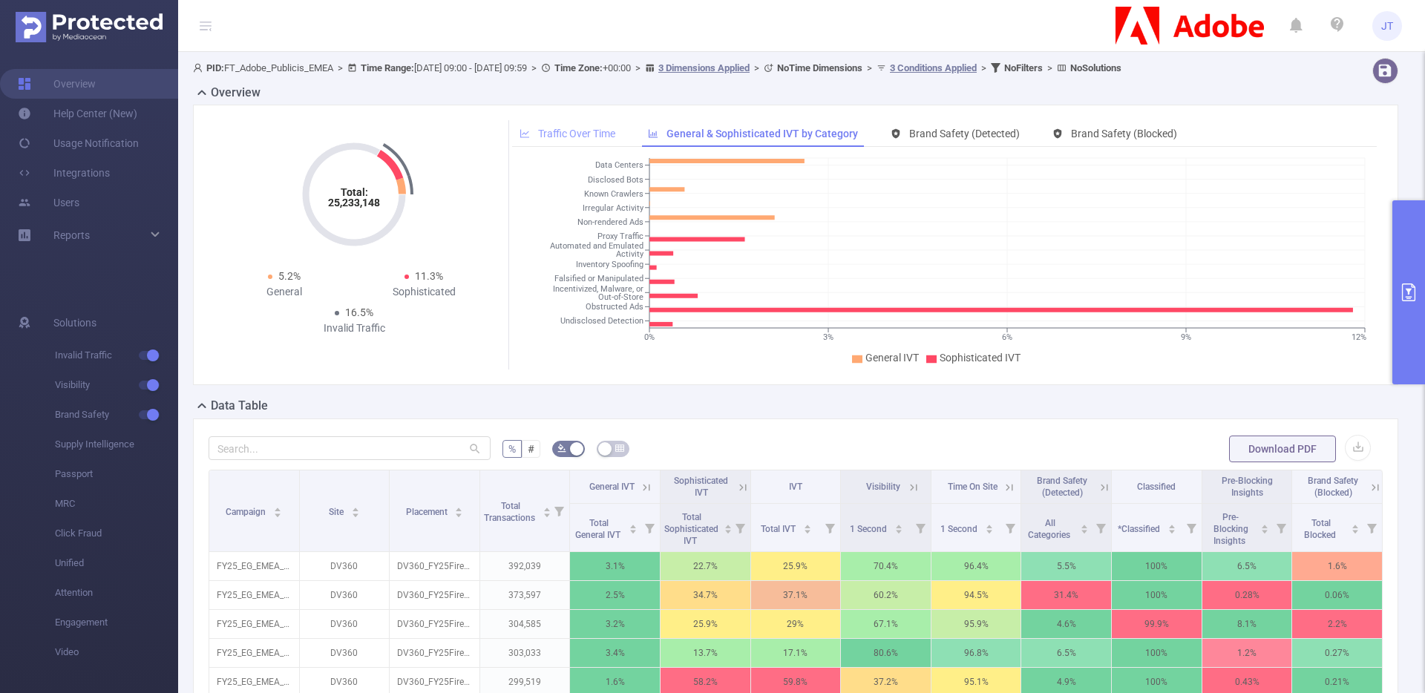
click at [594, 134] on span "Traffic Over Time" at bounding box center [576, 134] width 77 height 12
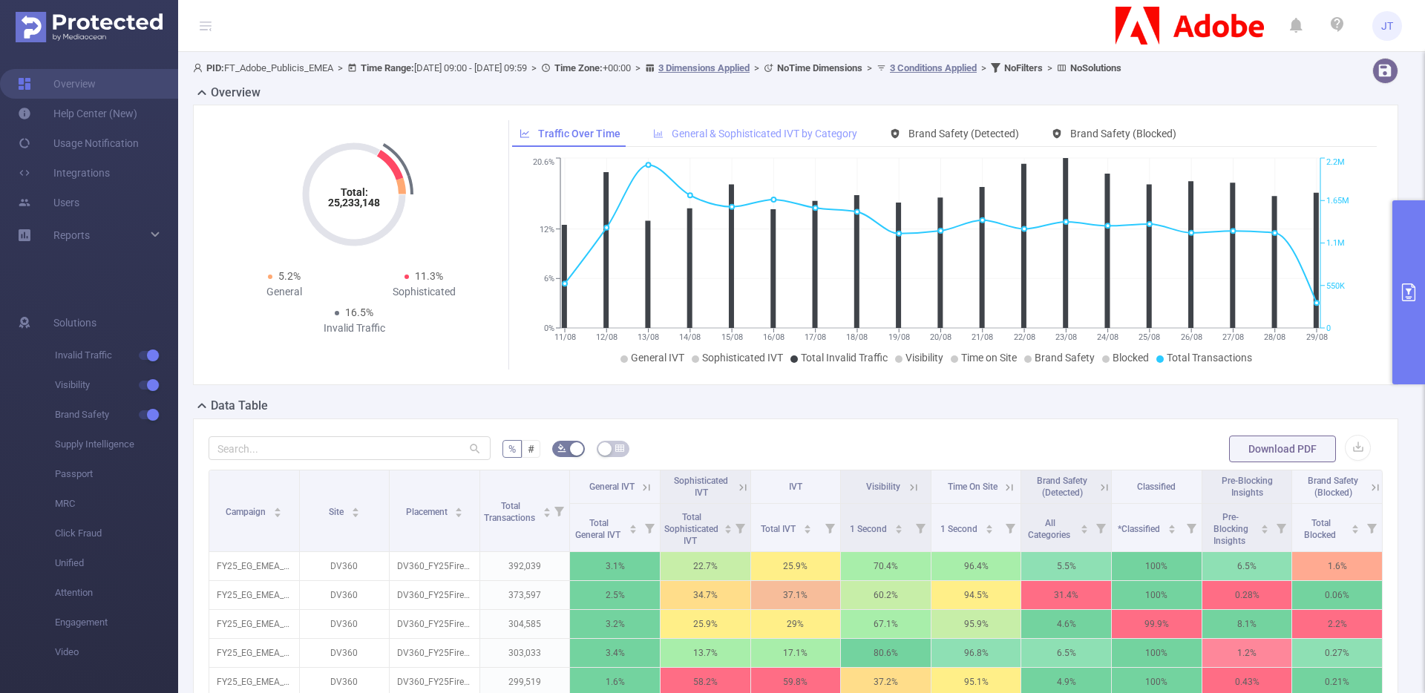
click at [750, 147] on div "General & Sophisticated IVT by Category" at bounding box center [755, 133] width 219 height 27
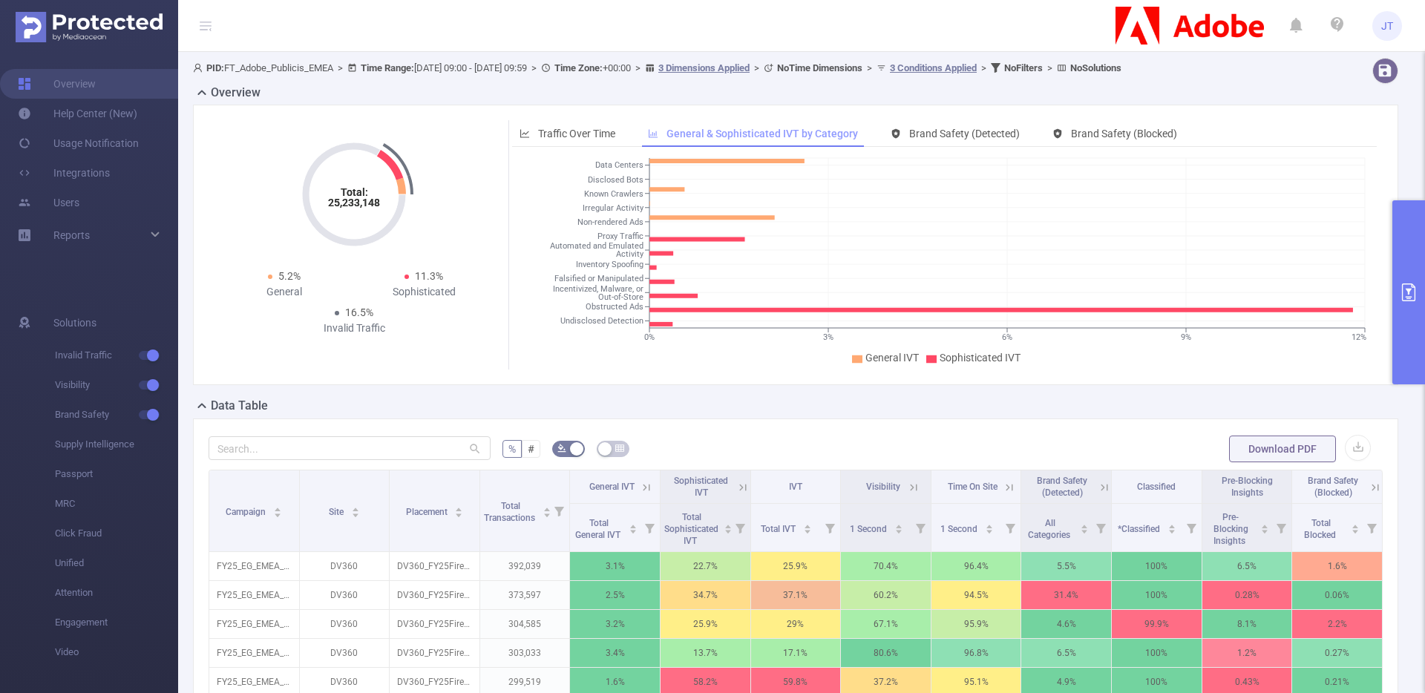
click at [765, 131] on span "General & Sophisticated IVT by Category" at bounding box center [761, 134] width 191 height 12
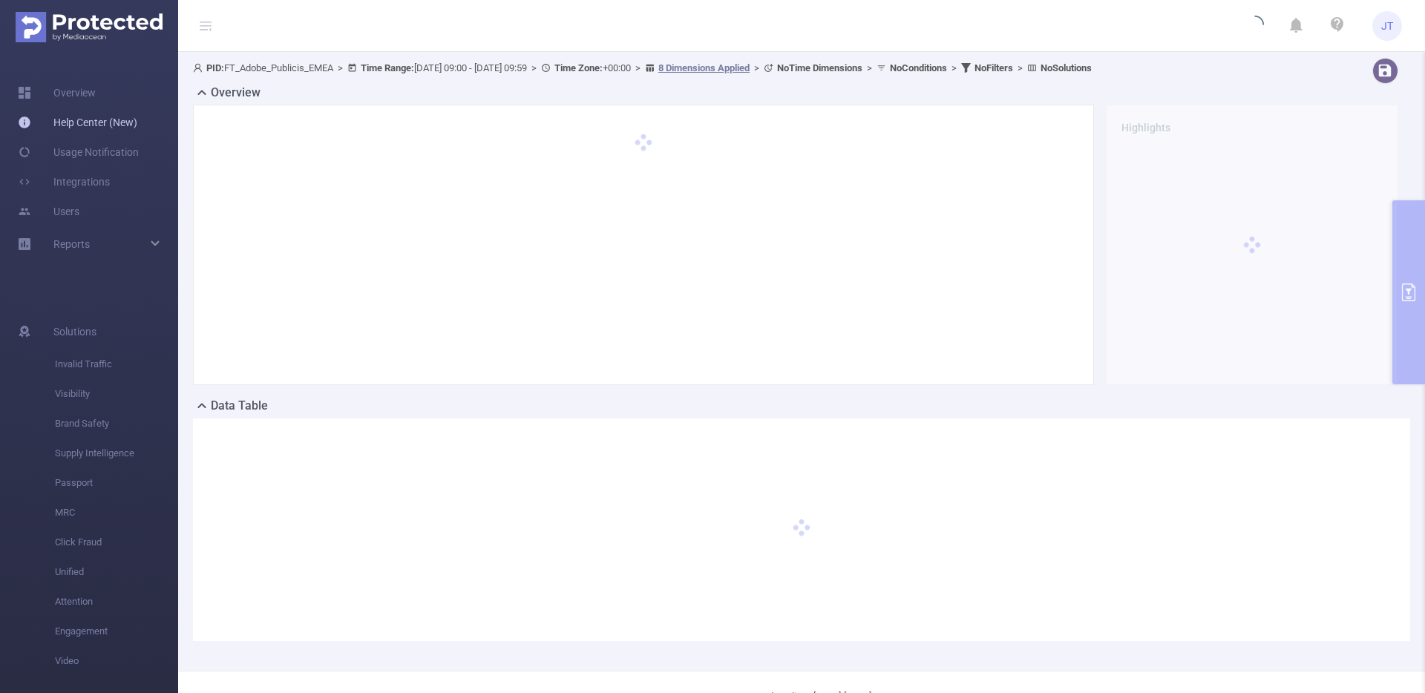
click at [95, 120] on link "Help Center (New)" at bounding box center [77, 123] width 119 height 30
